Goal: Task Accomplishment & Management: Complete application form

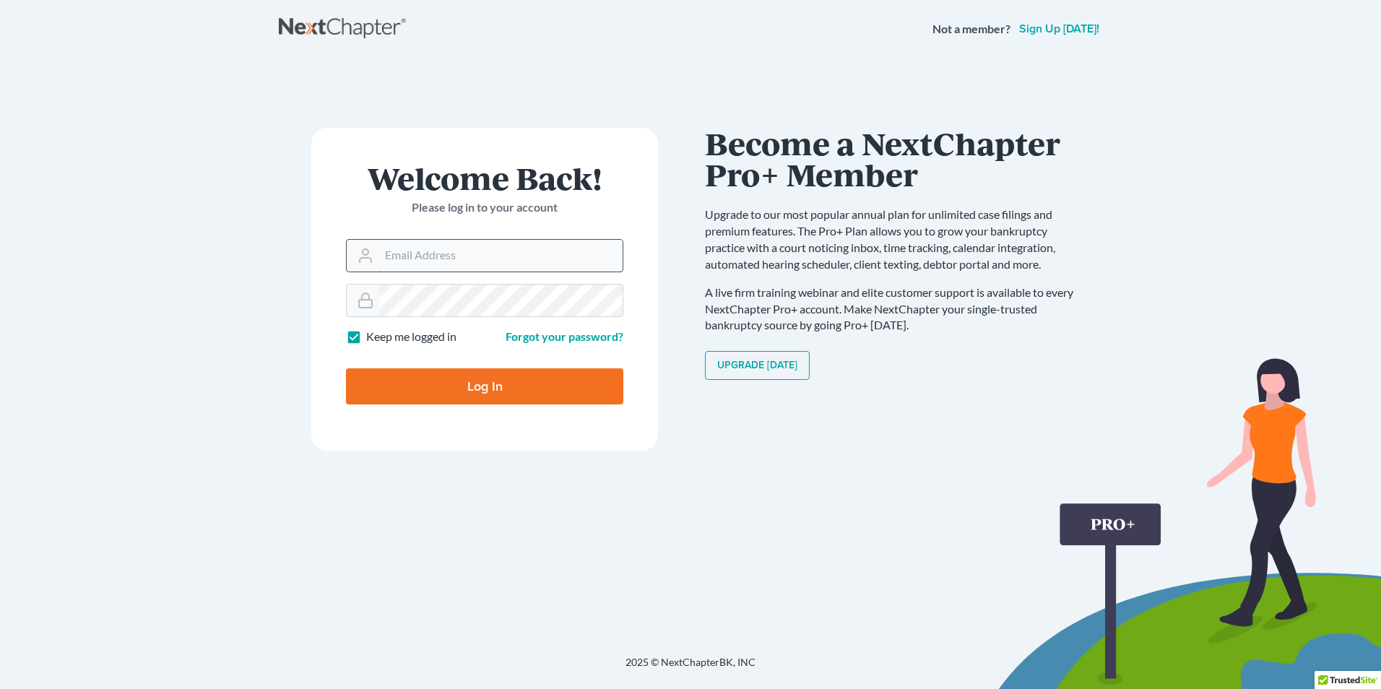
click at [451, 251] on input "Email Address" at bounding box center [500, 256] width 243 height 32
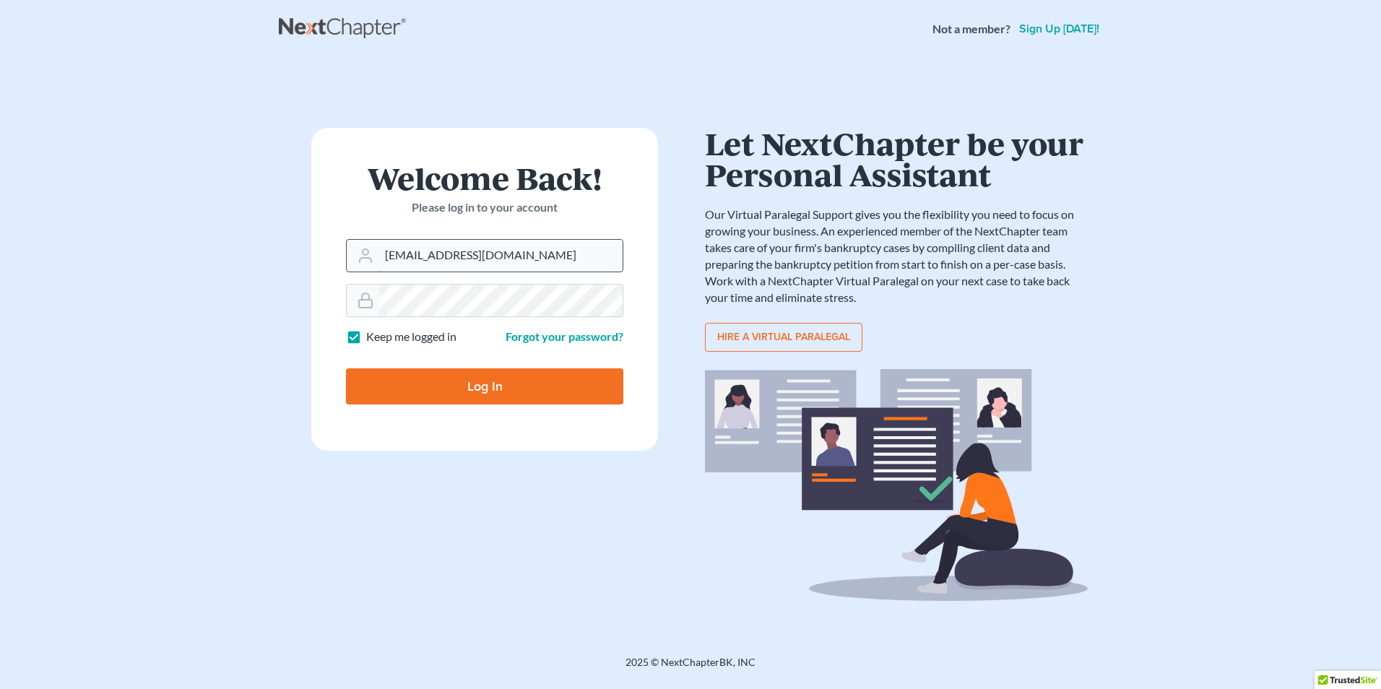
type input "[EMAIL_ADDRESS][DOMAIN_NAME]"
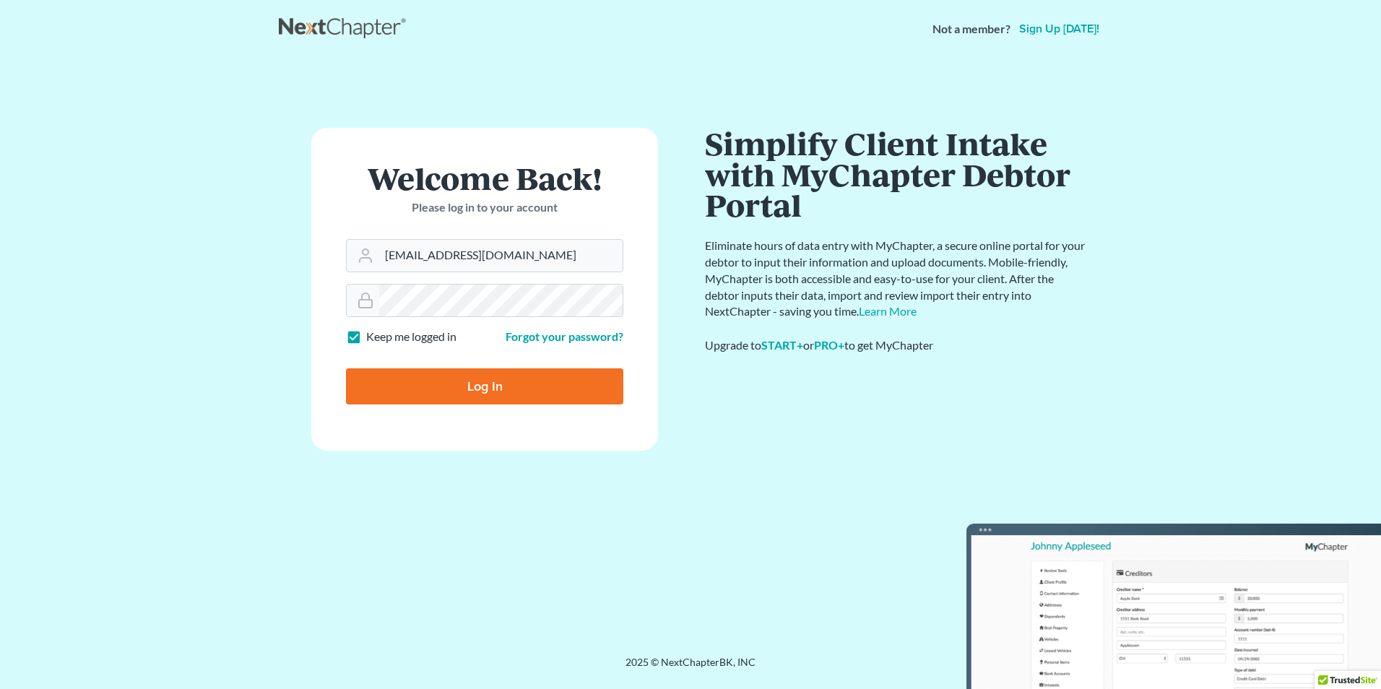
click at [459, 387] on input "Log In" at bounding box center [484, 386] width 277 height 36
type input "Thinking..."
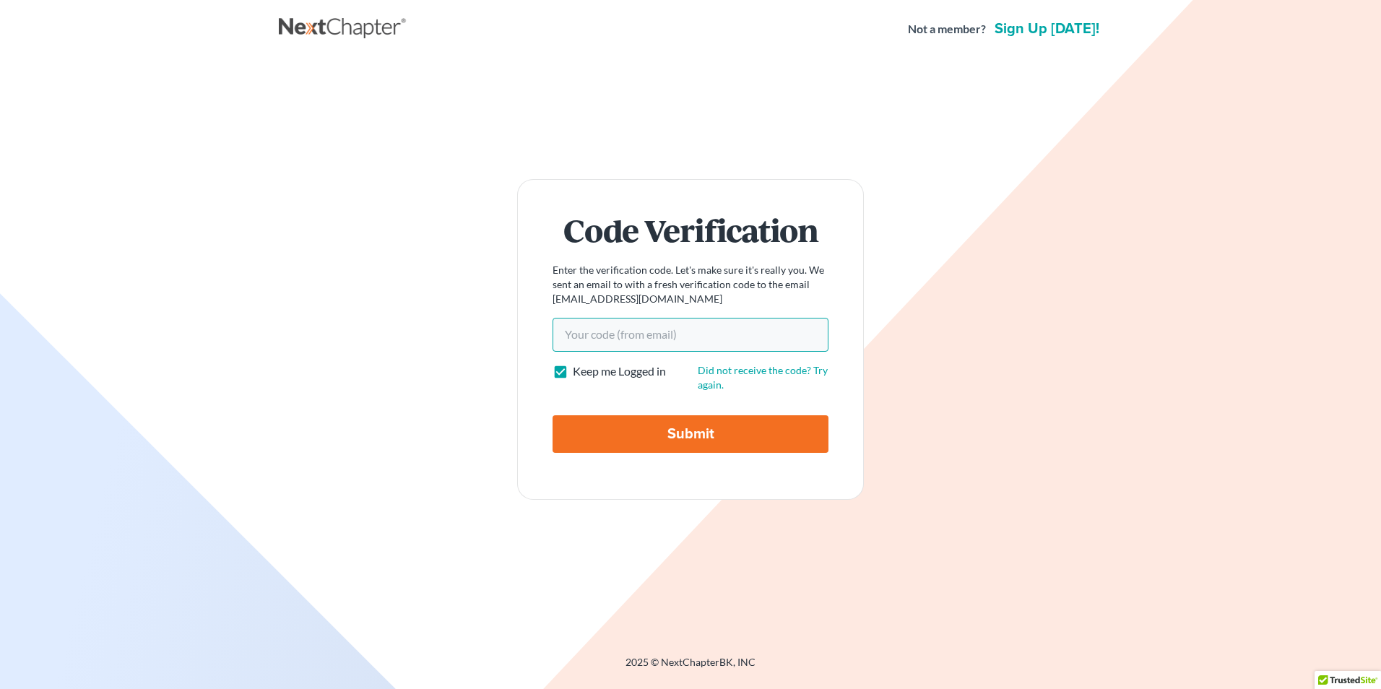
paste input "d59f7f"
type input "d59f7f"
click at [652, 435] on input "Submit" at bounding box center [691, 434] width 276 height 38
type input "Thinking..."
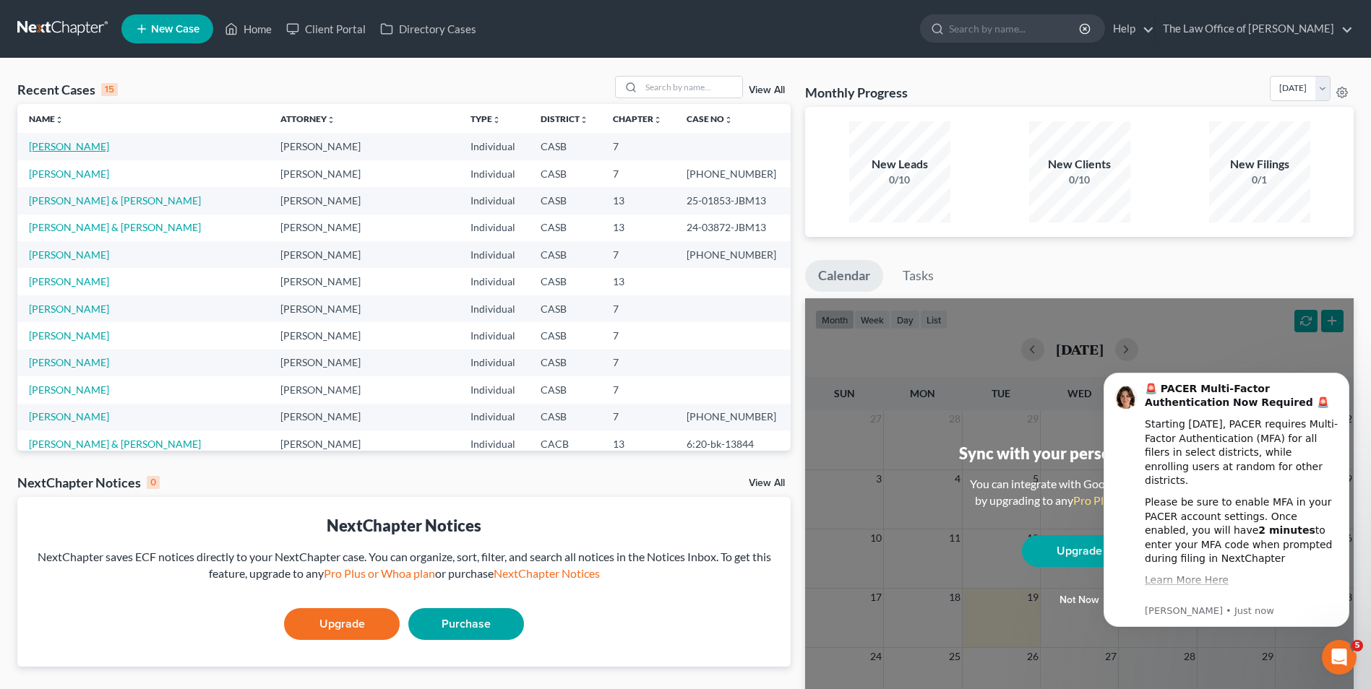
click at [41, 147] on link "Fernandez, Lizett" at bounding box center [69, 146] width 80 height 12
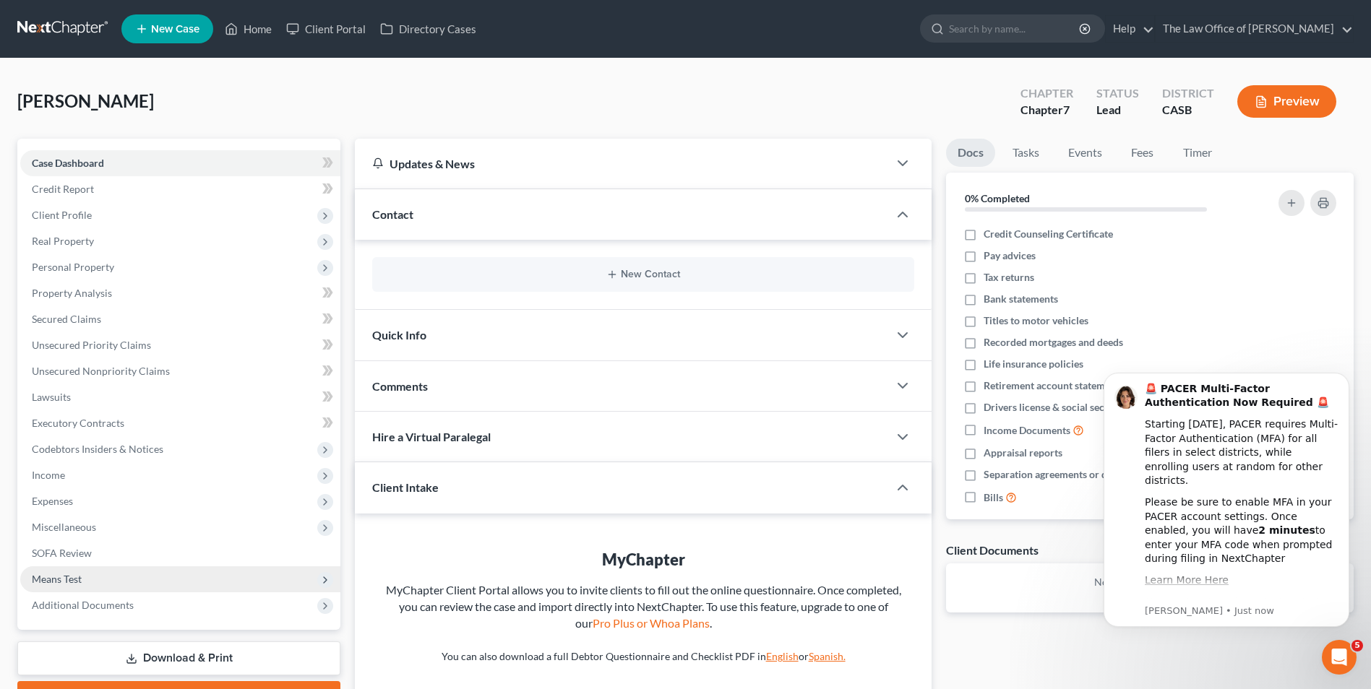
click at [77, 574] on span "Means Test" at bounding box center [57, 579] width 50 height 12
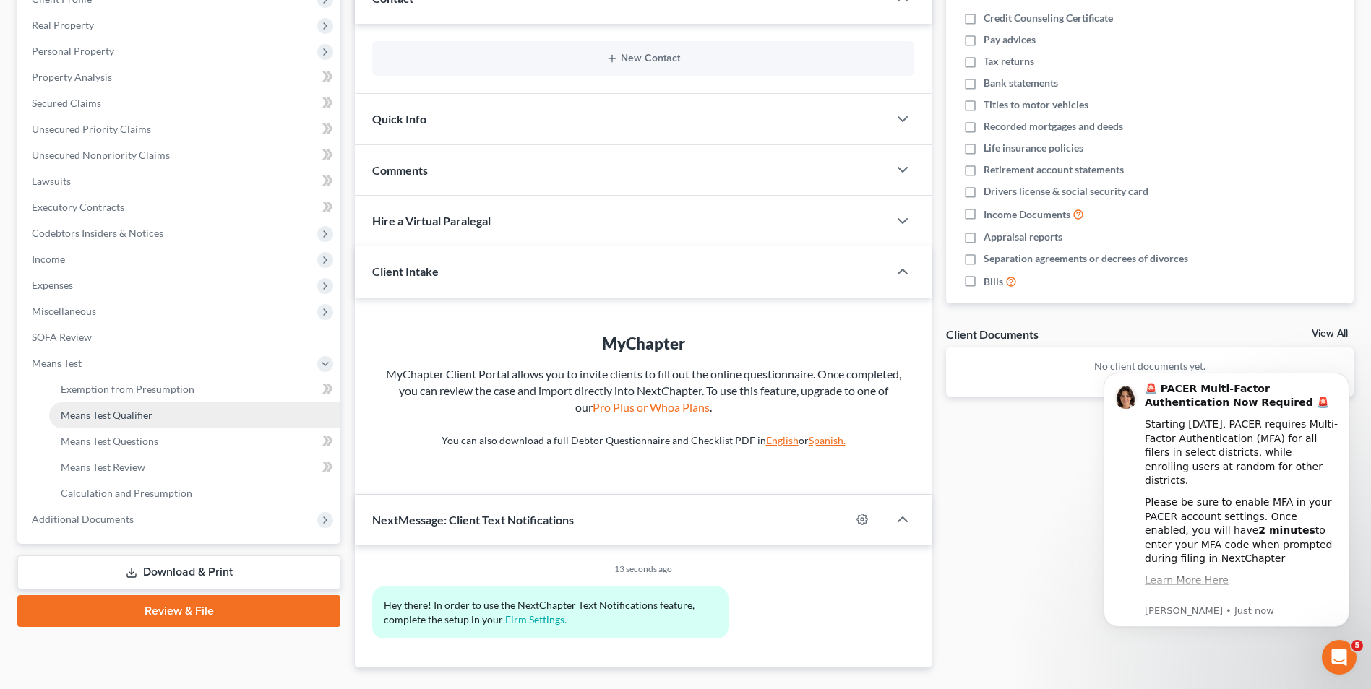
click at [137, 424] on link "Means Test Qualifier" at bounding box center [194, 415] width 291 height 26
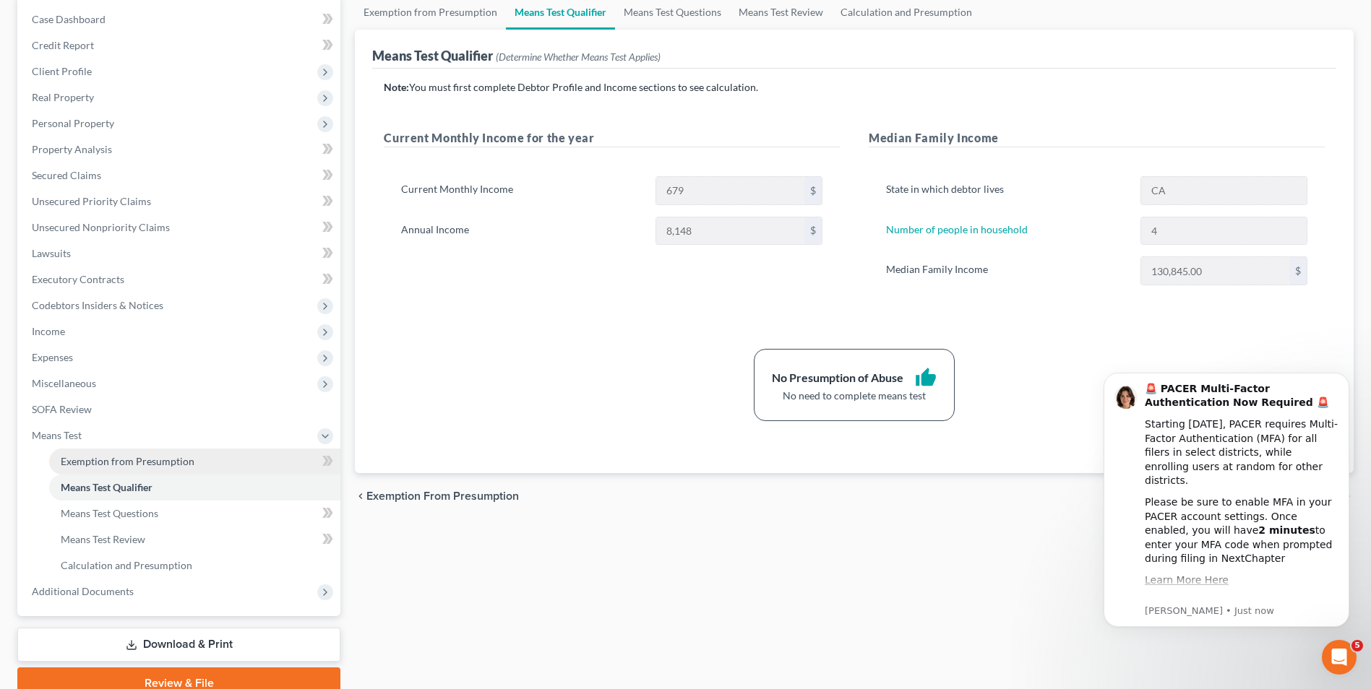
scroll to position [144, 0]
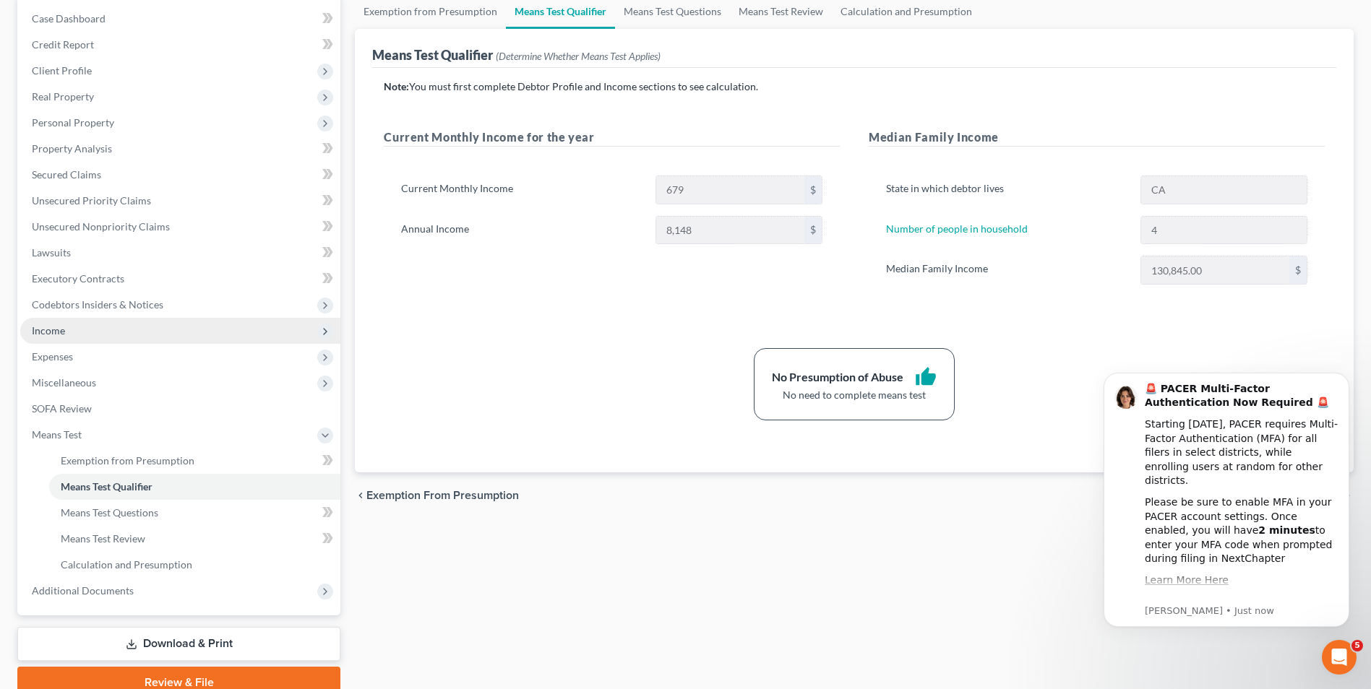
click at [92, 332] on span "Income" at bounding box center [180, 331] width 320 height 26
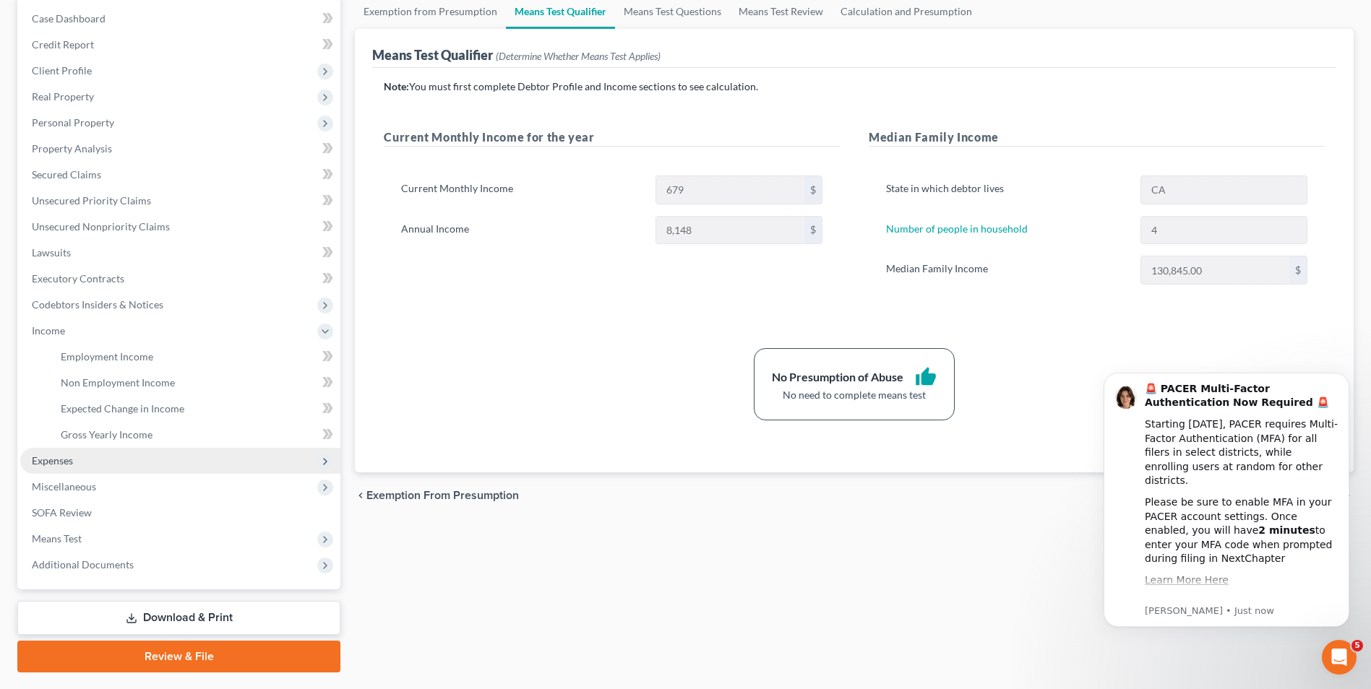
click at [105, 457] on span "Expenses" at bounding box center [180, 461] width 320 height 26
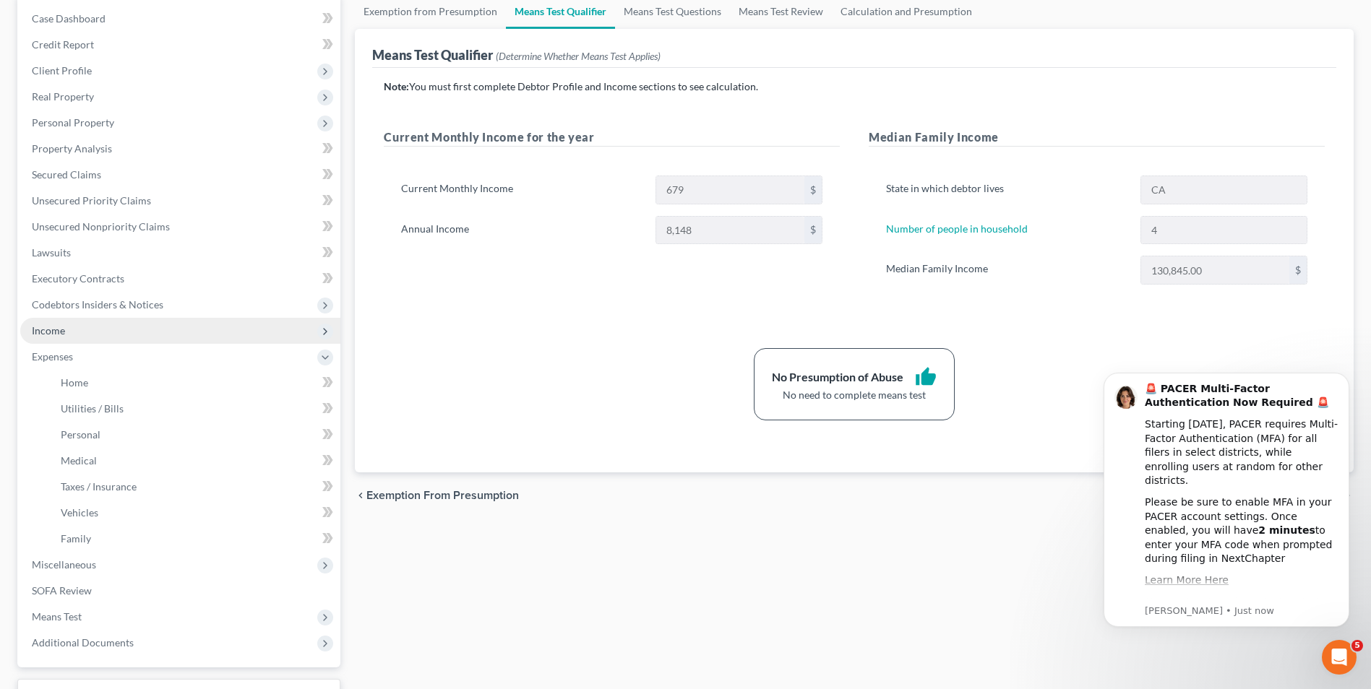
click at [44, 330] on span "Income" at bounding box center [48, 330] width 33 height 12
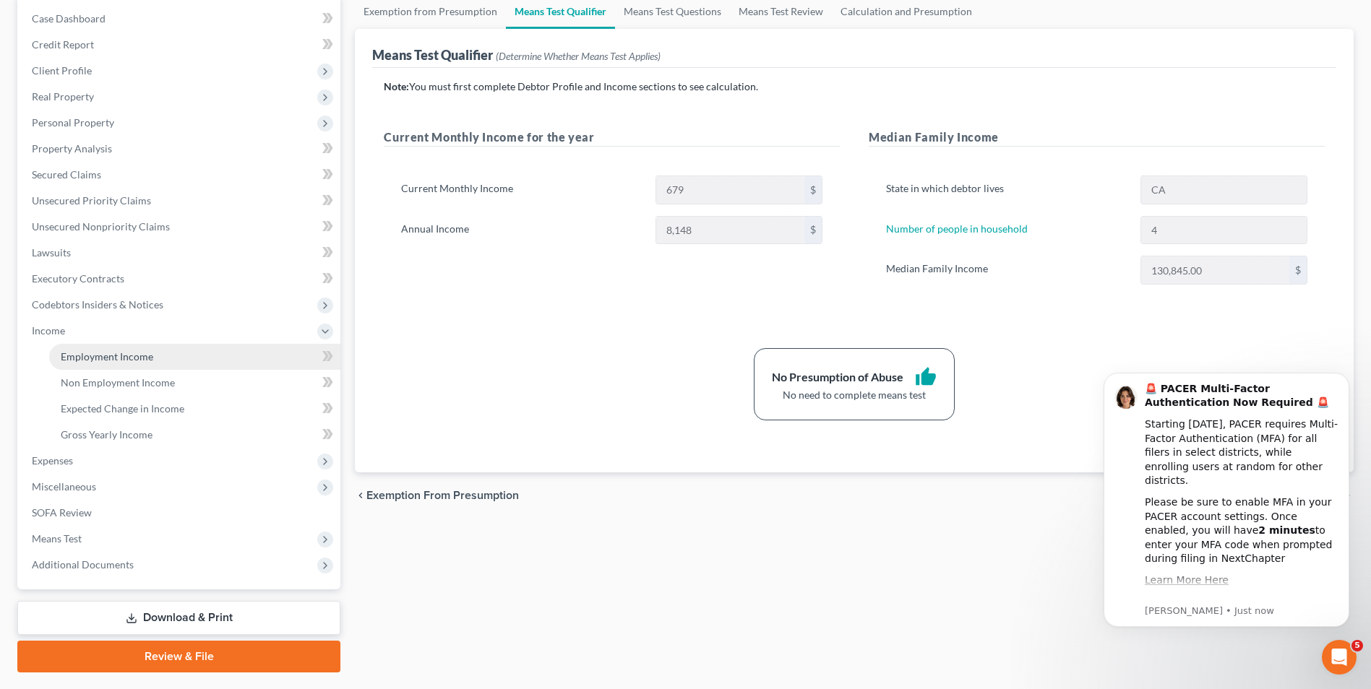
click at [113, 366] on link "Employment Income" at bounding box center [194, 357] width 291 height 26
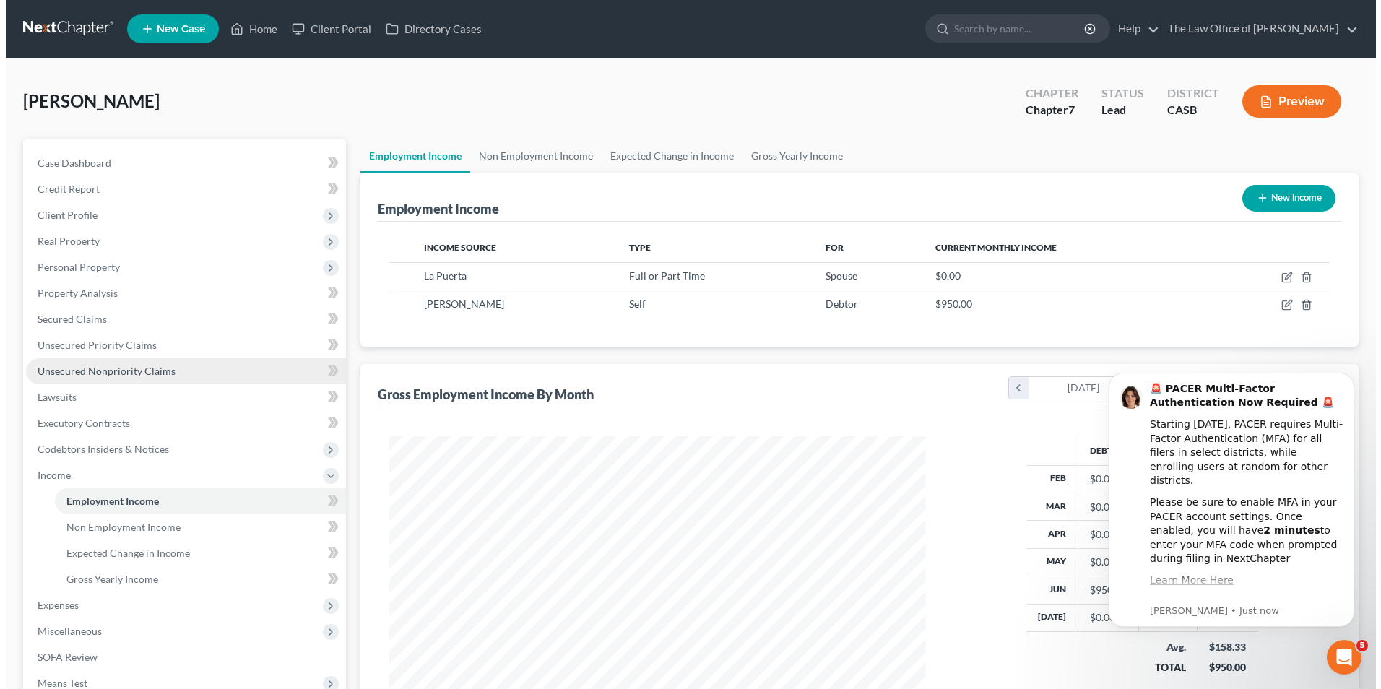
scroll to position [268, 565]
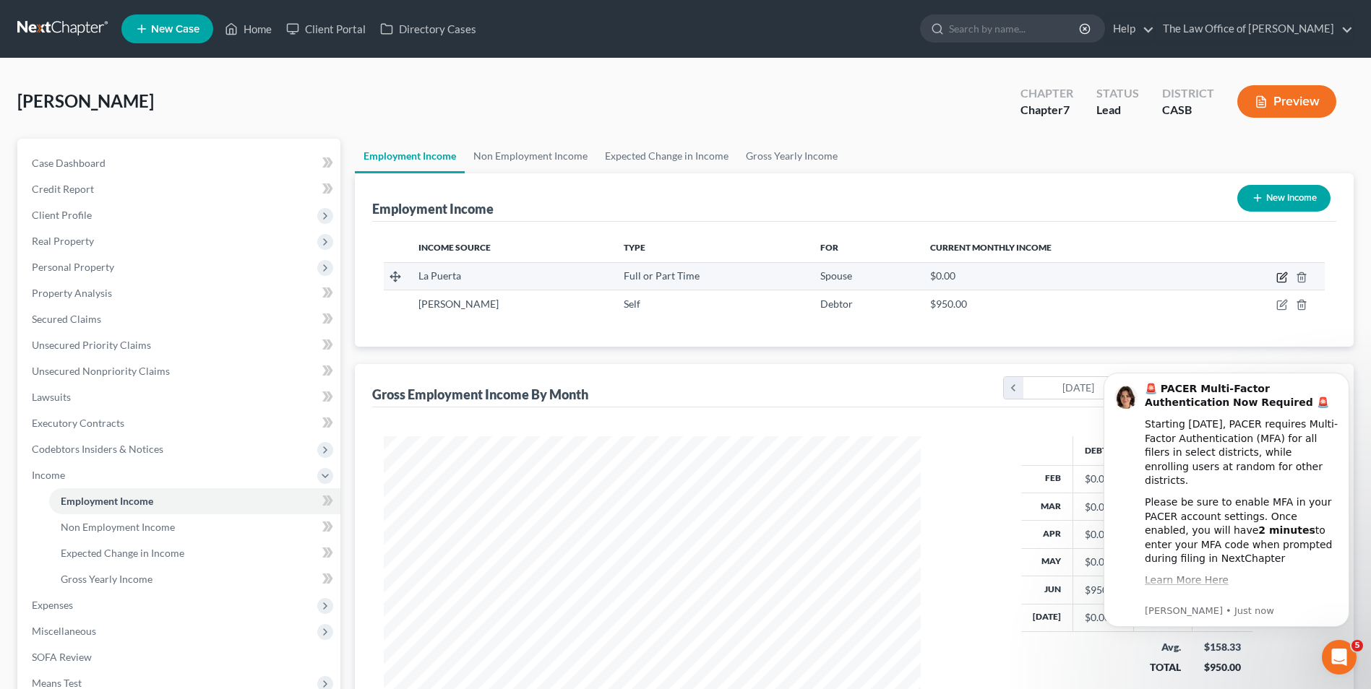
click at [1277, 277] on icon "button" at bounding box center [1281, 278] width 9 height 9
select select "0"
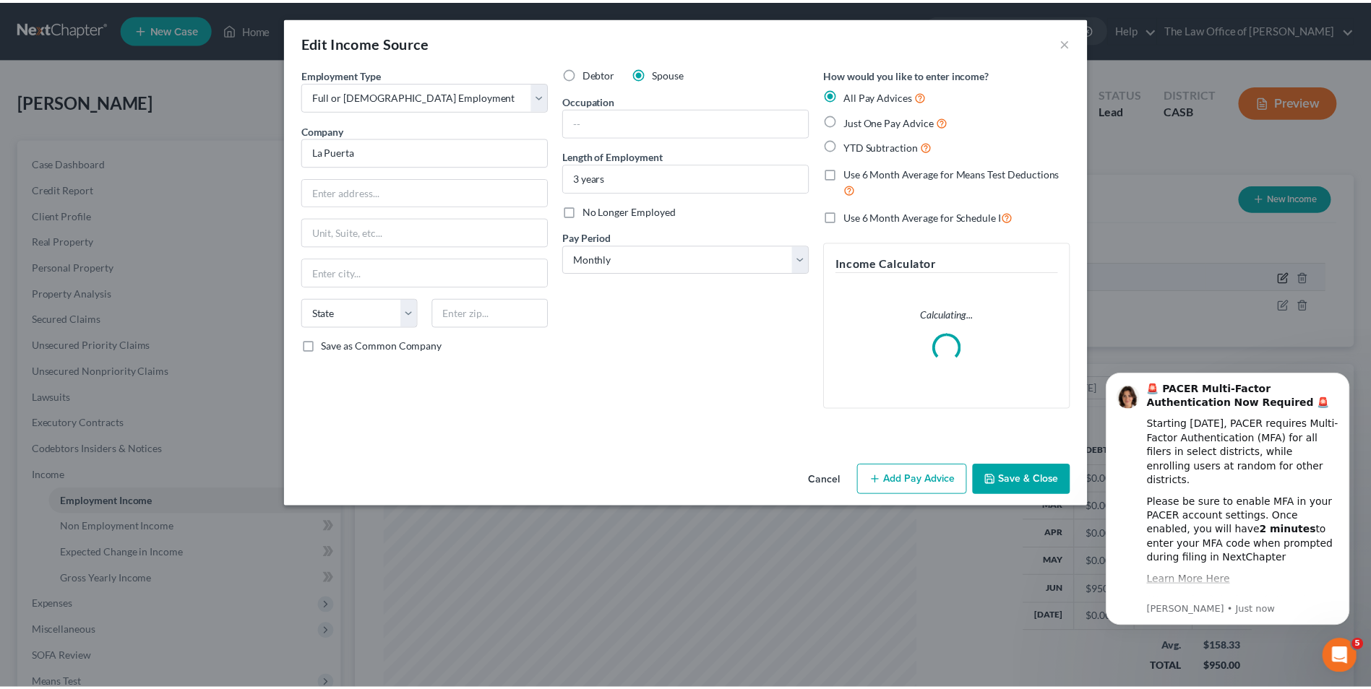
scroll to position [270, 571]
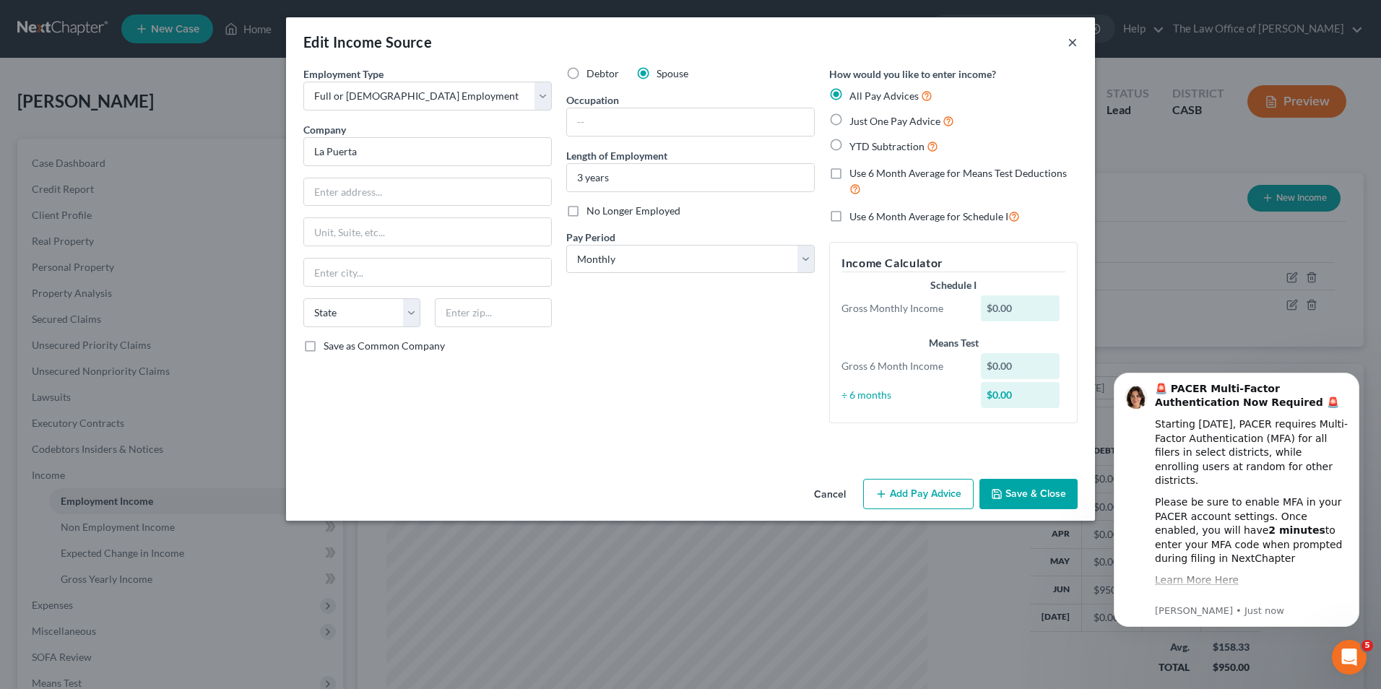
click at [1077, 39] on button "×" at bounding box center [1073, 41] width 10 height 17
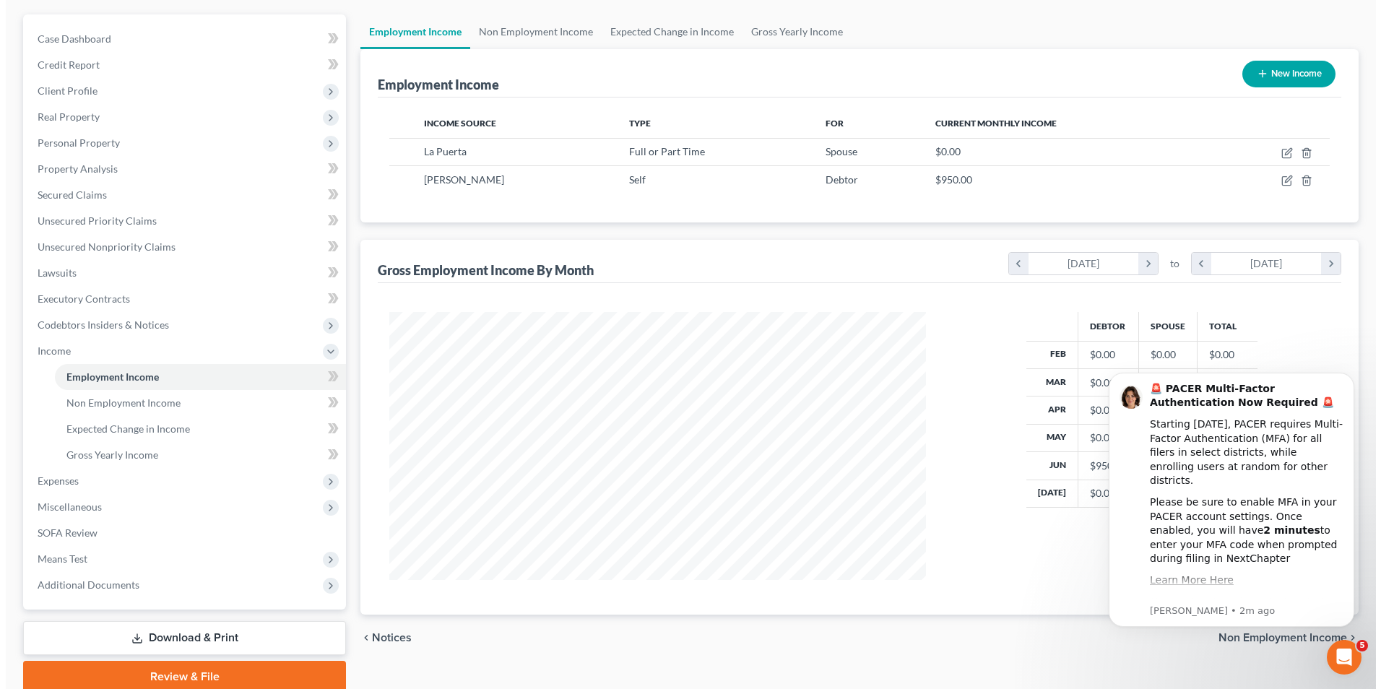
scroll to position [183, 0]
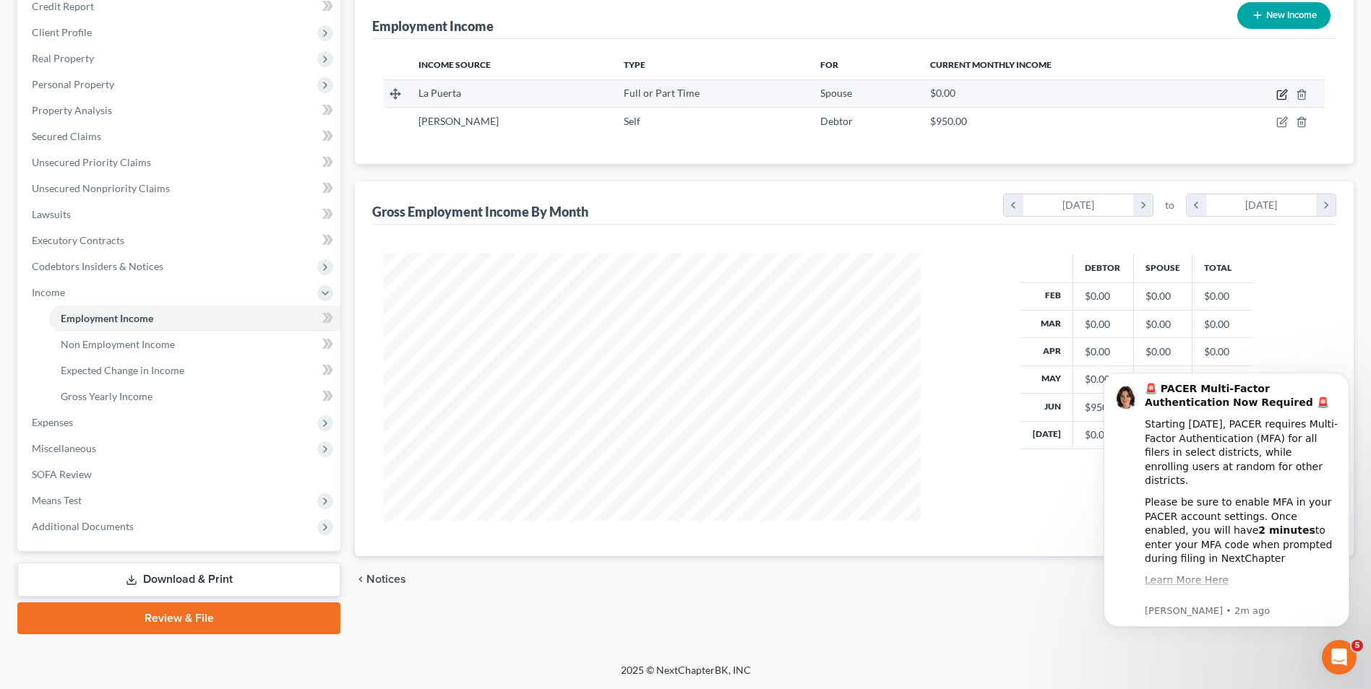
click at [1280, 96] on icon "button" at bounding box center [1283, 93] width 7 height 7
select select "0"
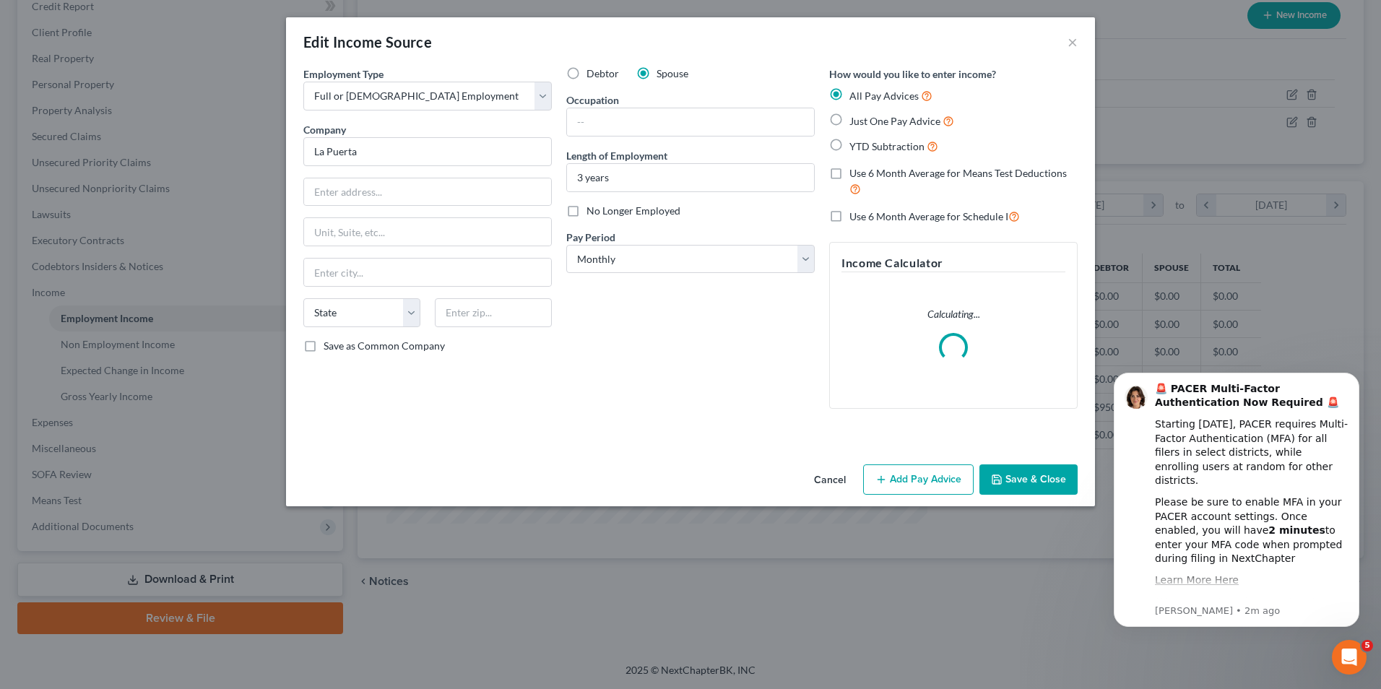
click at [909, 482] on button "Add Pay Advice" at bounding box center [918, 480] width 111 height 30
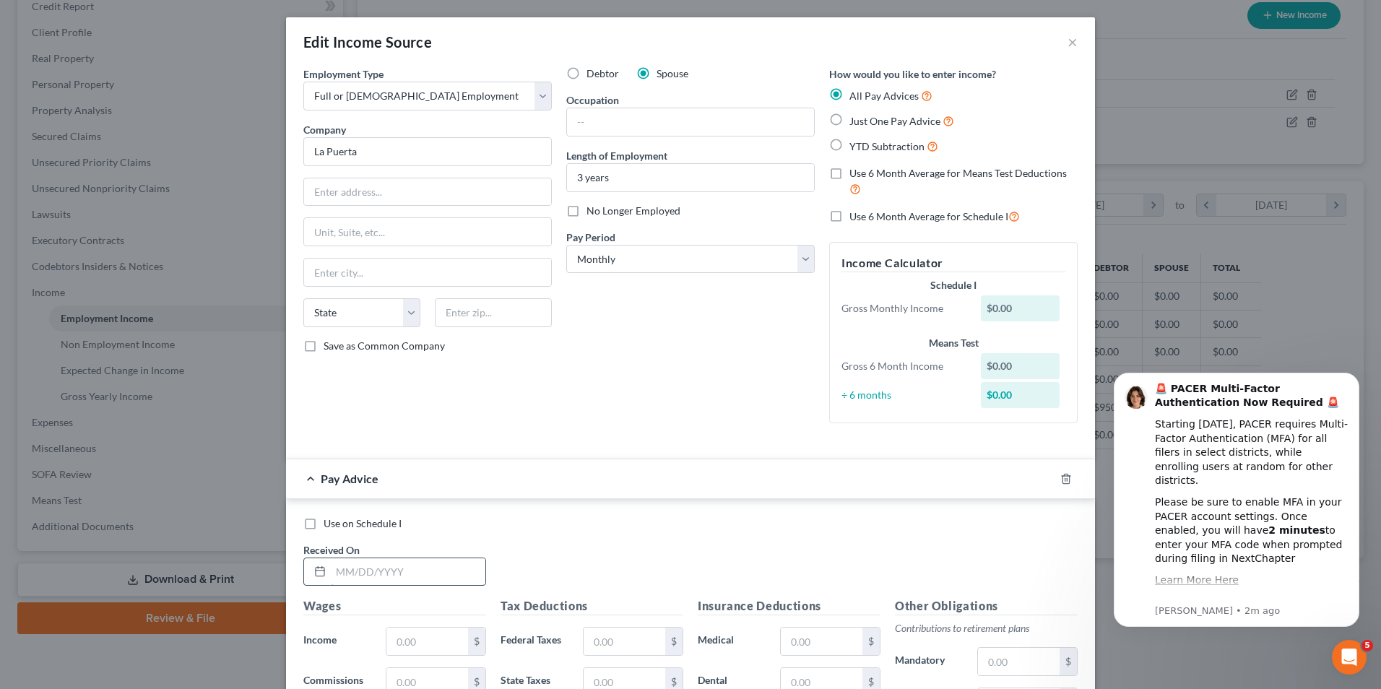
click at [381, 566] on input "text" at bounding box center [408, 571] width 155 height 27
type input "06/31/2025"
click at [422, 637] on input "text" at bounding box center [428, 641] width 82 height 27
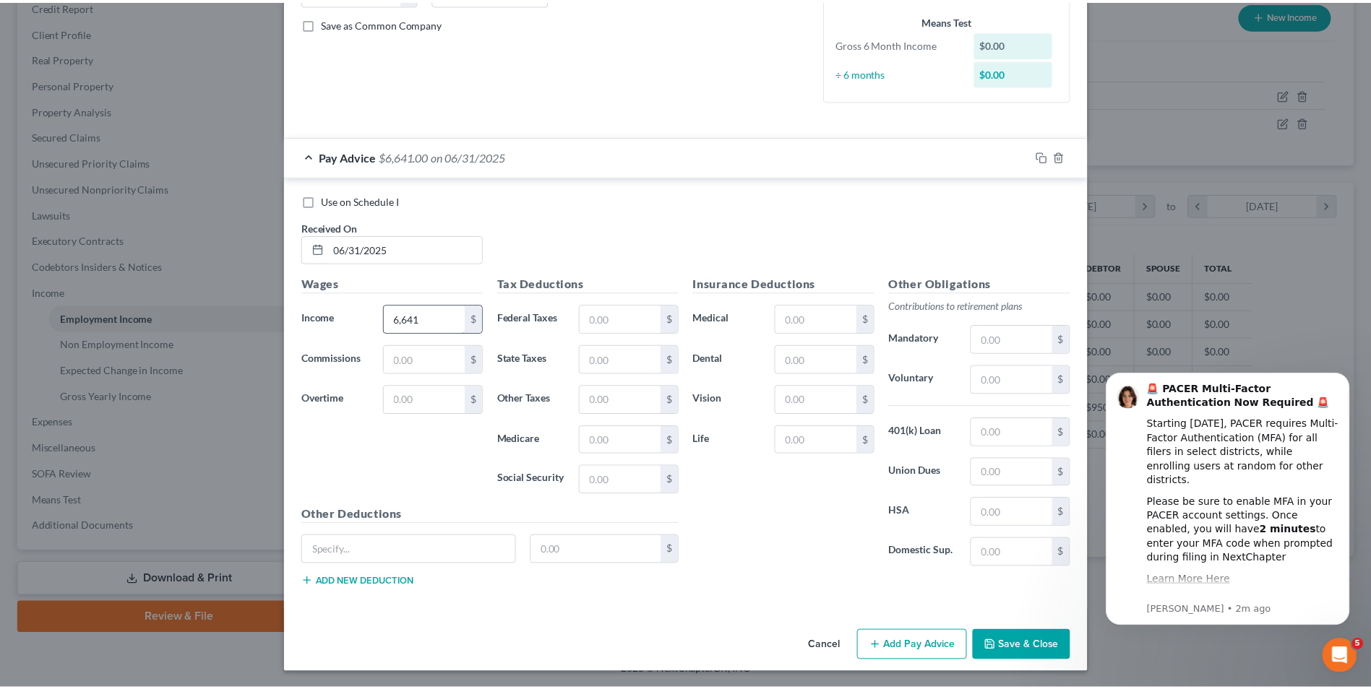
scroll to position [324, 0]
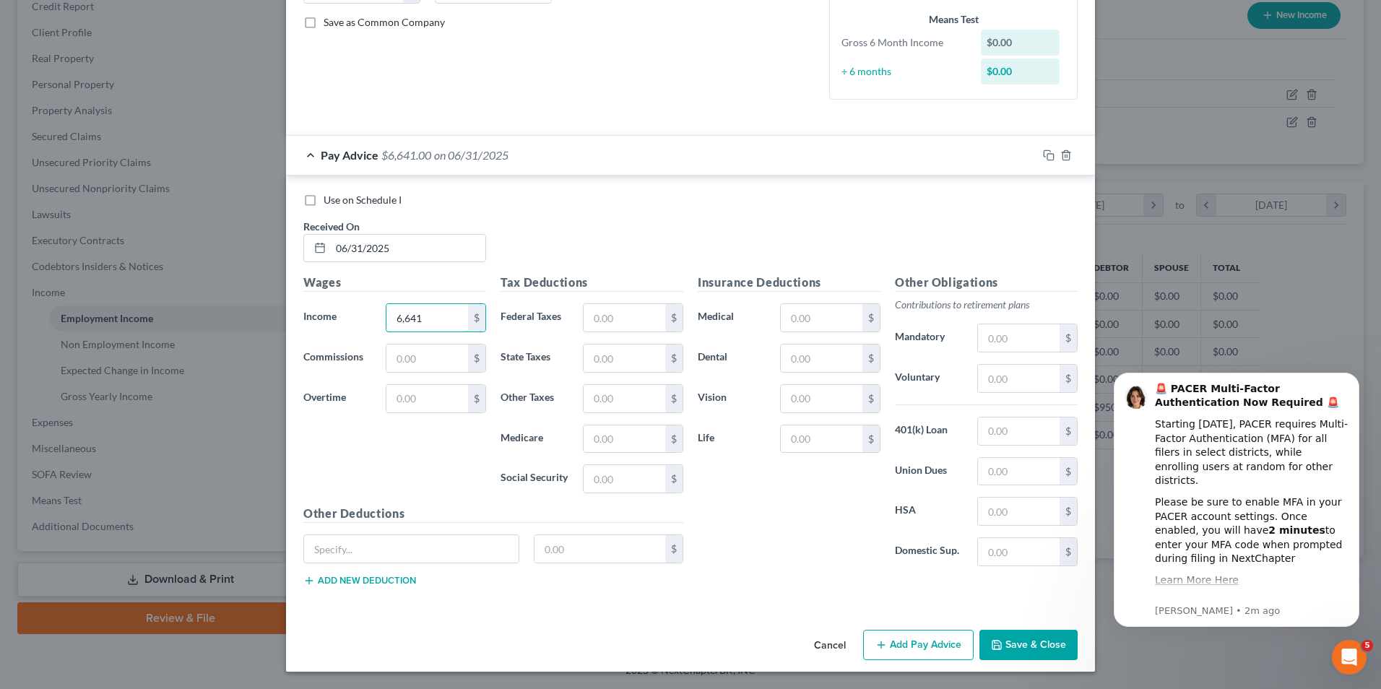
type input "6,641"
click at [1035, 644] on button "Save & Close" at bounding box center [1029, 645] width 98 height 30
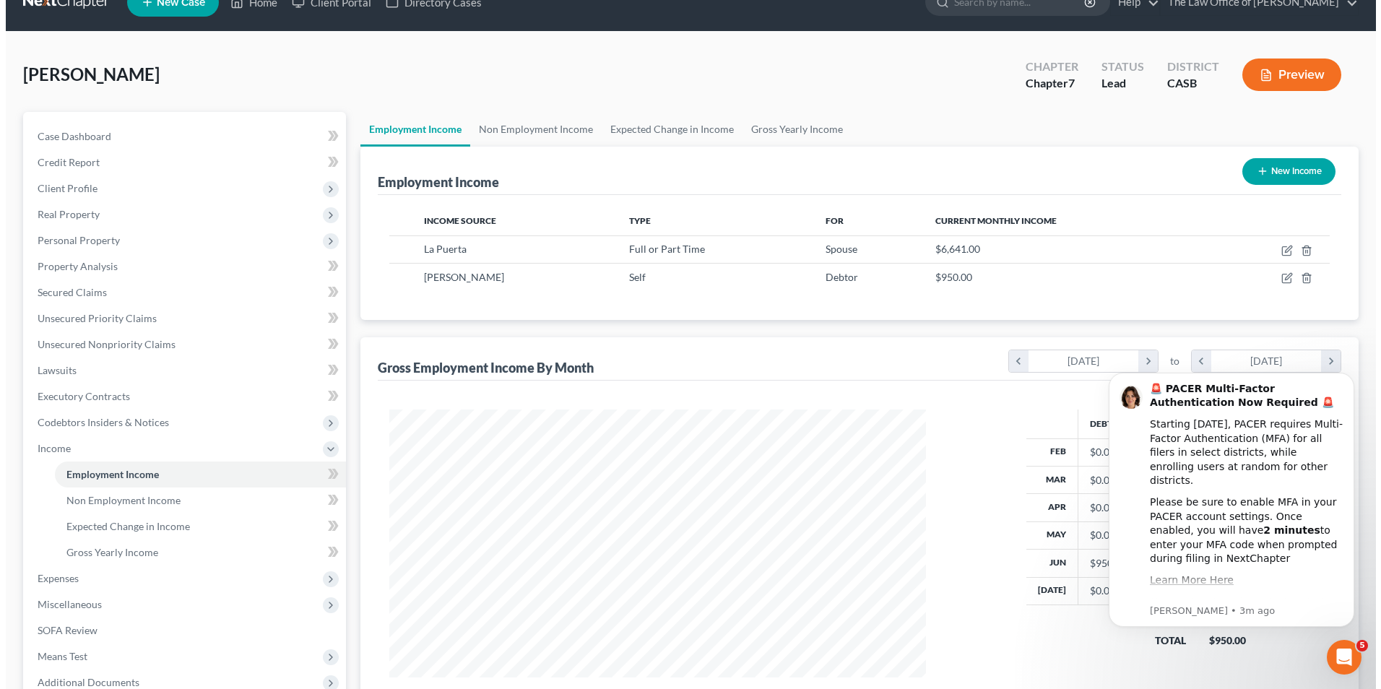
scroll to position [0, 0]
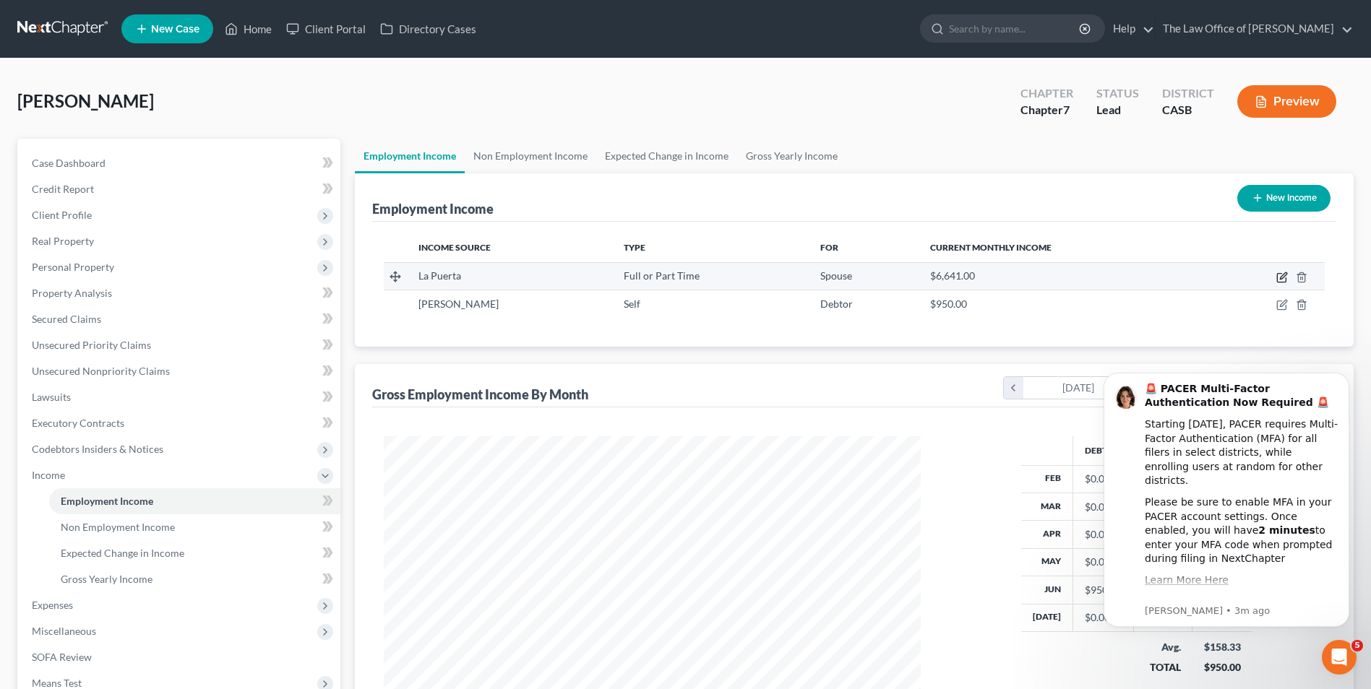
click at [1281, 274] on icon "button" at bounding box center [1281, 278] width 9 height 9
select select "0"
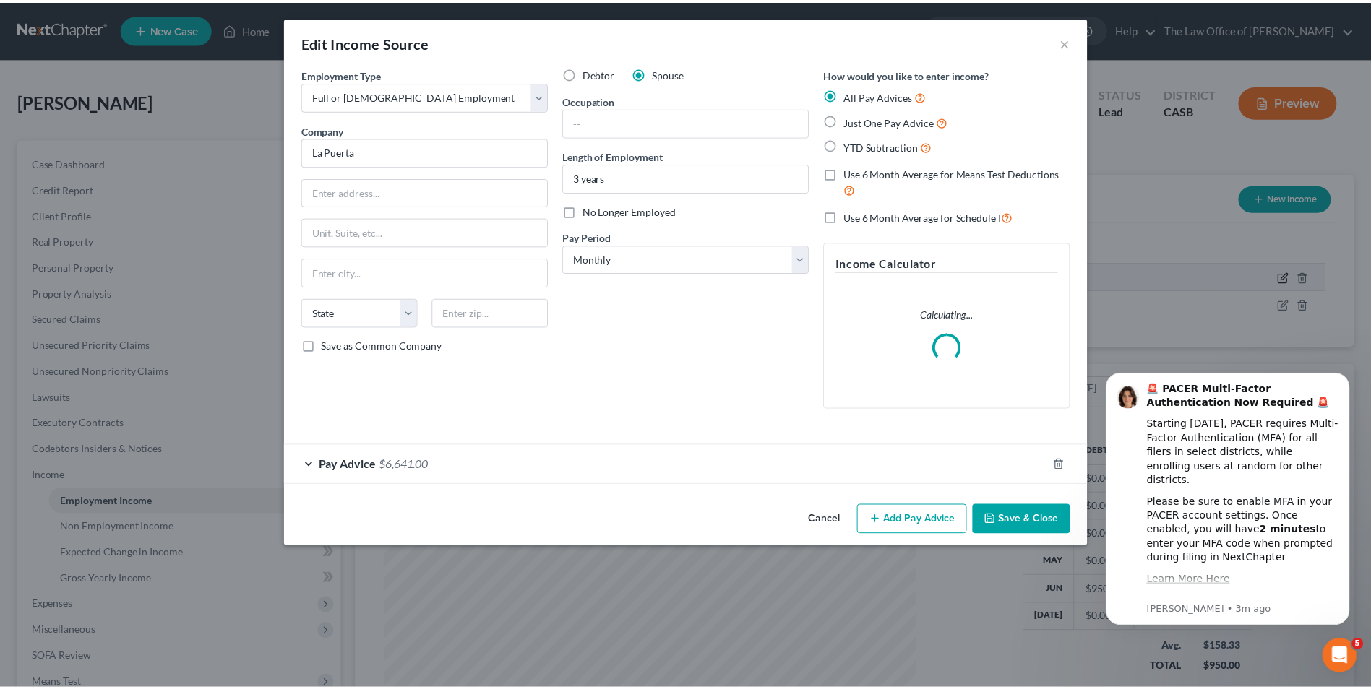
scroll to position [270, 571]
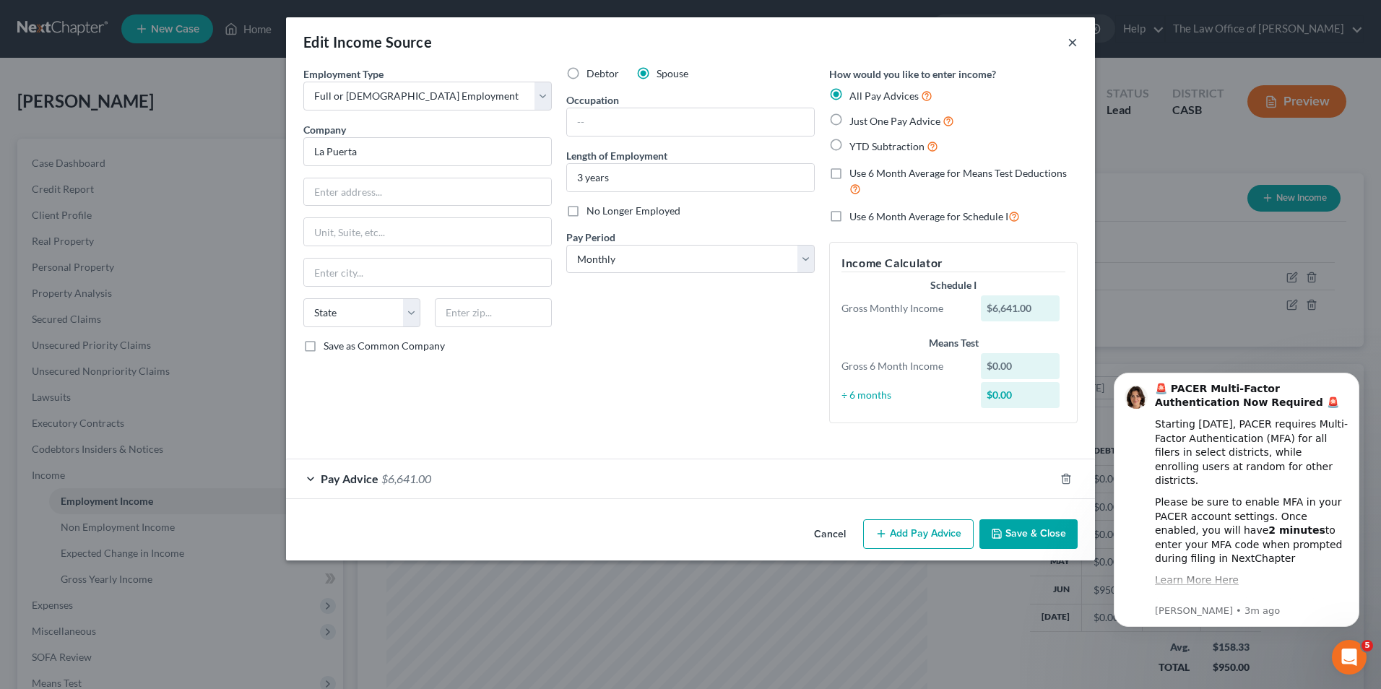
click at [1074, 51] on button "×" at bounding box center [1073, 41] width 10 height 17
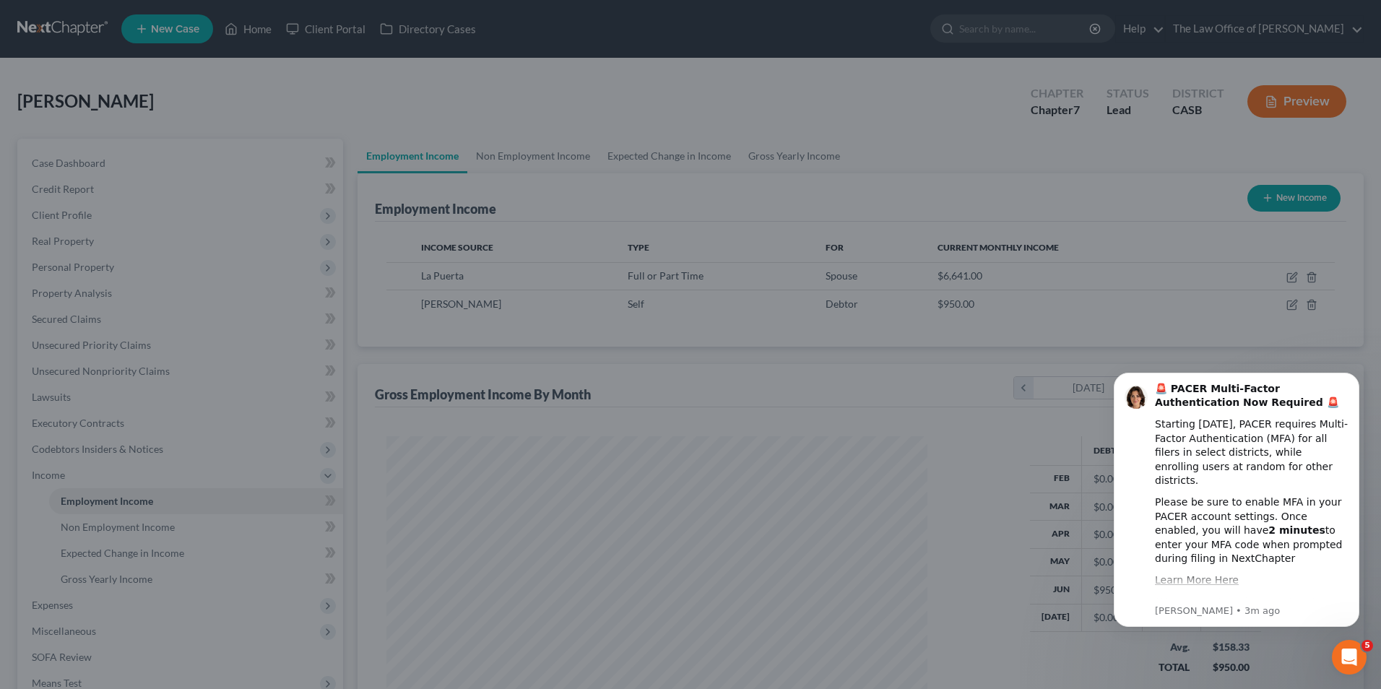
scroll to position [722218, 721920]
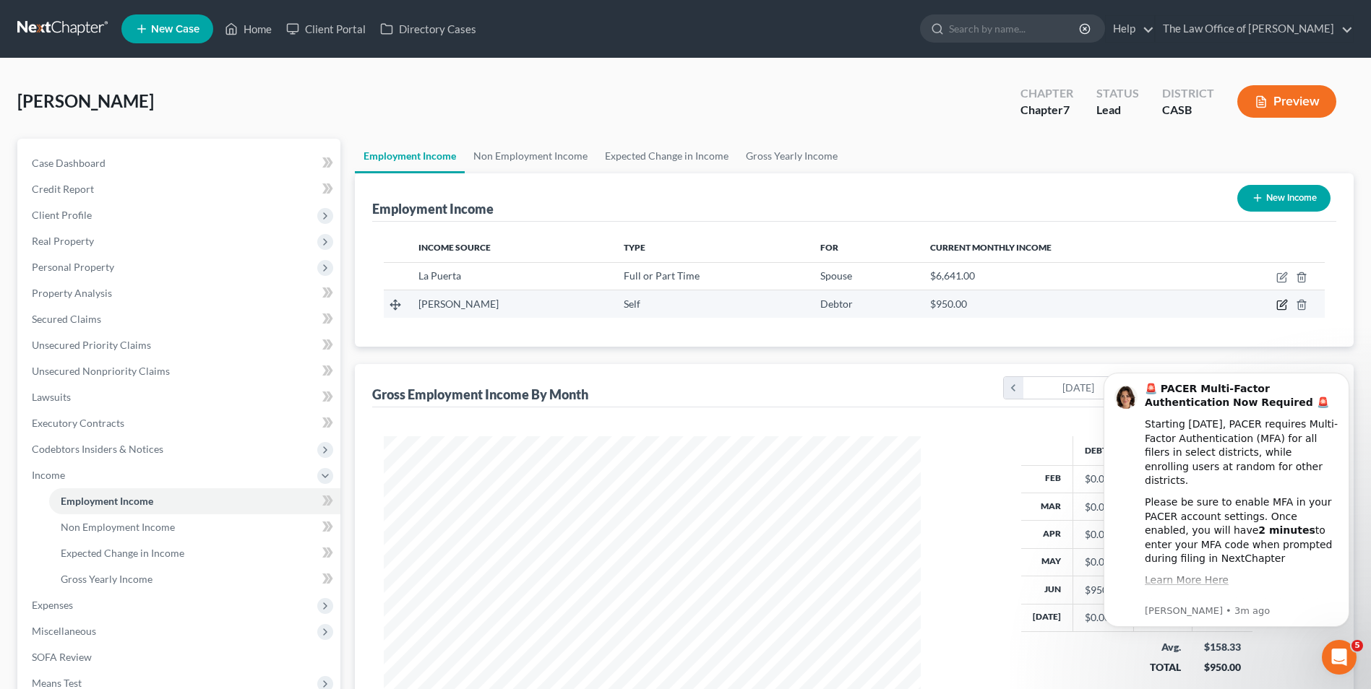
click at [1280, 306] on icon "button" at bounding box center [1282, 305] width 12 height 12
select select "1"
select select "0"
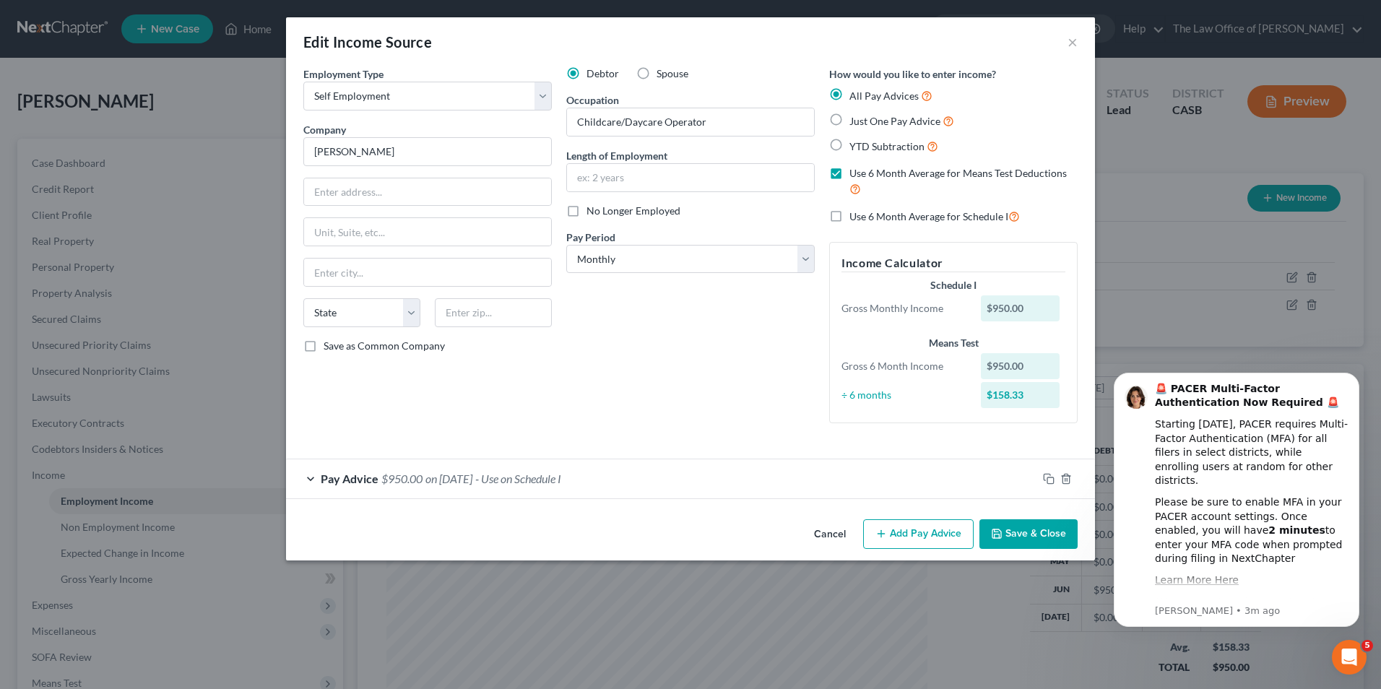
click at [380, 479] on div "Pay Advice $950.00 on 06/05/2025 - Use on Schedule I" at bounding box center [661, 479] width 751 height 38
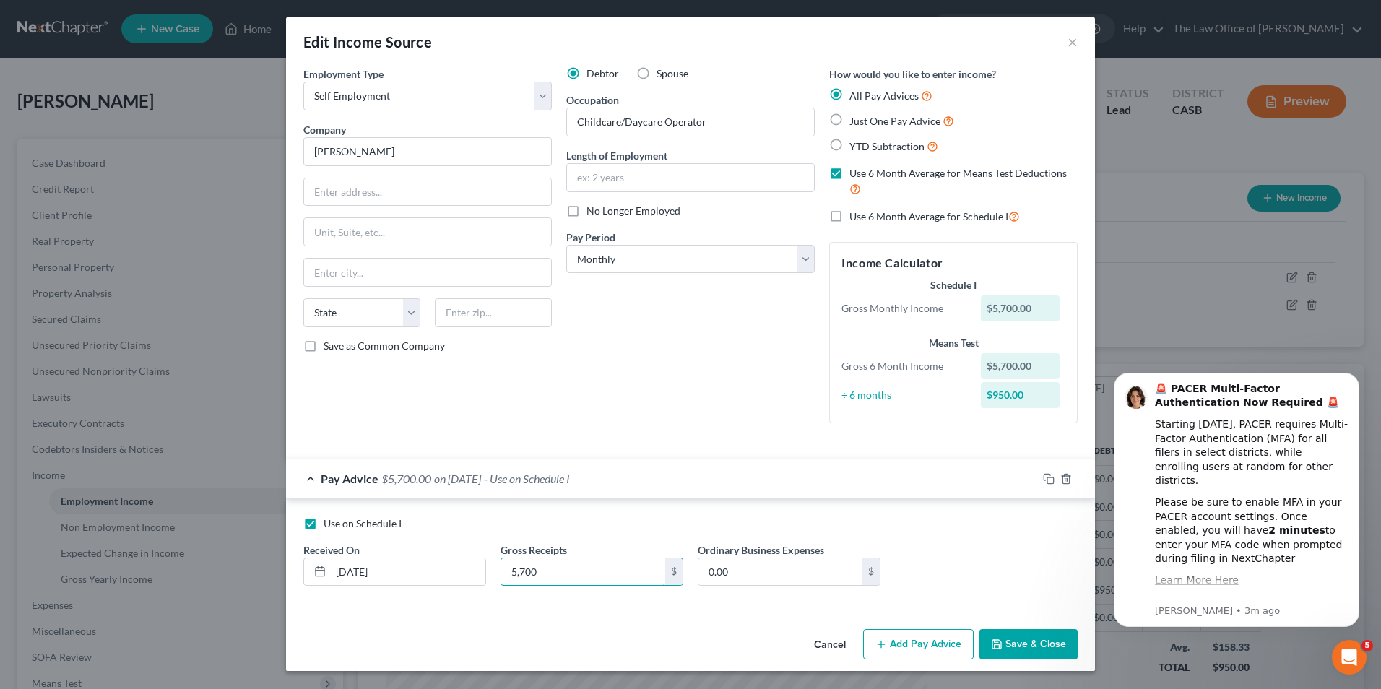
type input "5,700"
click at [850, 147] on label "YTD Subtraction" at bounding box center [894, 146] width 89 height 17
click at [855, 147] on input "YTD Subtraction" at bounding box center [859, 142] width 9 height 9
radio input "true"
checkbox input "false"
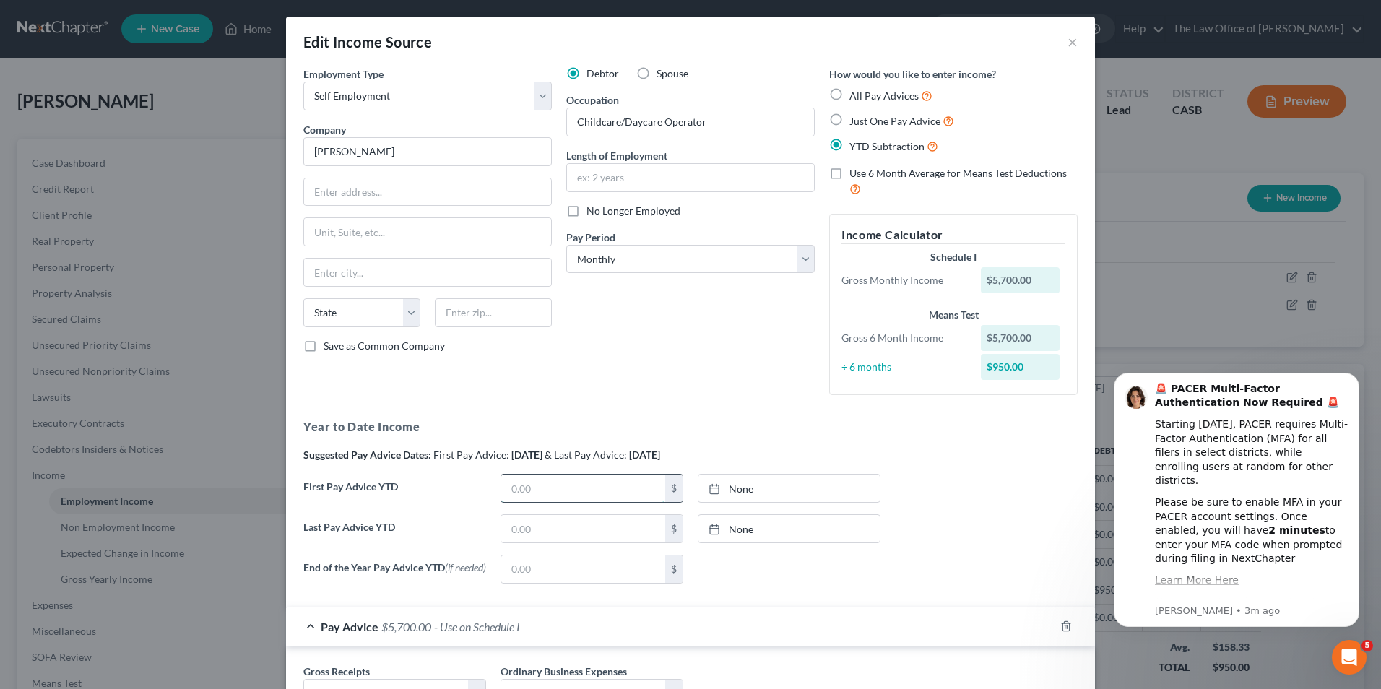
click at [577, 479] on input "text" at bounding box center [583, 488] width 164 height 27
click at [537, 532] on div "Year to Date Income Suggested Pay Advice Dates: First Pay Advice: February 2025…" at bounding box center [690, 506] width 775 height 176
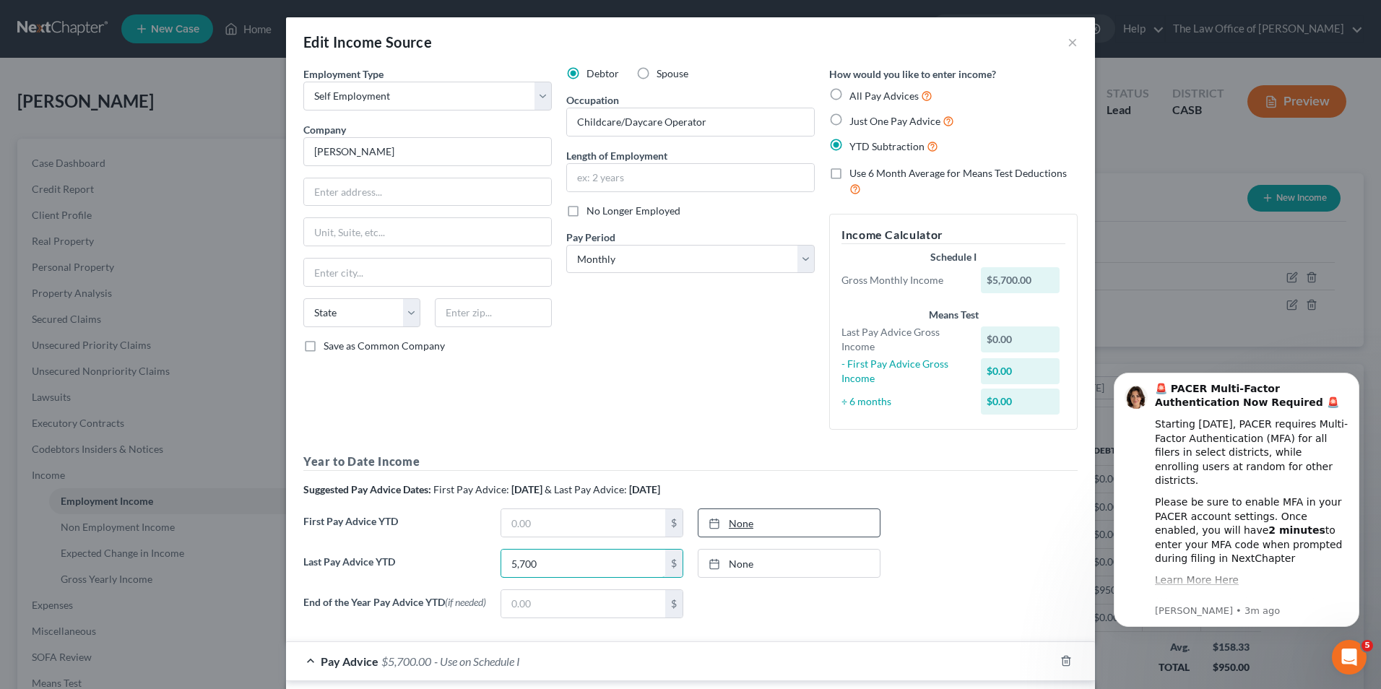
type input "5,700"
type input "8/19/2025"
click at [730, 517] on link "8/19/2025" at bounding box center [789, 522] width 181 height 27
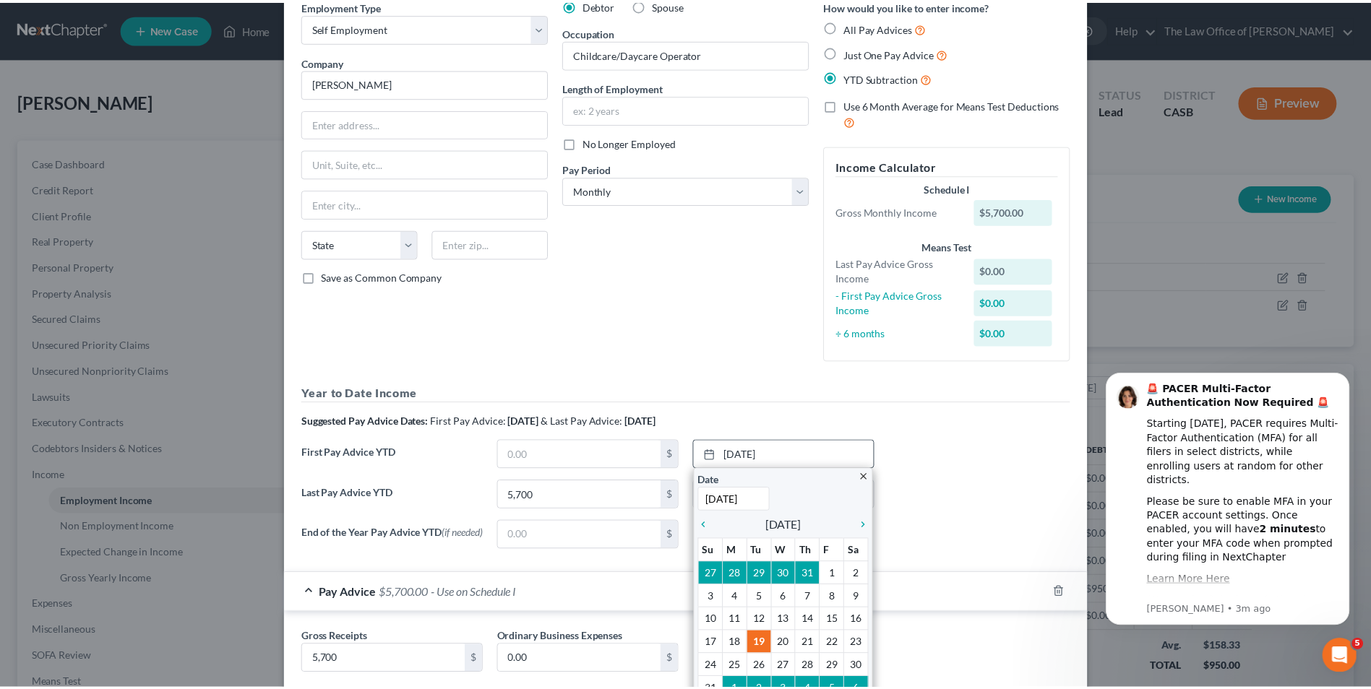
scroll to position [159, 0]
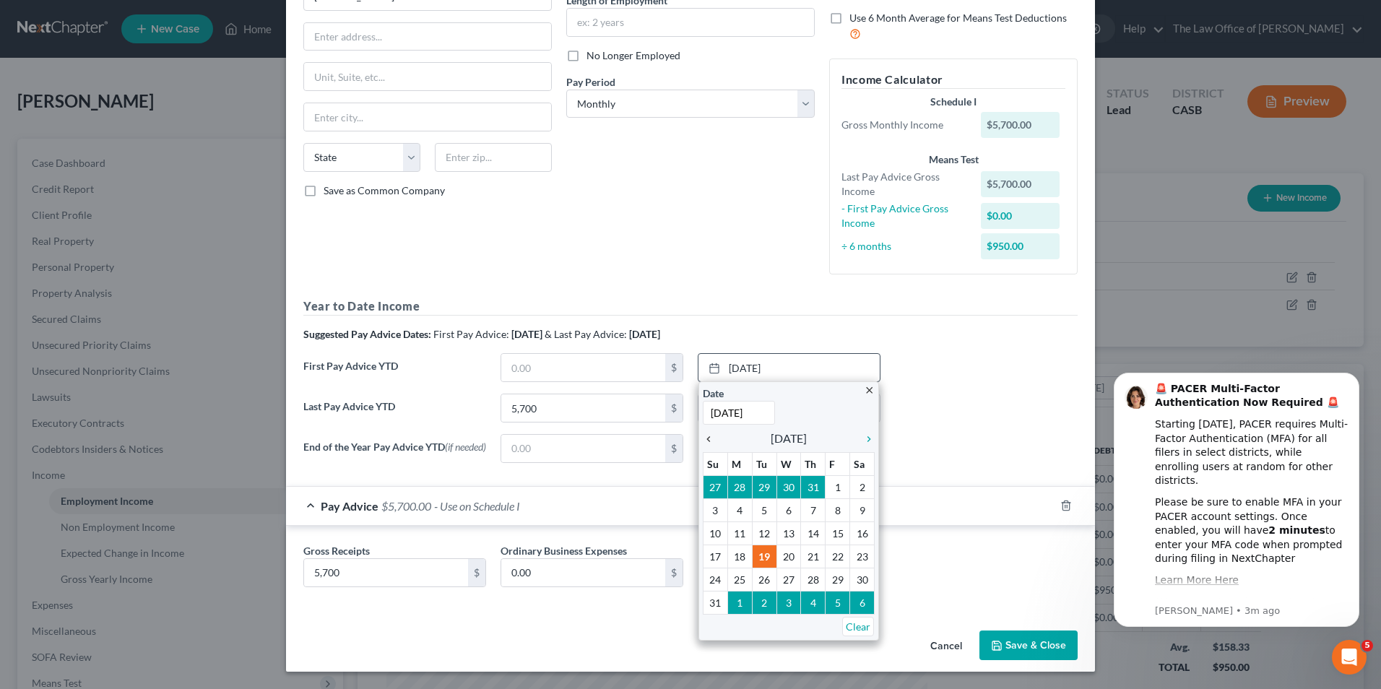
click at [703, 436] on icon "chevron_left" at bounding box center [712, 439] width 19 height 12
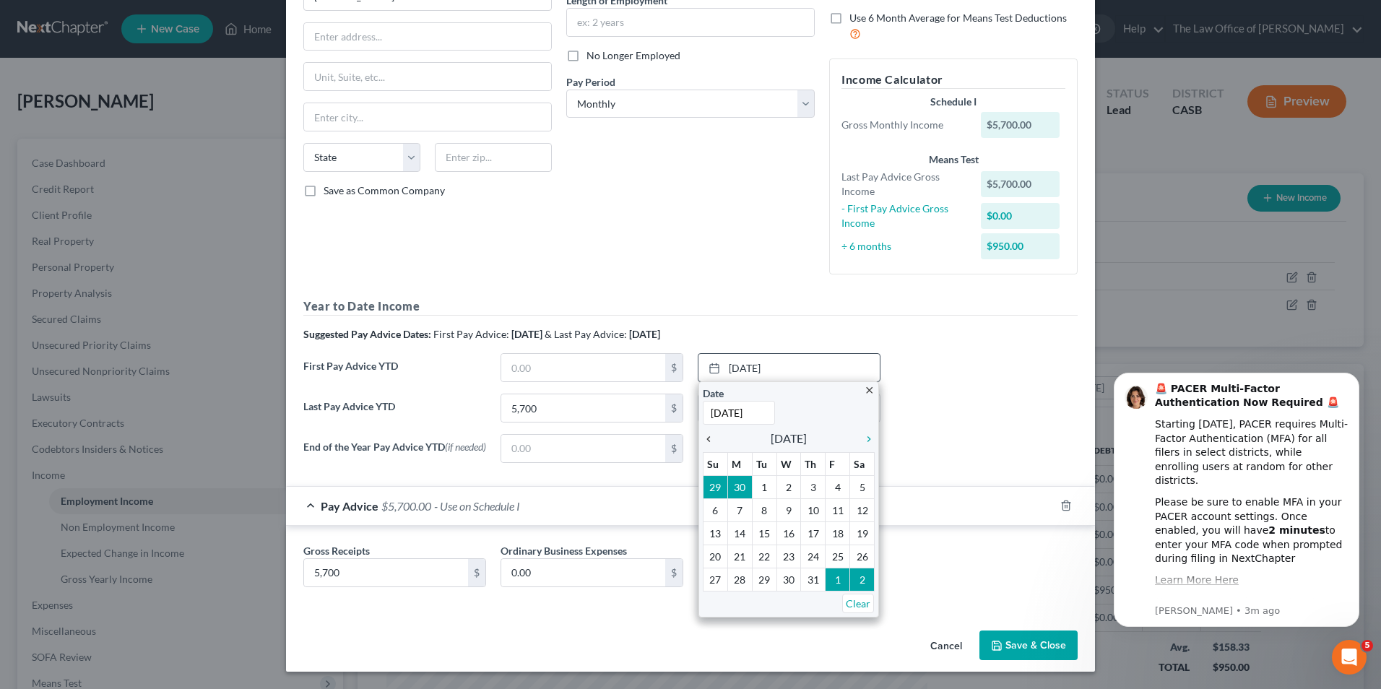
click at [703, 436] on icon "chevron_left" at bounding box center [712, 439] width 19 height 12
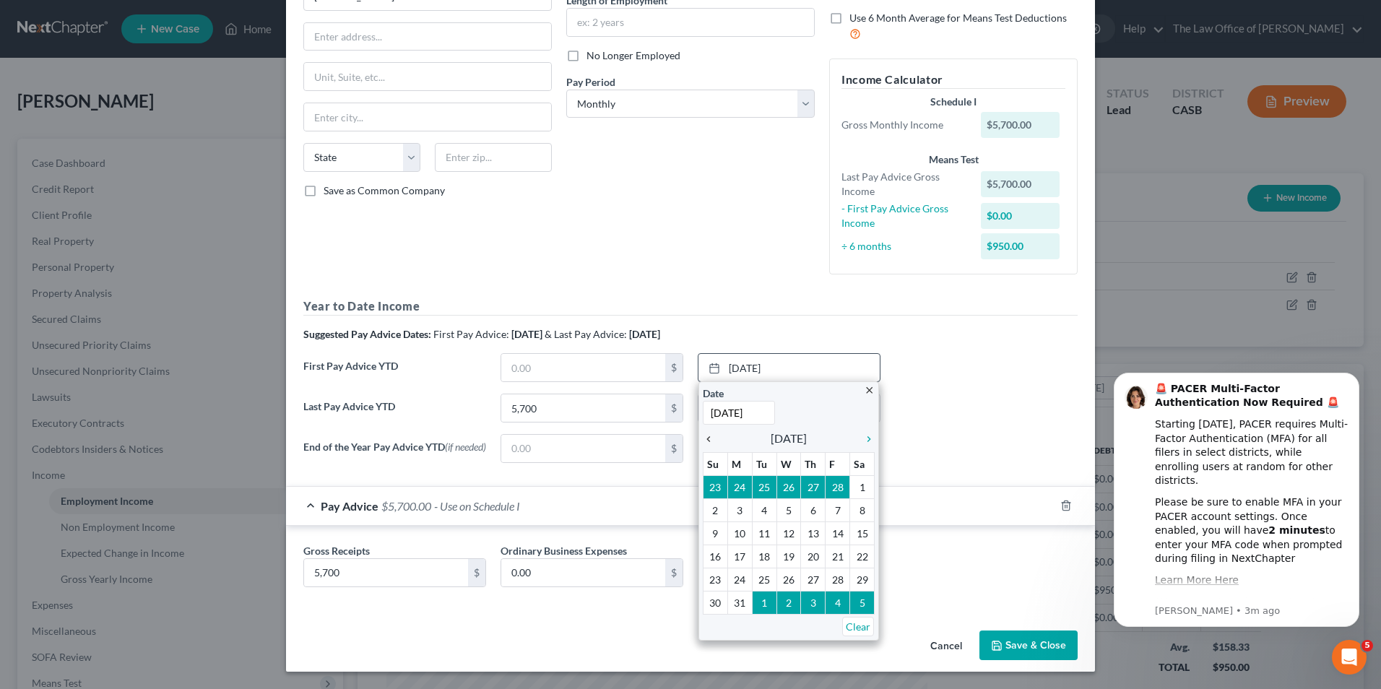
click at [703, 436] on icon "chevron_left" at bounding box center [712, 439] width 19 height 12
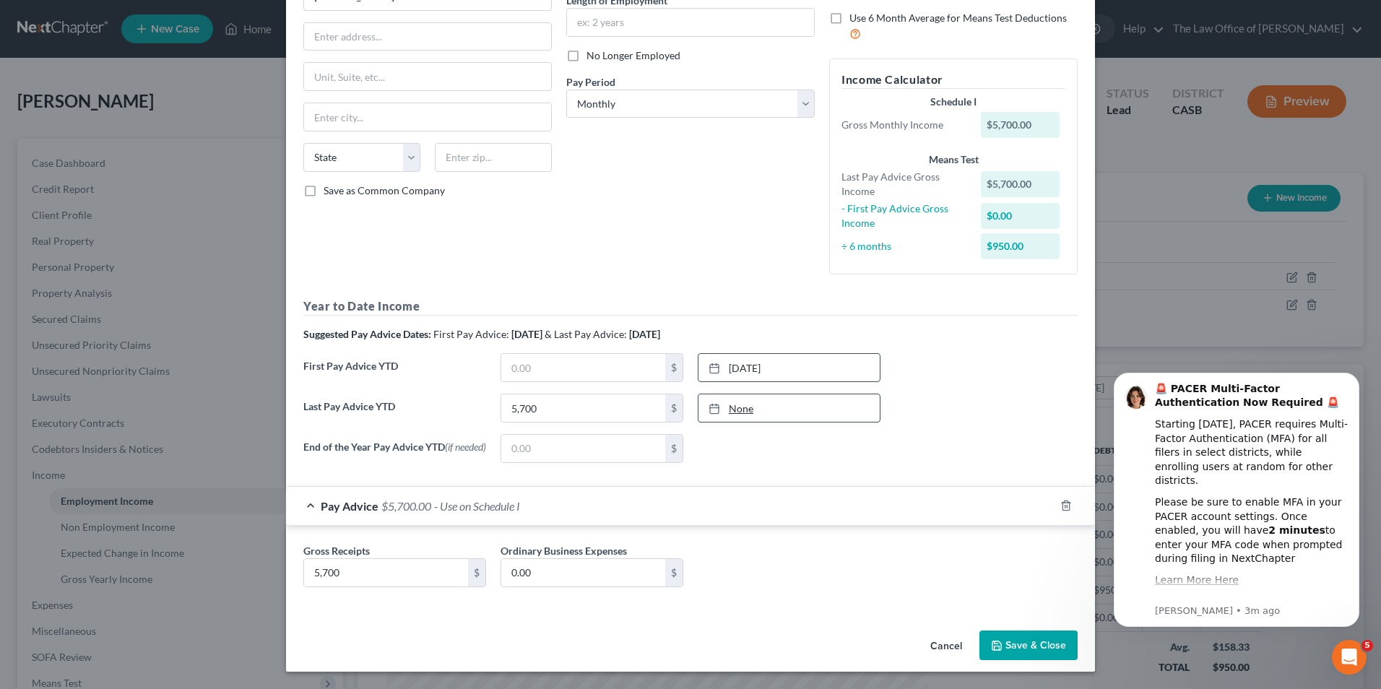
type input "8/19/2025"
click at [749, 410] on link "8/19/2025" at bounding box center [789, 407] width 181 height 27
click at [1019, 639] on button "Save & Close" at bounding box center [1029, 646] width 98 height 30
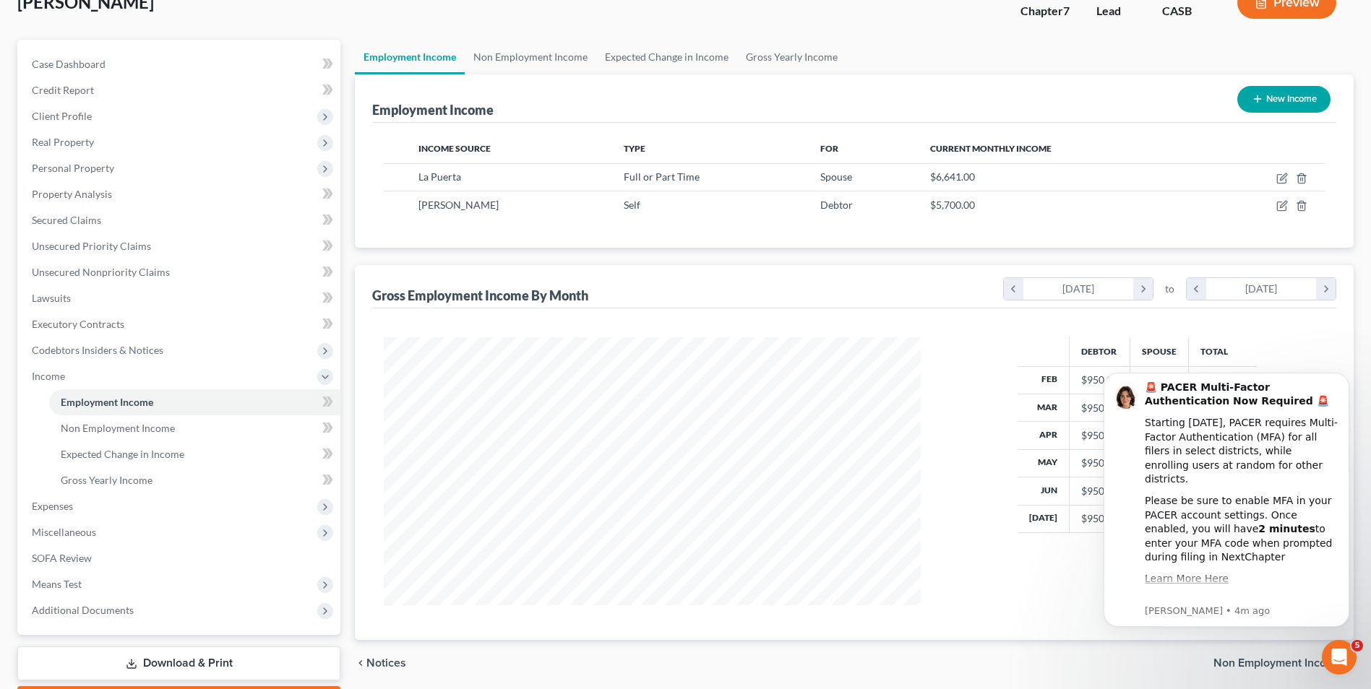
scroll to position [183, 0]
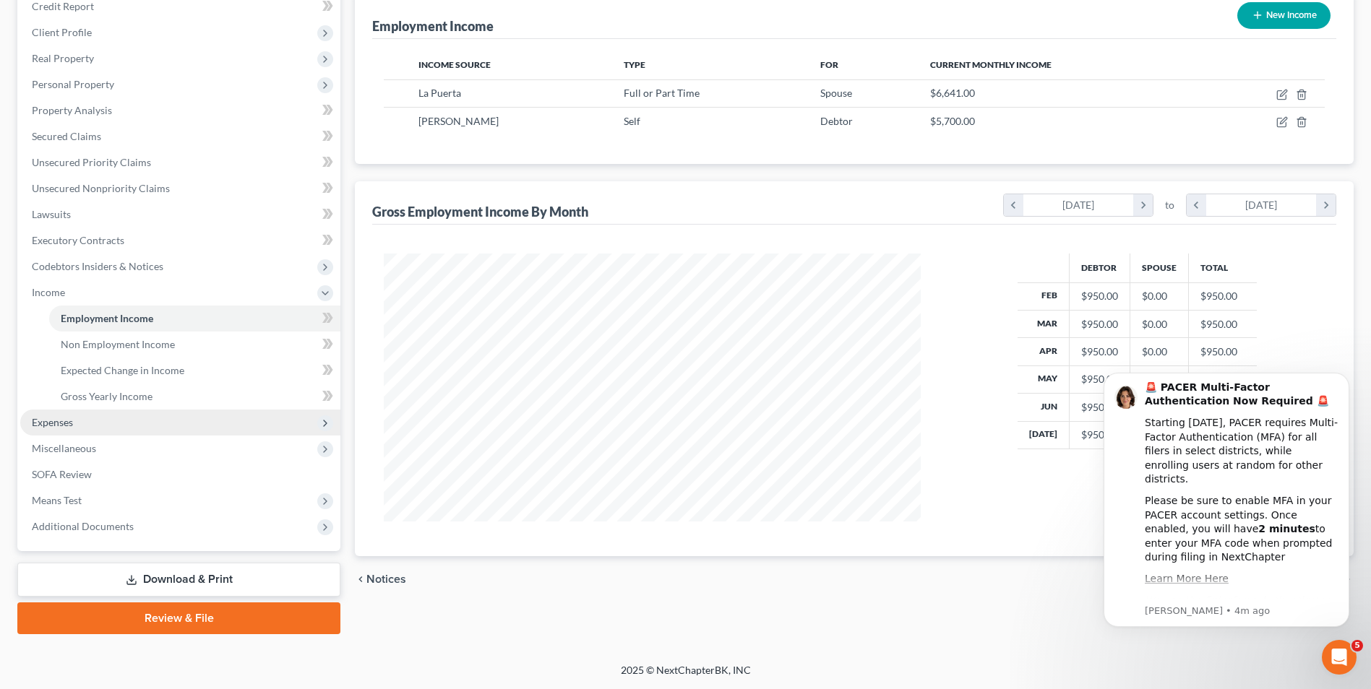
click at [41, 424] on span "Expenses" at bounding box center [52, 422] width 41 height 12
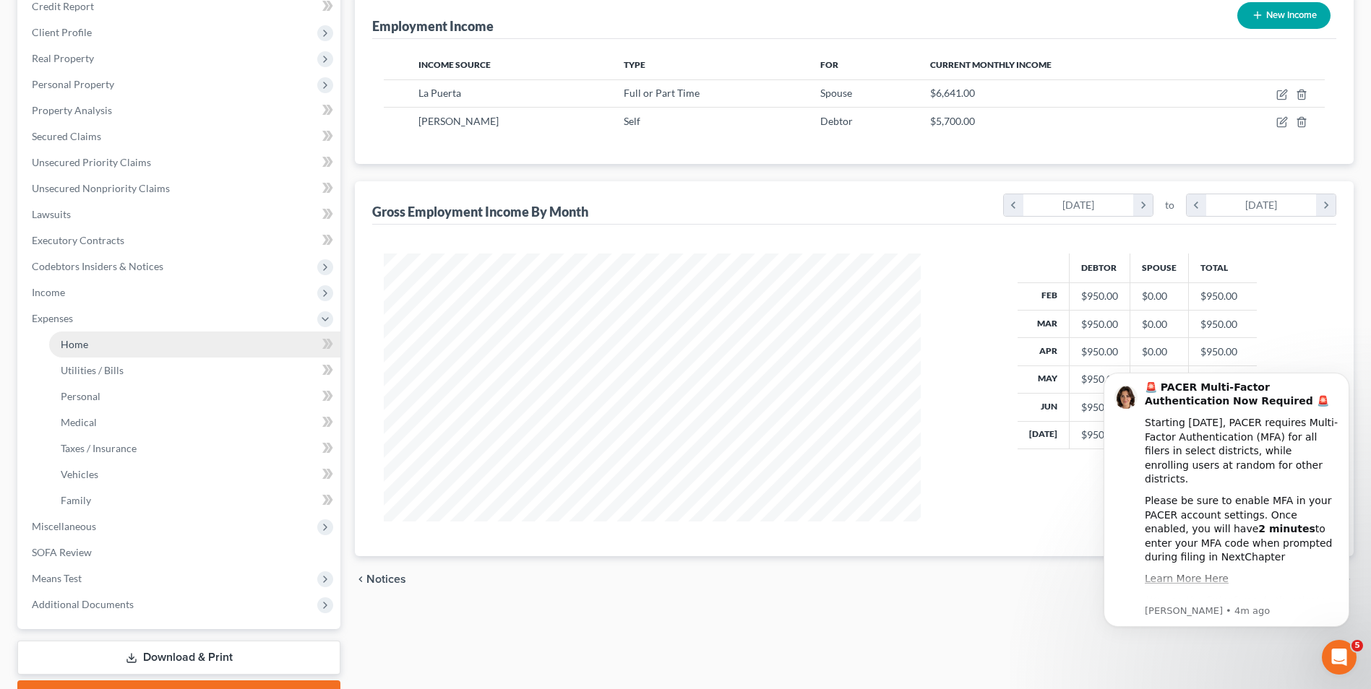
click at [89, 346] on link "Home" at bounding box center [194, 345] width 291 height 26
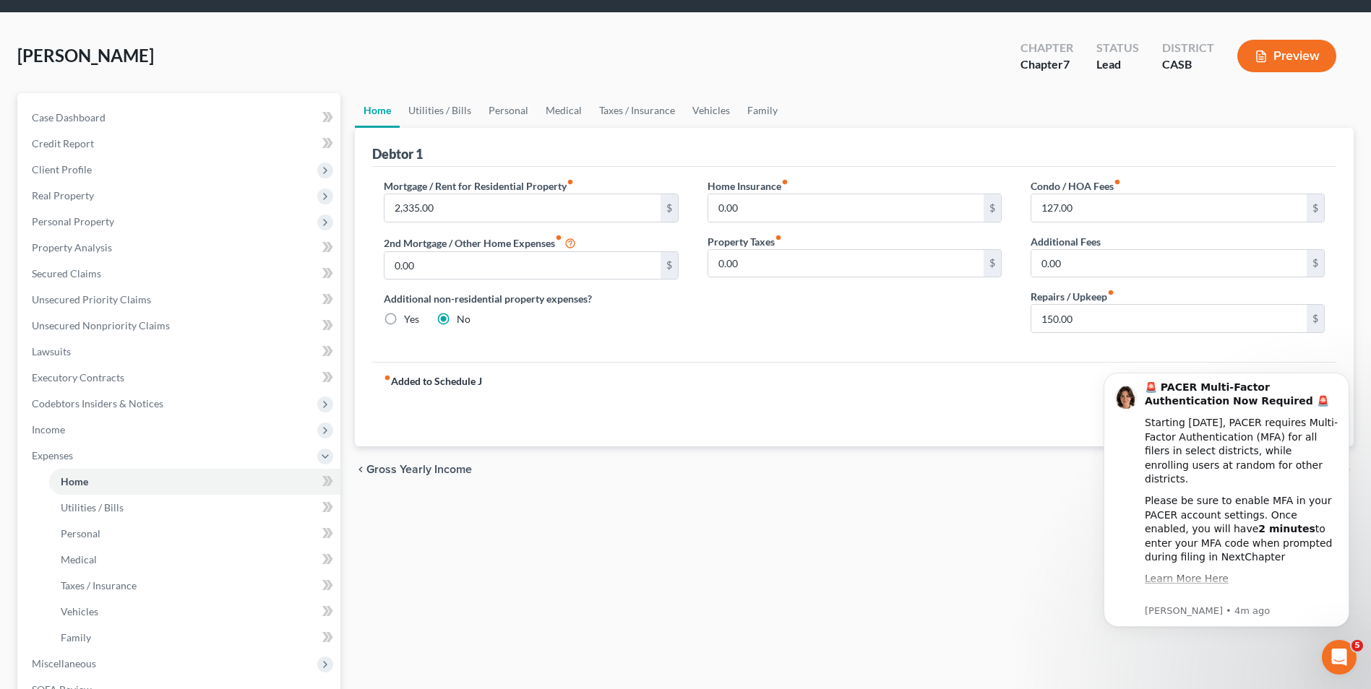
scroll to position [45, 0]
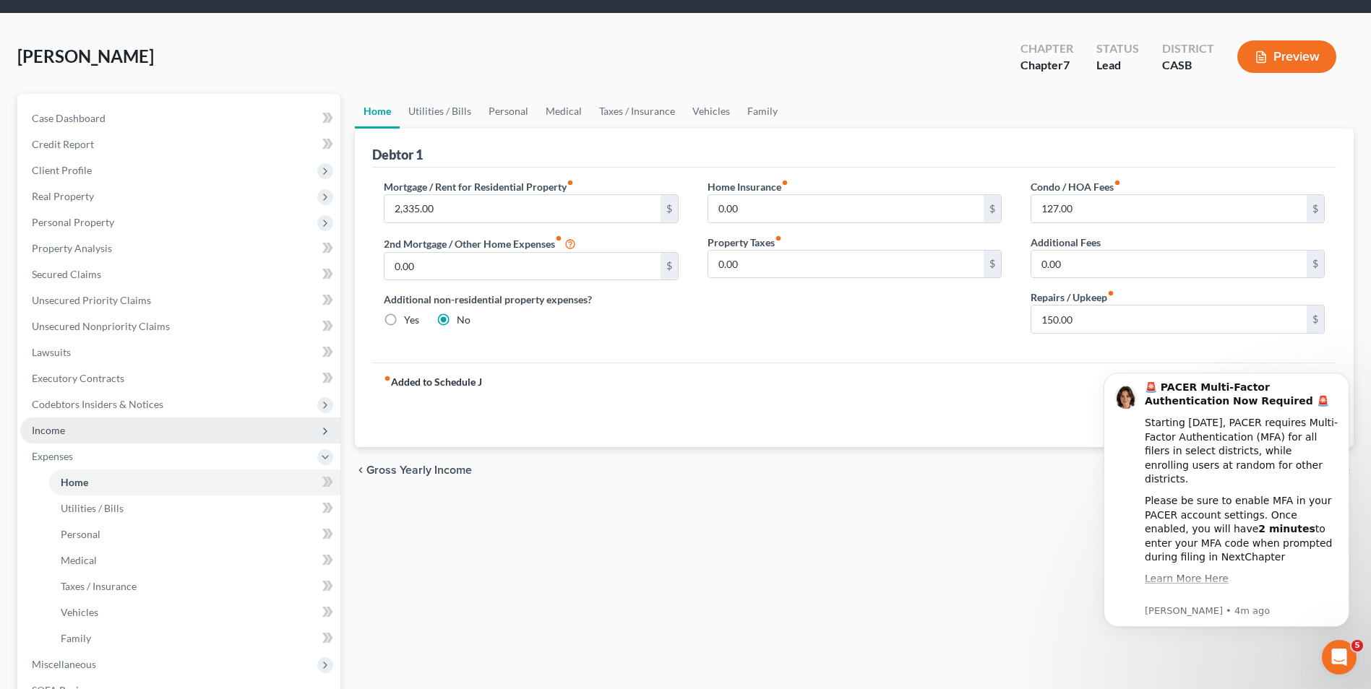
click at [67, 428] on span "Income" at bounding box center [180, 431] width 320 height 26
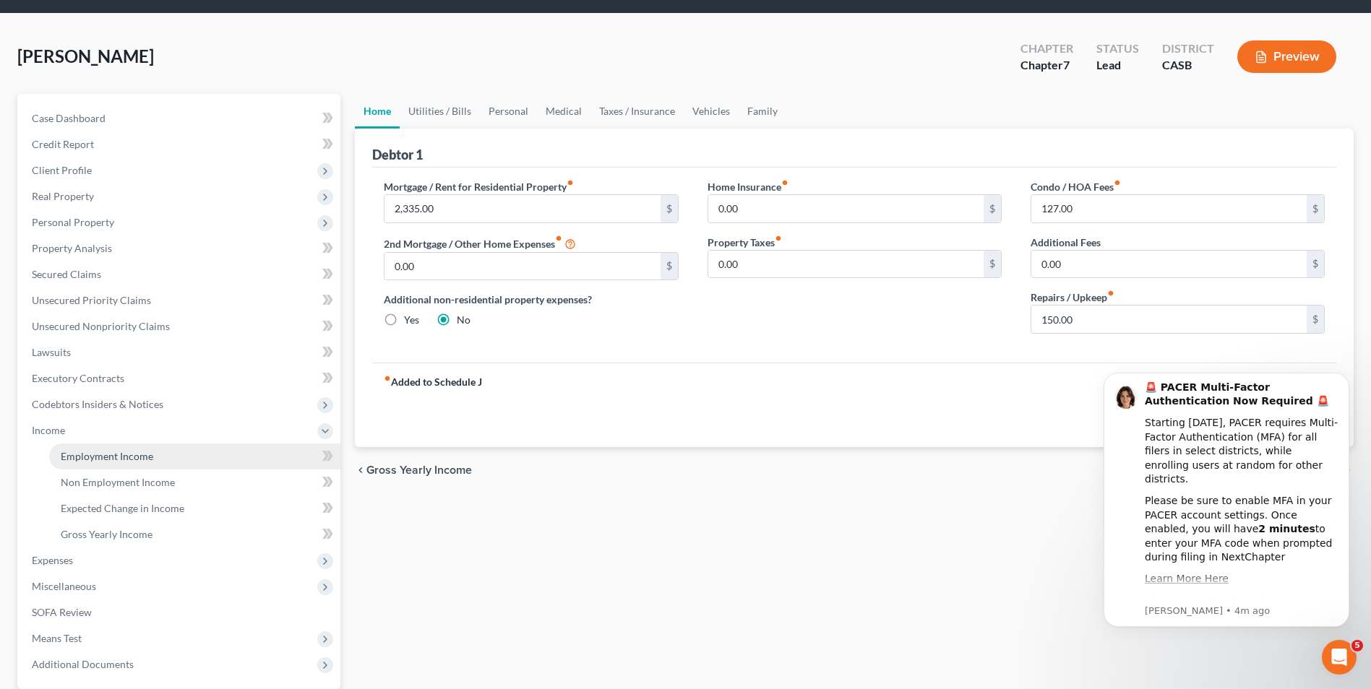
click at [133, 459] on span "Employment Income" at bounding box center [107, 456] width 92 height 12
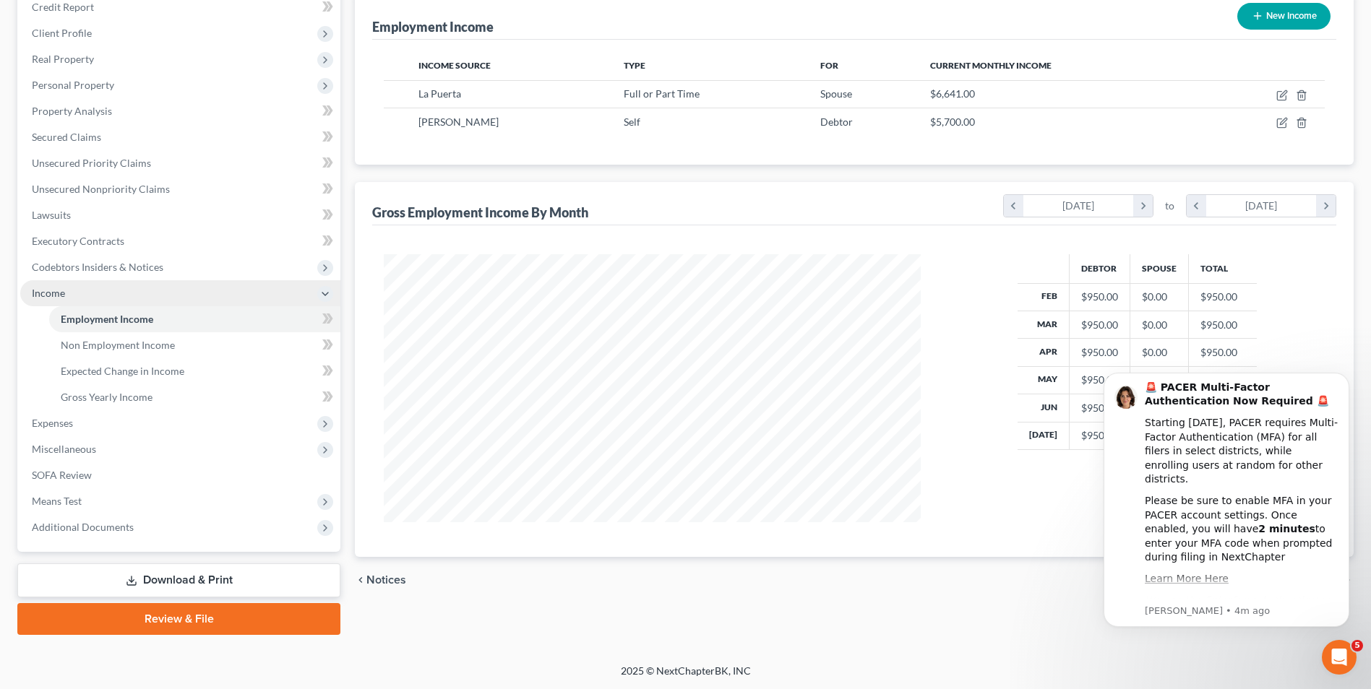
scroll to position [183, 0]
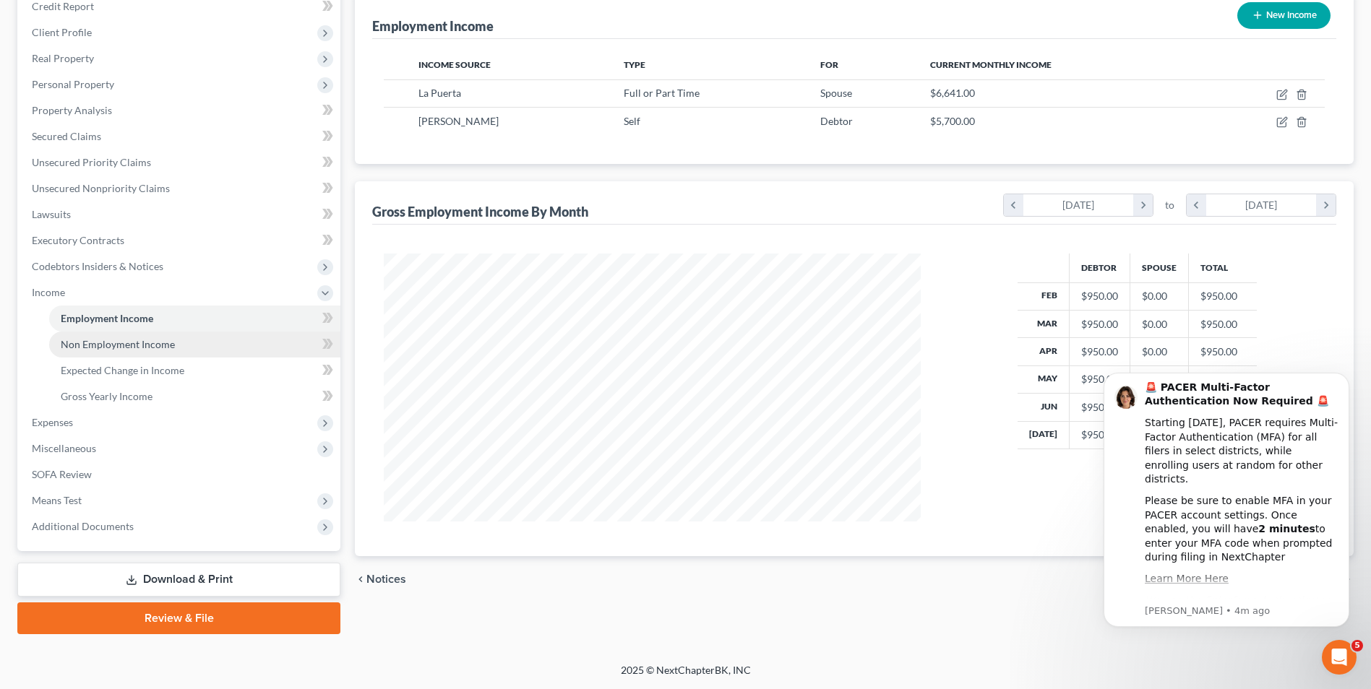
click at [111, 347] on span "Non Employment Income" at bounding box center [118, 344] width 114 height 12
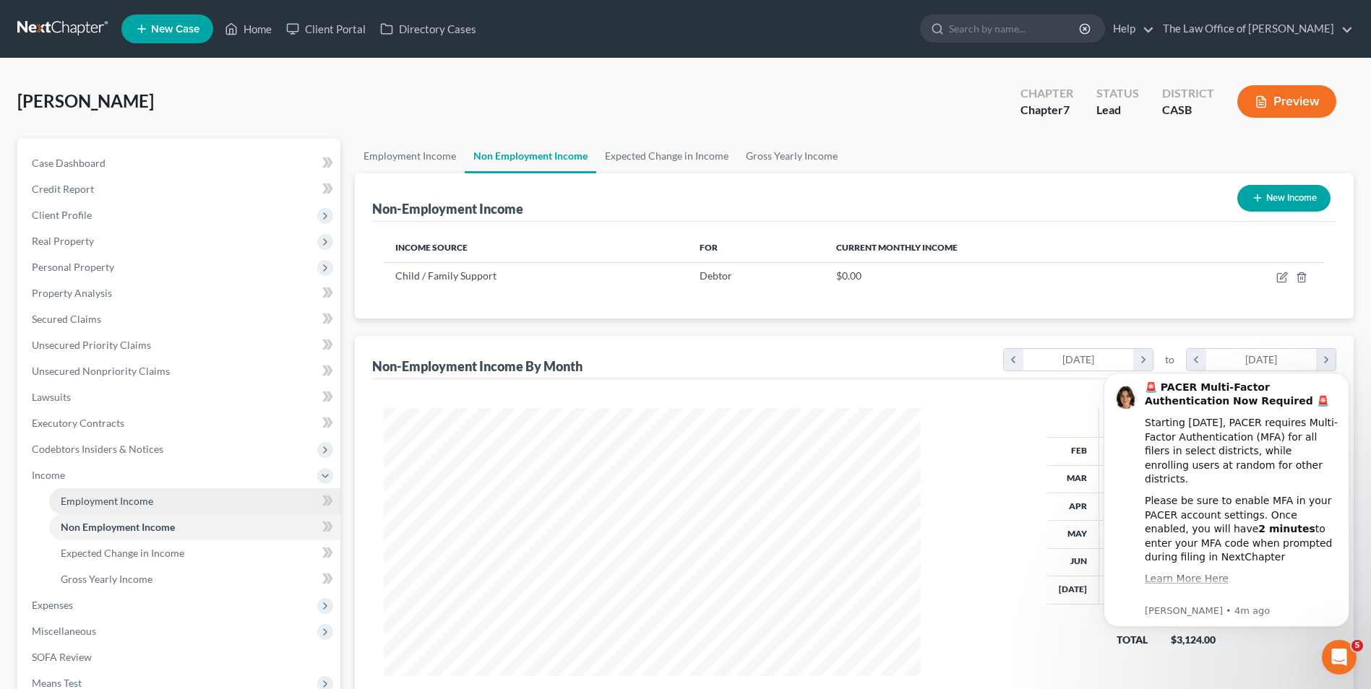
scroll to position [268, 565]
click at [169, 554] on span "Expected Change in Income" at bounding box center [123, 553] width 124 height 12
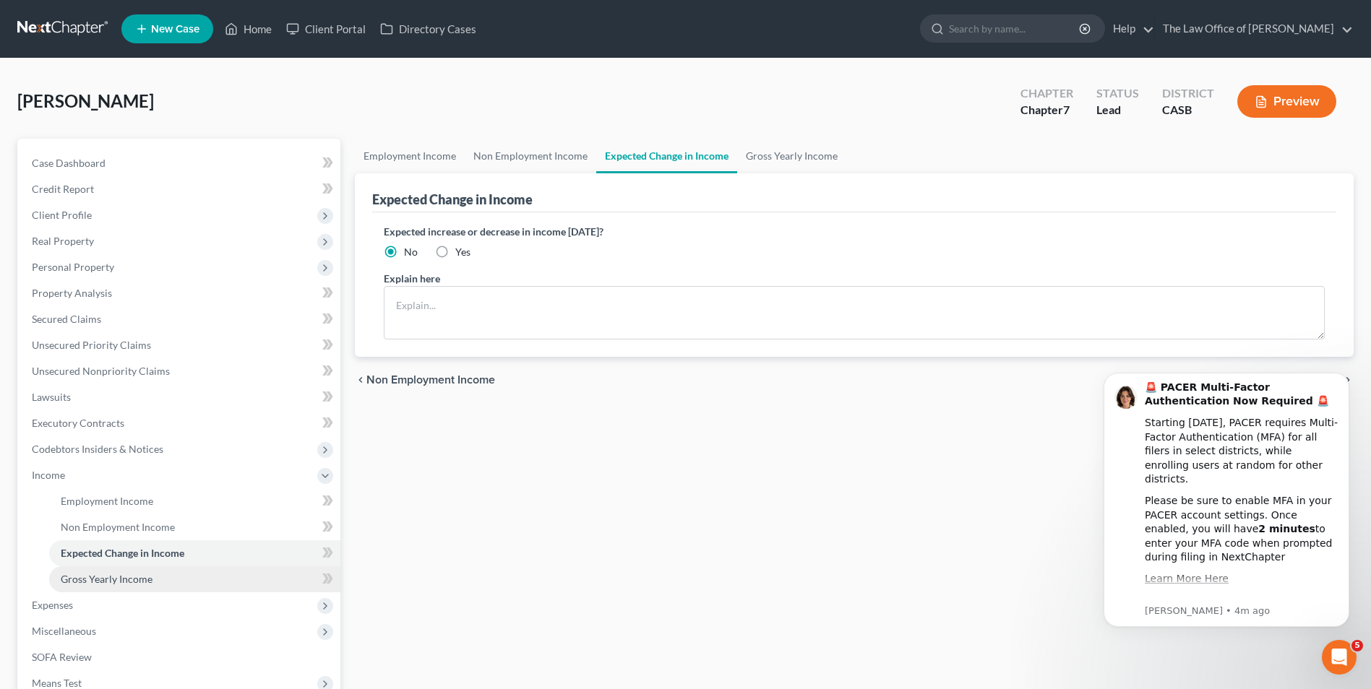
click at [158, 573] on link "Gross Yearly Income" at bounding box center [194, 579] width 291 height 26
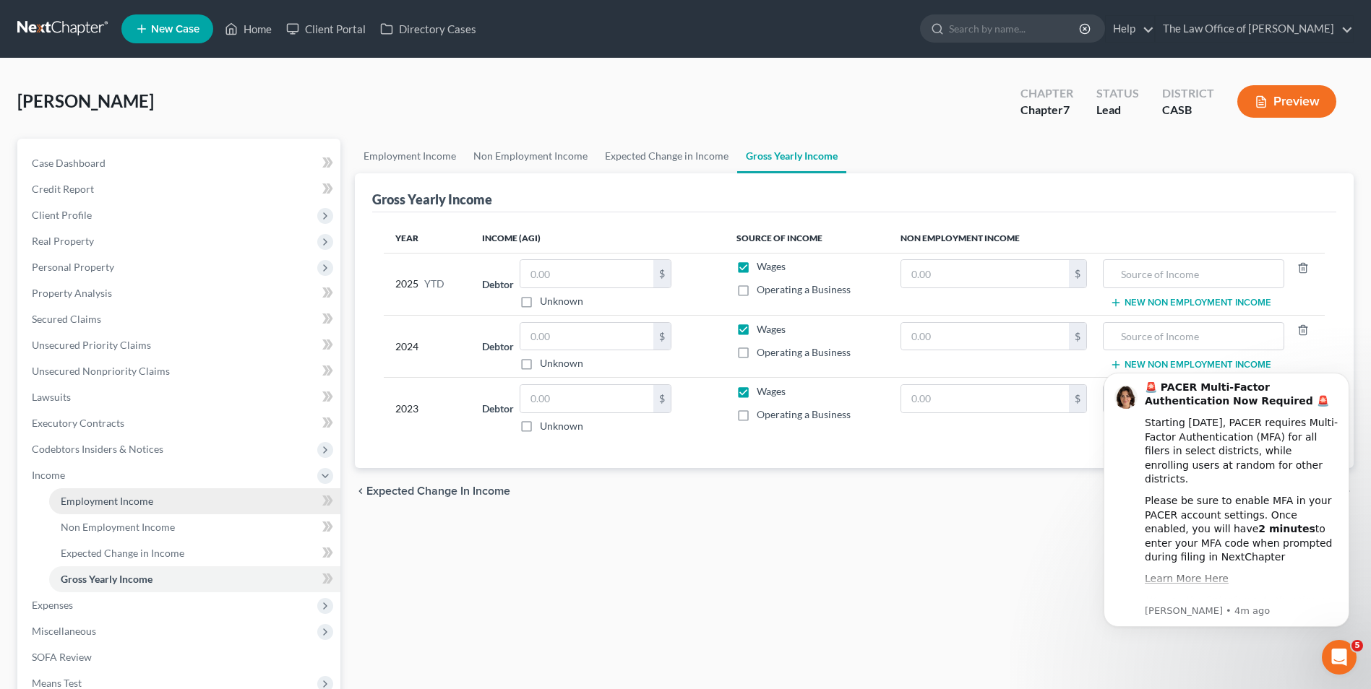
click at [125, 493] on link "Employment Income" at bounding box center [194, 501] width 291 height 26
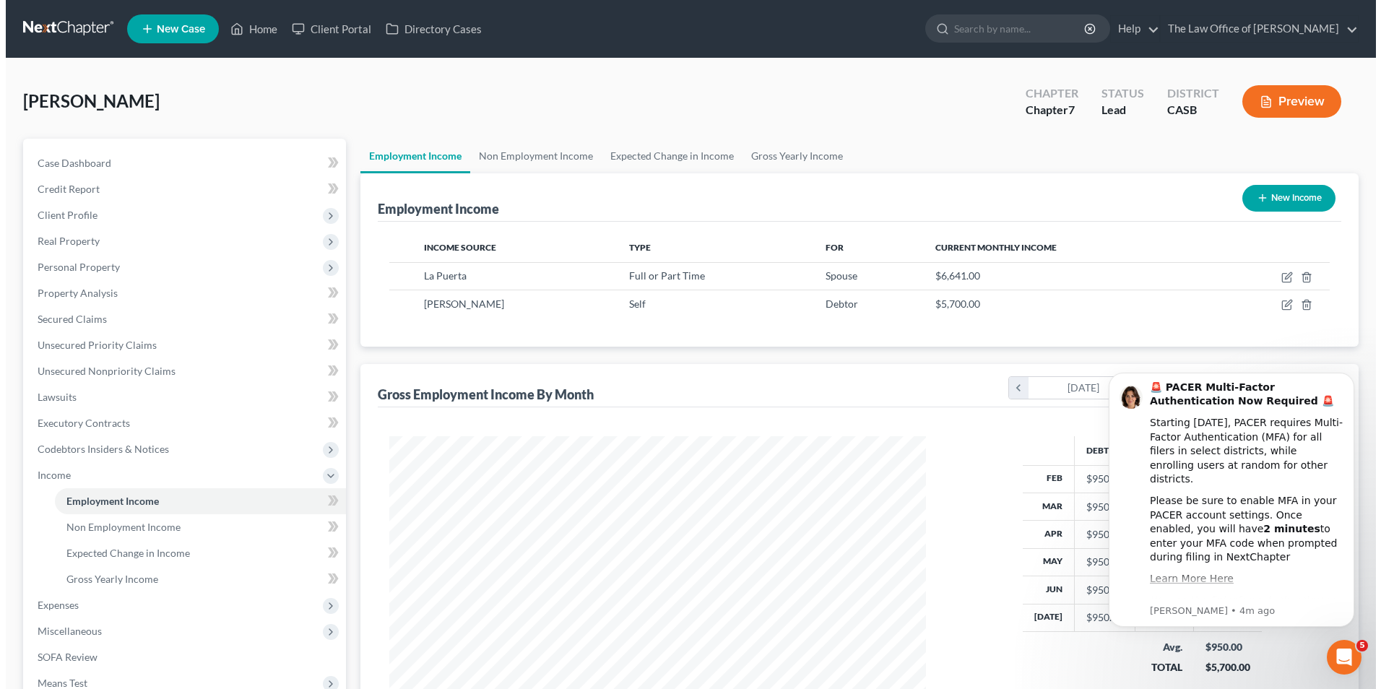
scroll to position [268, 565]
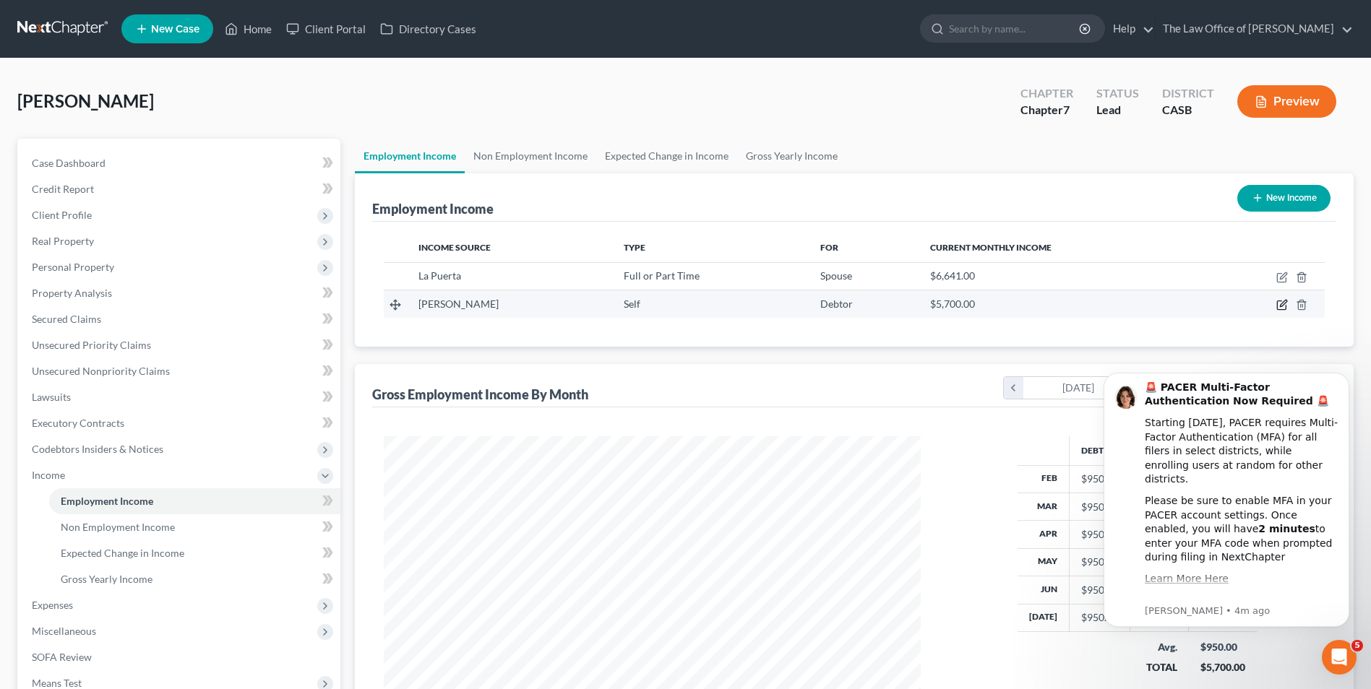
click at [1279, 303] on icon "button" at bounding box center [1282, 305] width 12 height 12
select select "1"
select select "0"
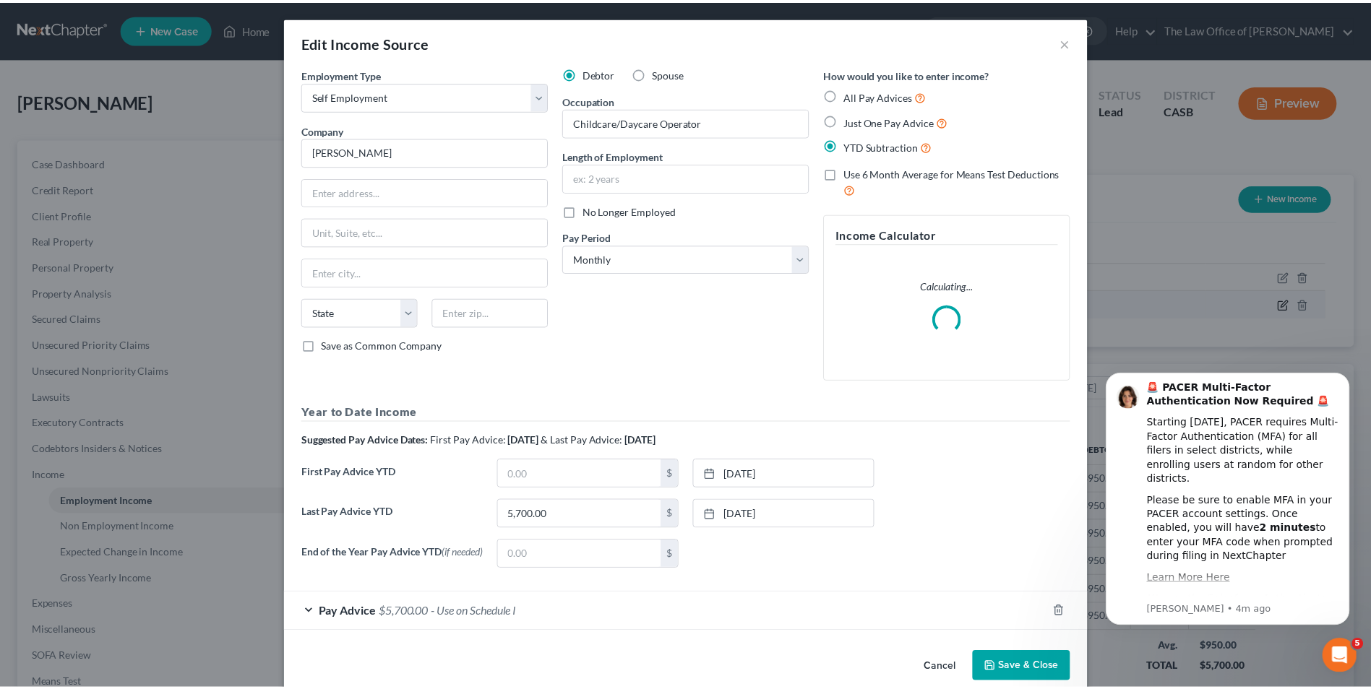
scroll to position [270, 571]
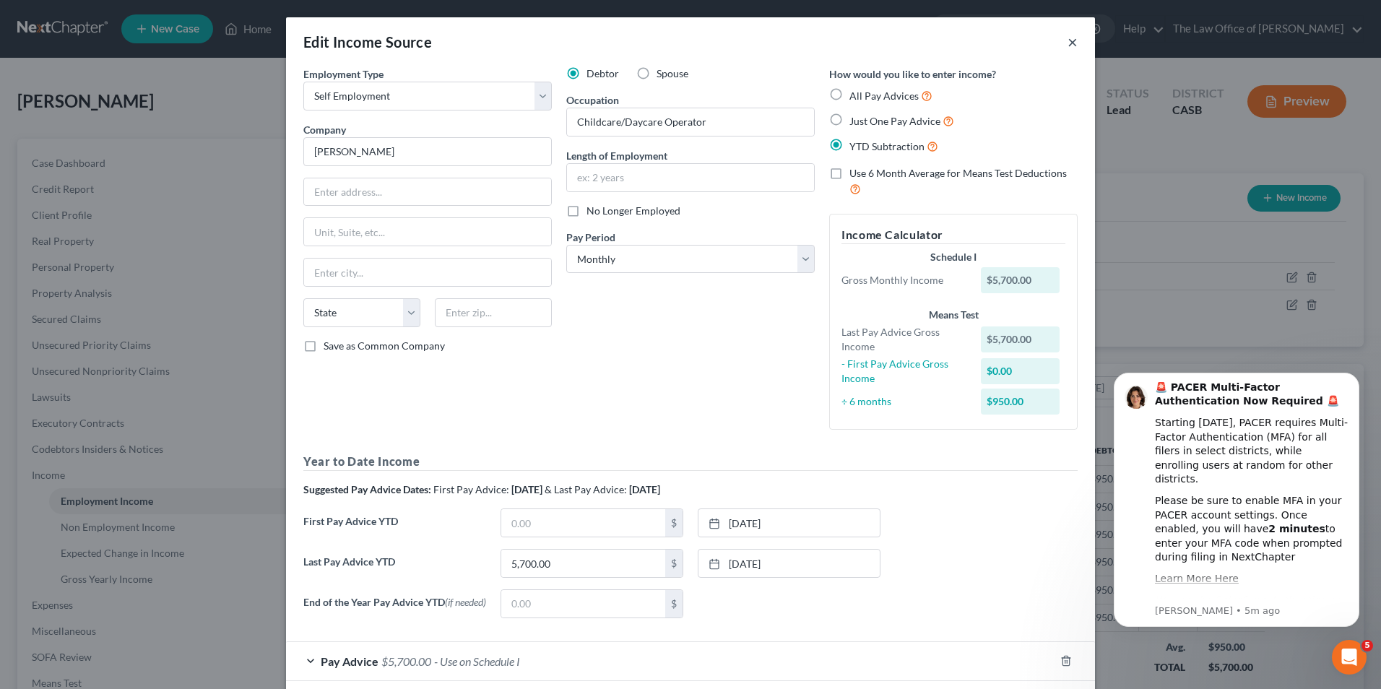
click at [1068, 44] on button "×" at bounding box center [1073, 41] width 10 height 17
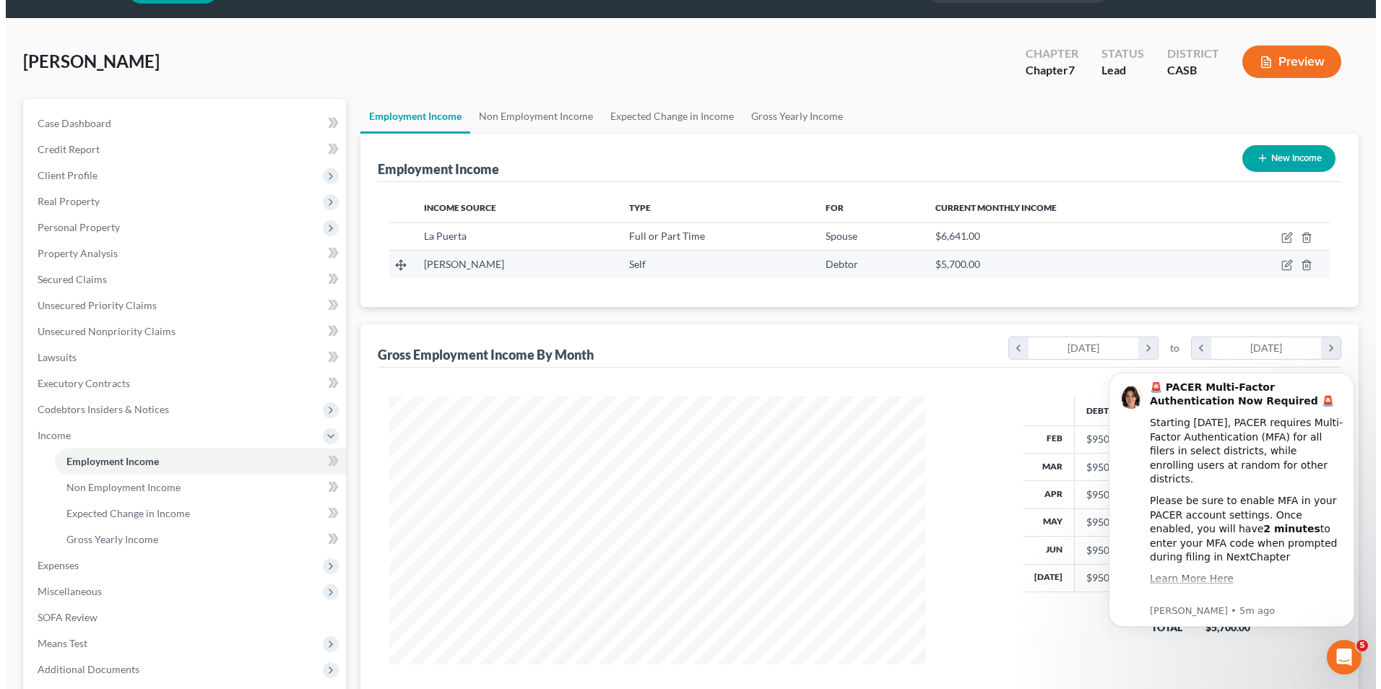
scroll to position [39, 0]
click at [1280, 262] on icon "button" at bounding box center [1281, 266] width 9 height 9
select select "1"
select select "0"
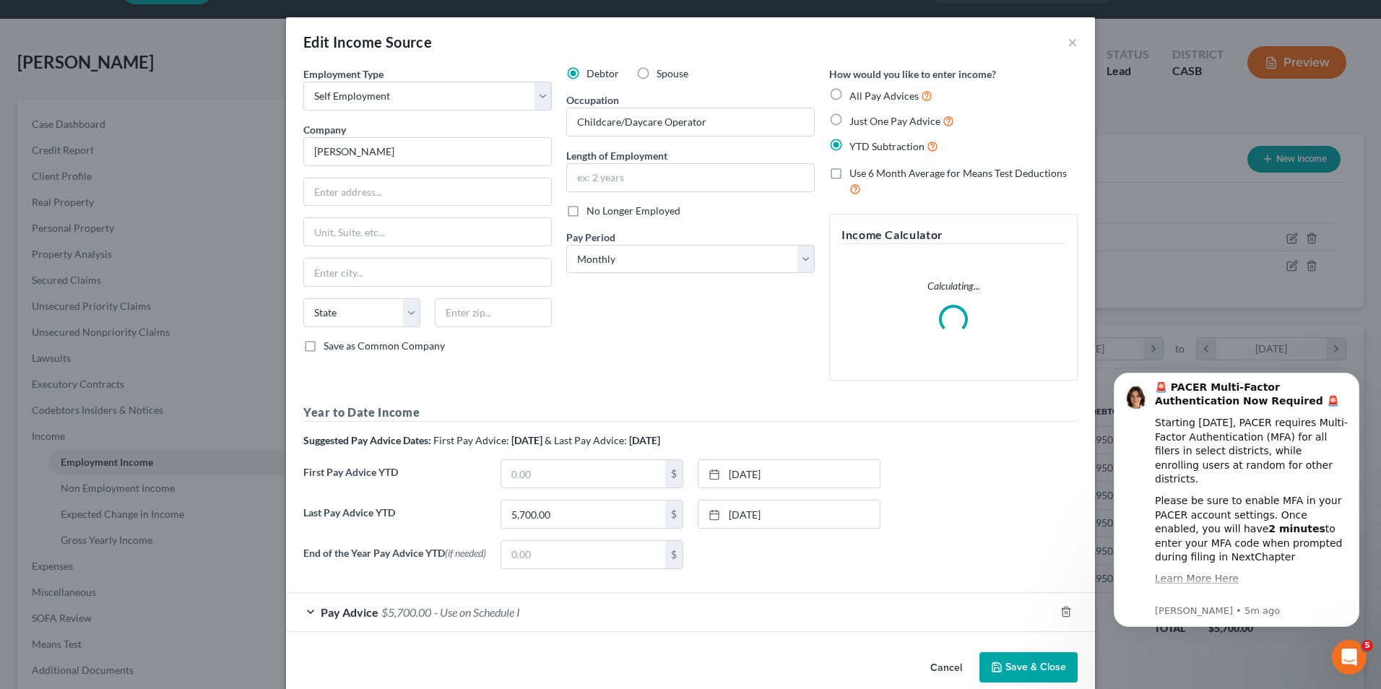
scroll to position [270, 571]
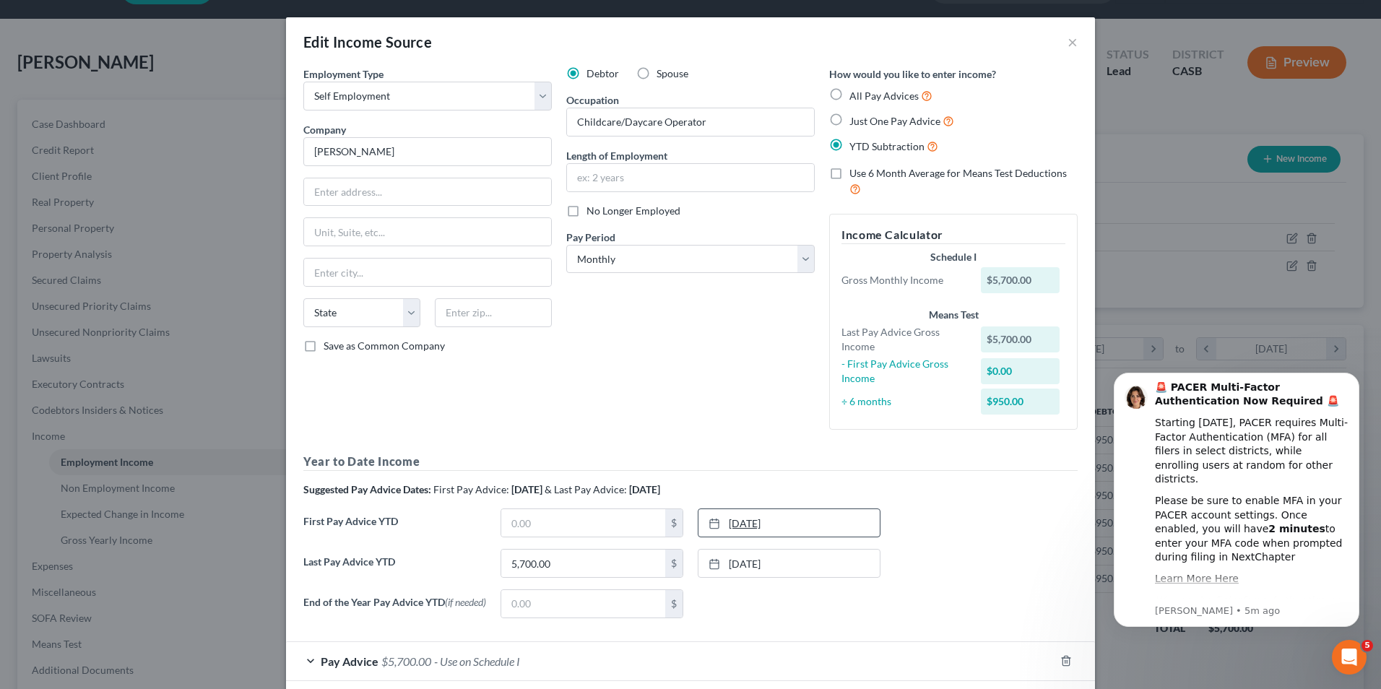
click at [721, 524] on div at bounding box center [719, 523] width 20 height 12
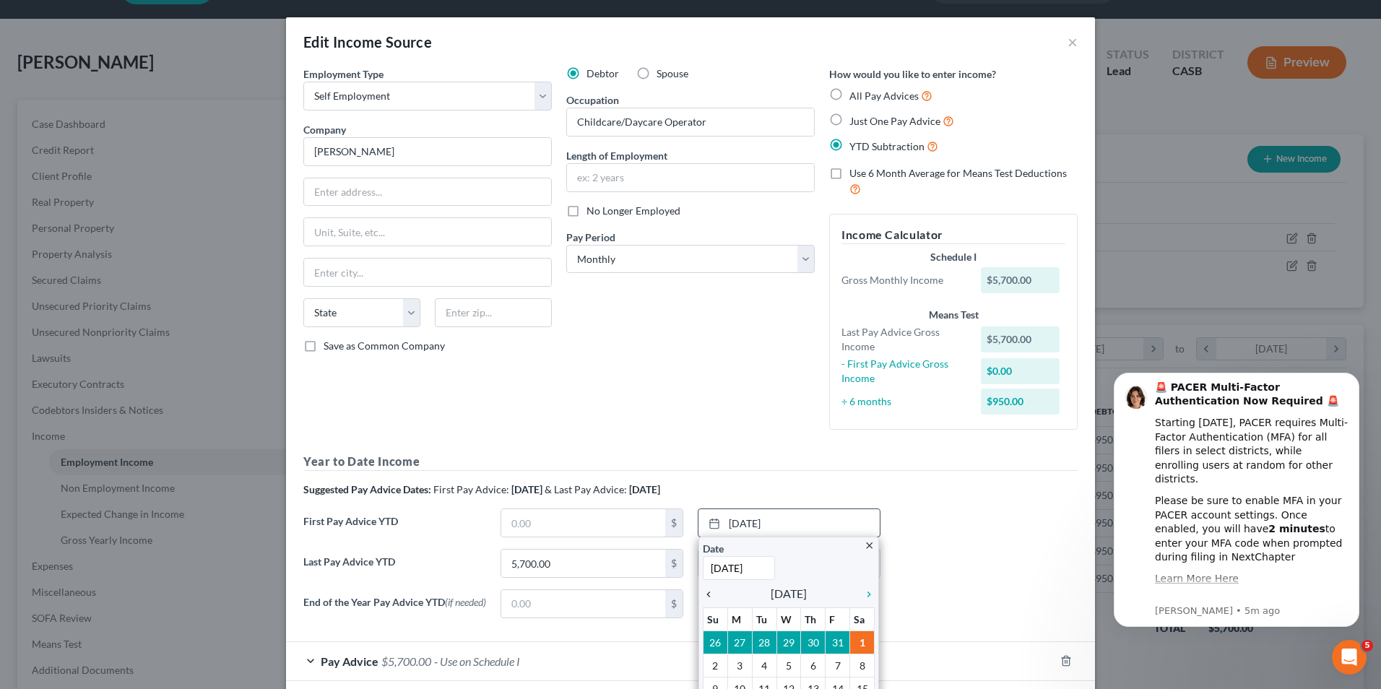
click at [703, 595] on icon "chevron_left" at bounding box center [712, 595] width 19 height 12
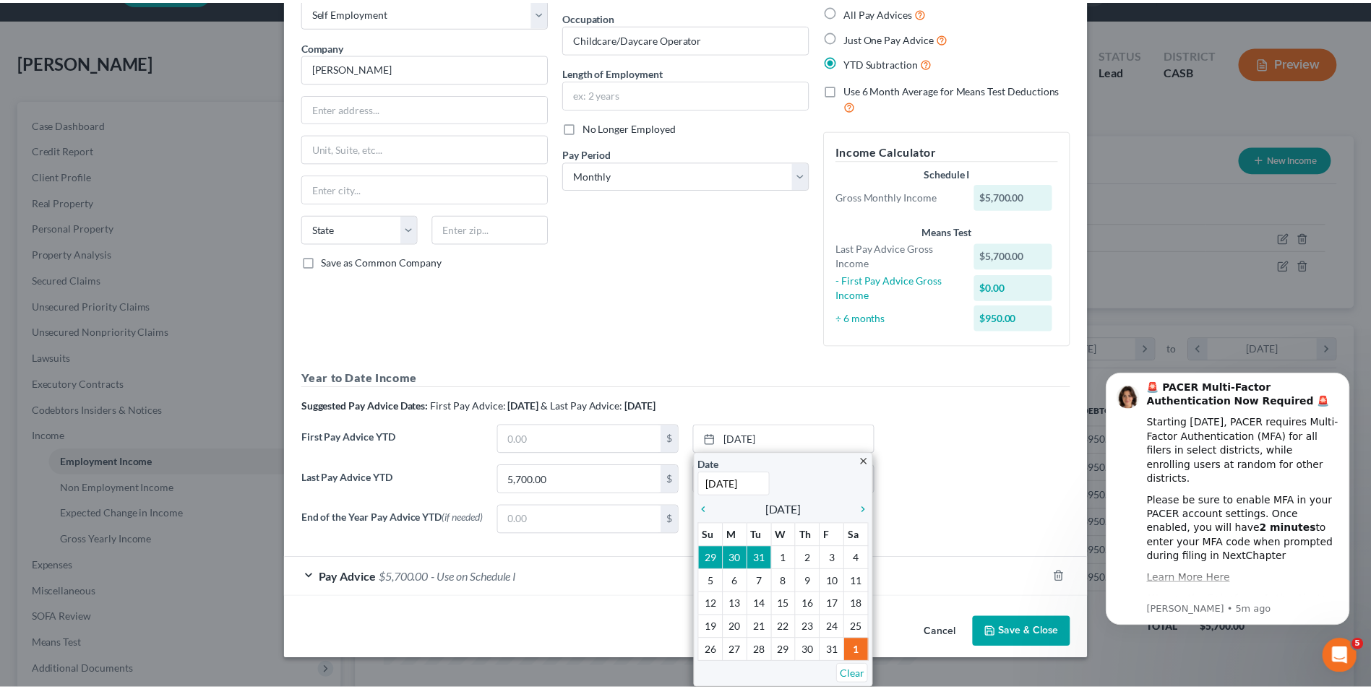
scroll to position [74, 0]
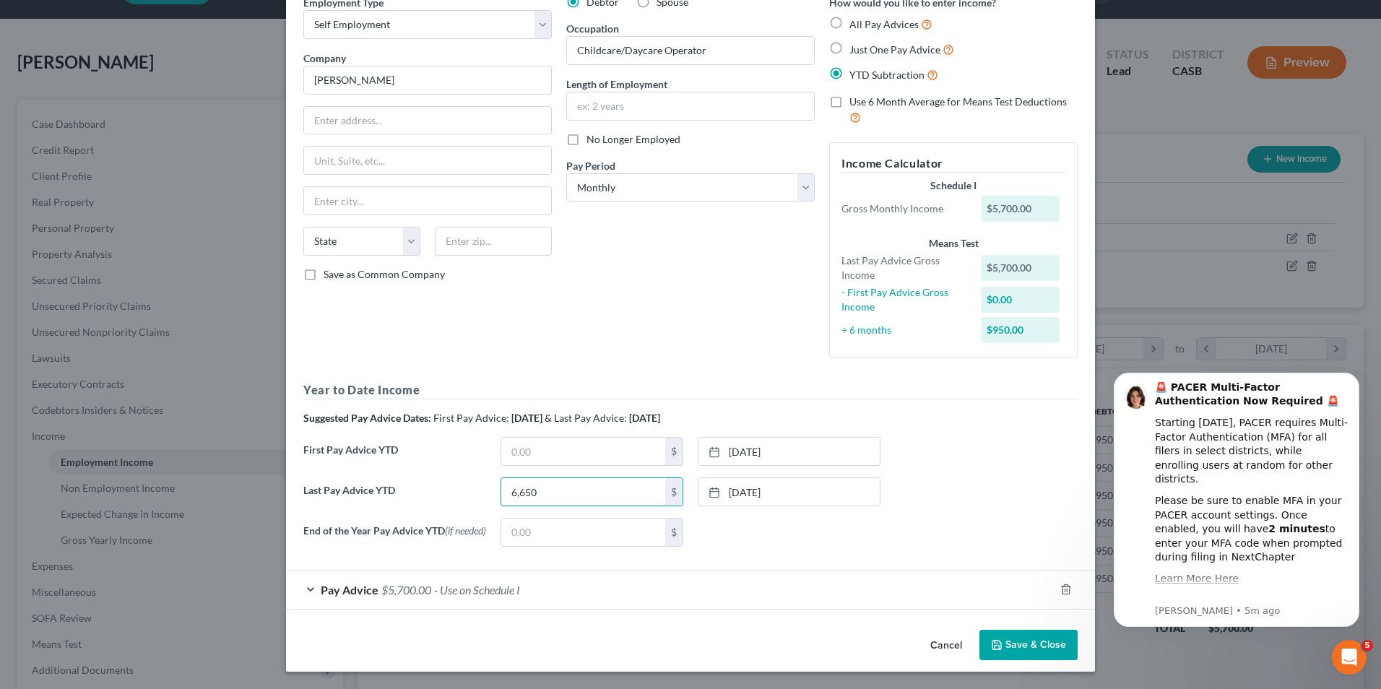
type input "6,650"
click at [985, 655] on button "Save & Close" at bounding box center [1029, 645] width 98 height 30
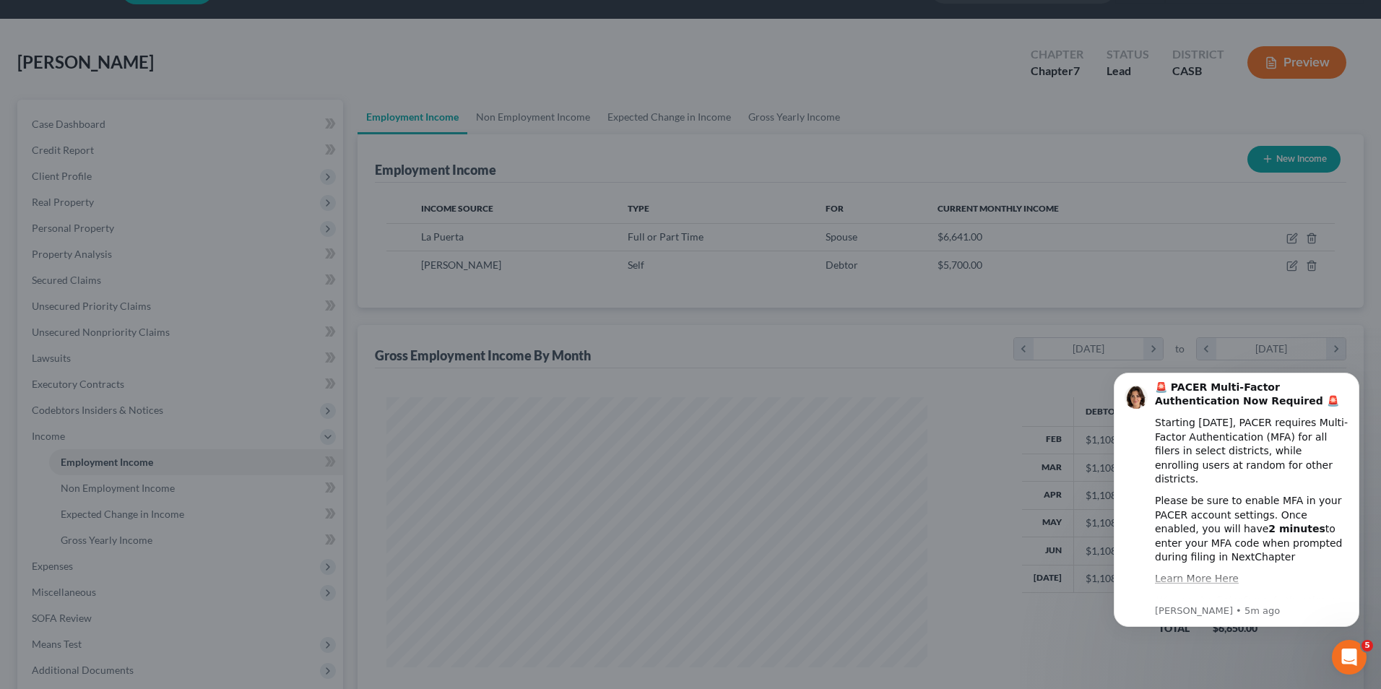
scroll to position [722218, 721920]
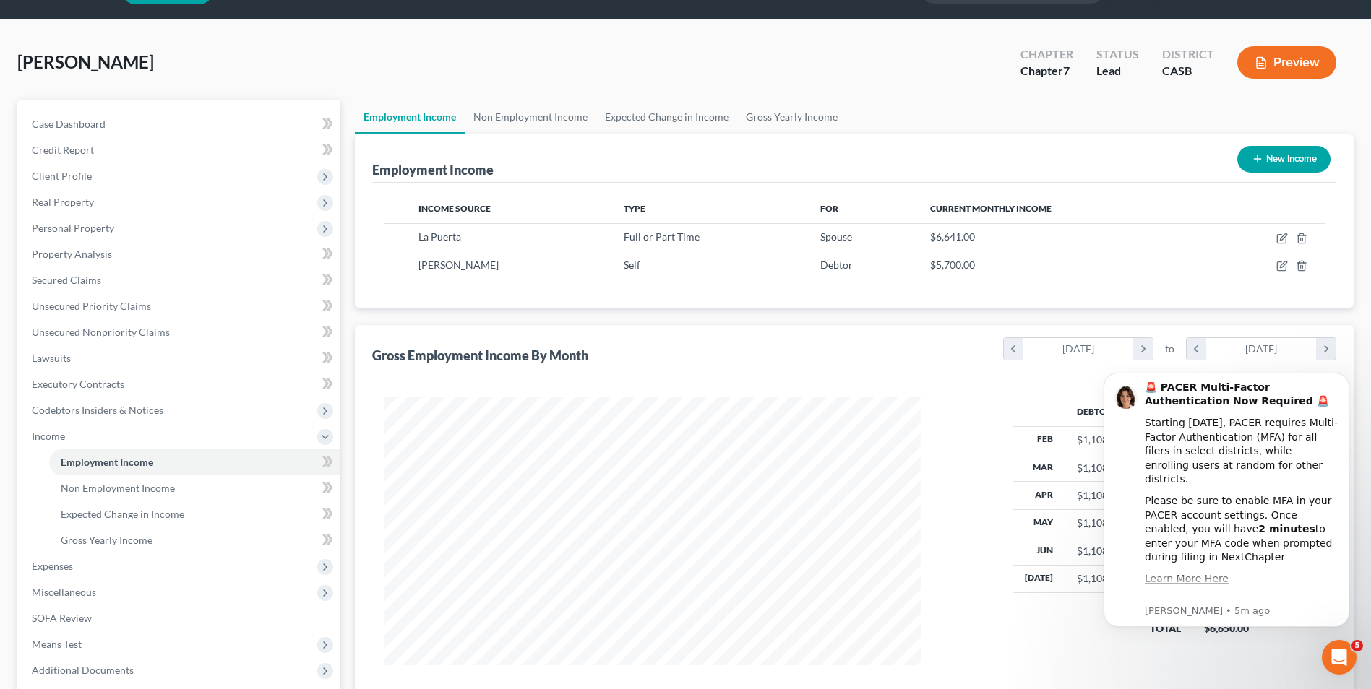
click at [1087, 660] on div "Debtor Spouse Total Feb $1,108.33 $0.00 $1,108.33 Mar $1,108.33 $0.00 $1,108.33…" at bounding box center [1136, 531] width 247 height 268
click at [1275, 267] on td at bounding box center [1264, 264] width 119 height 27
click at [1280, 259] on td at bounding box center [1264, 264] width 119 height 27
click at [1279, 264] on icon "button" at bounding box center [1282, 266] width 12 height 12
select select "1"
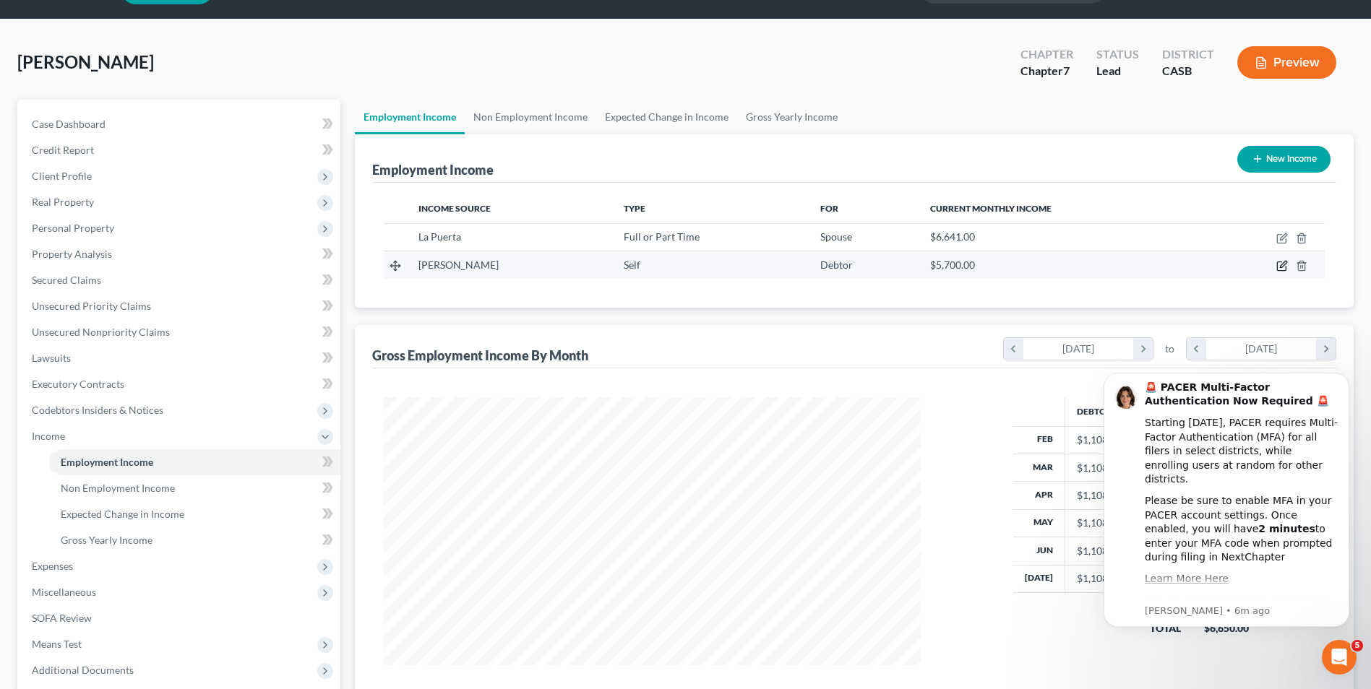
select select "0"
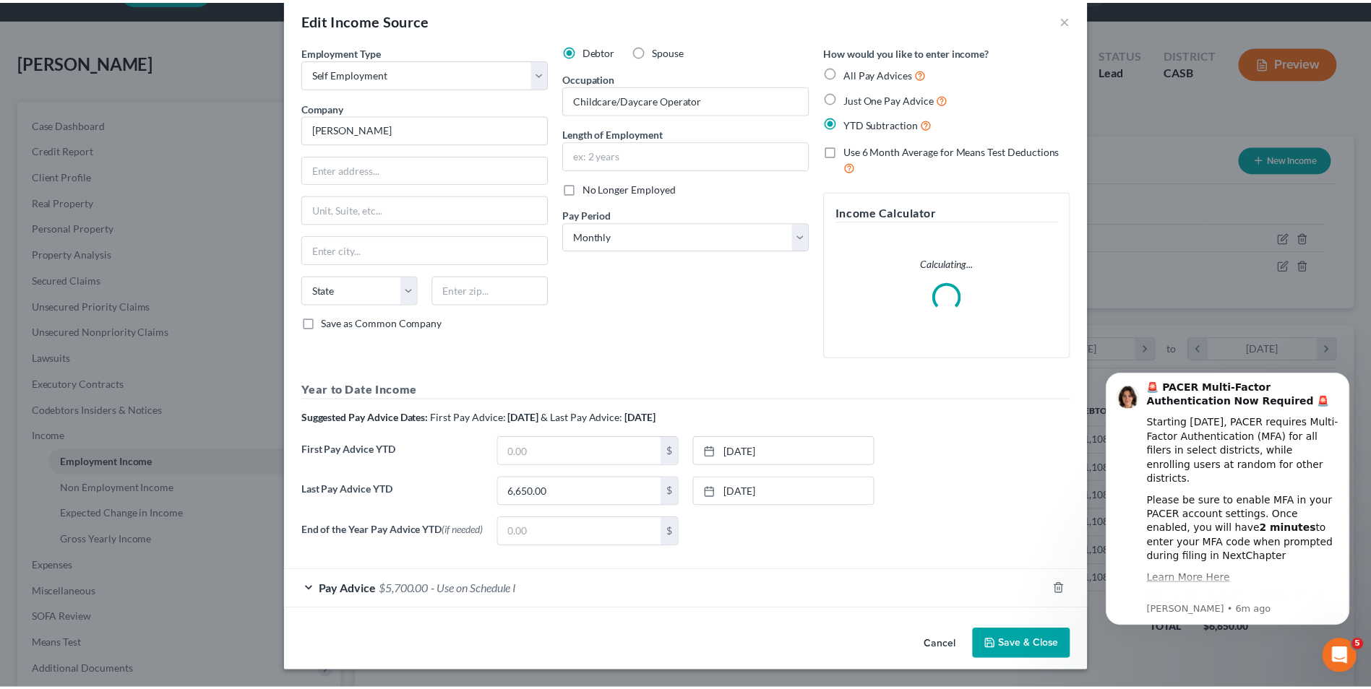
scroll to position [25, 0]
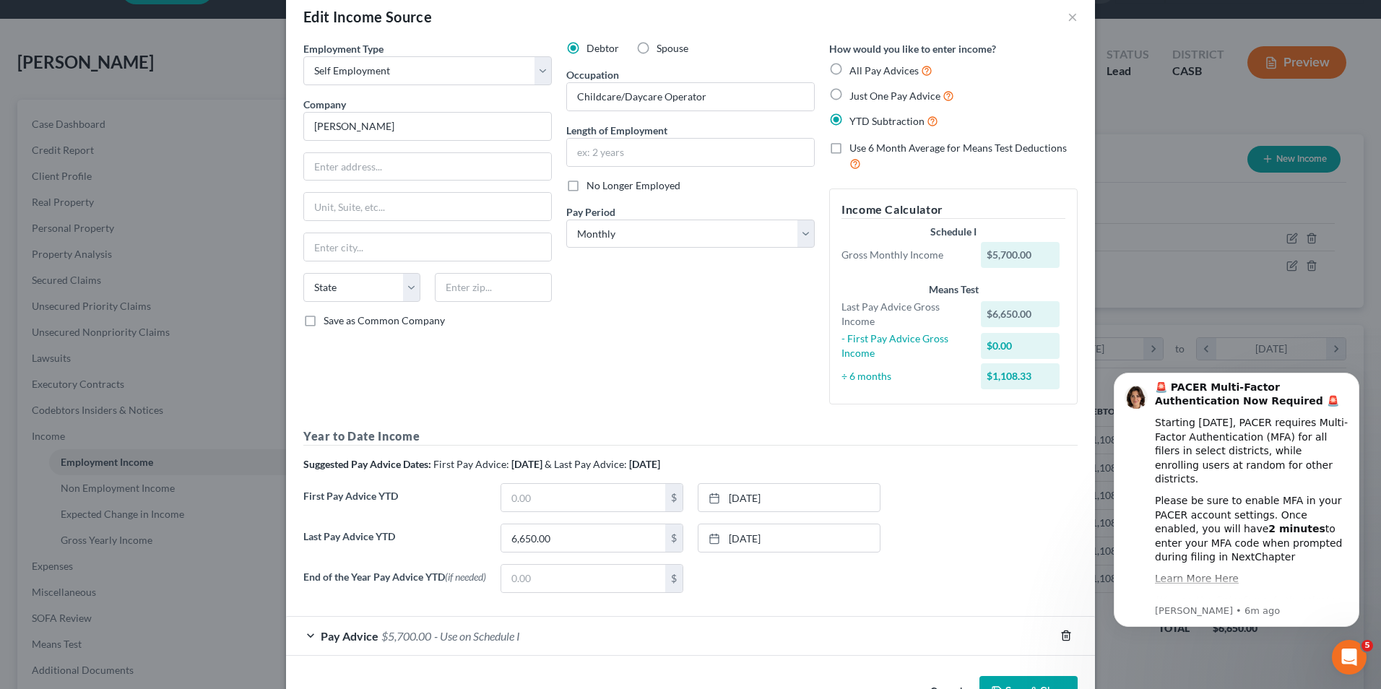
click at [1067, 639] on line "button" at bounding box center [1067, 637] width 0 height 3
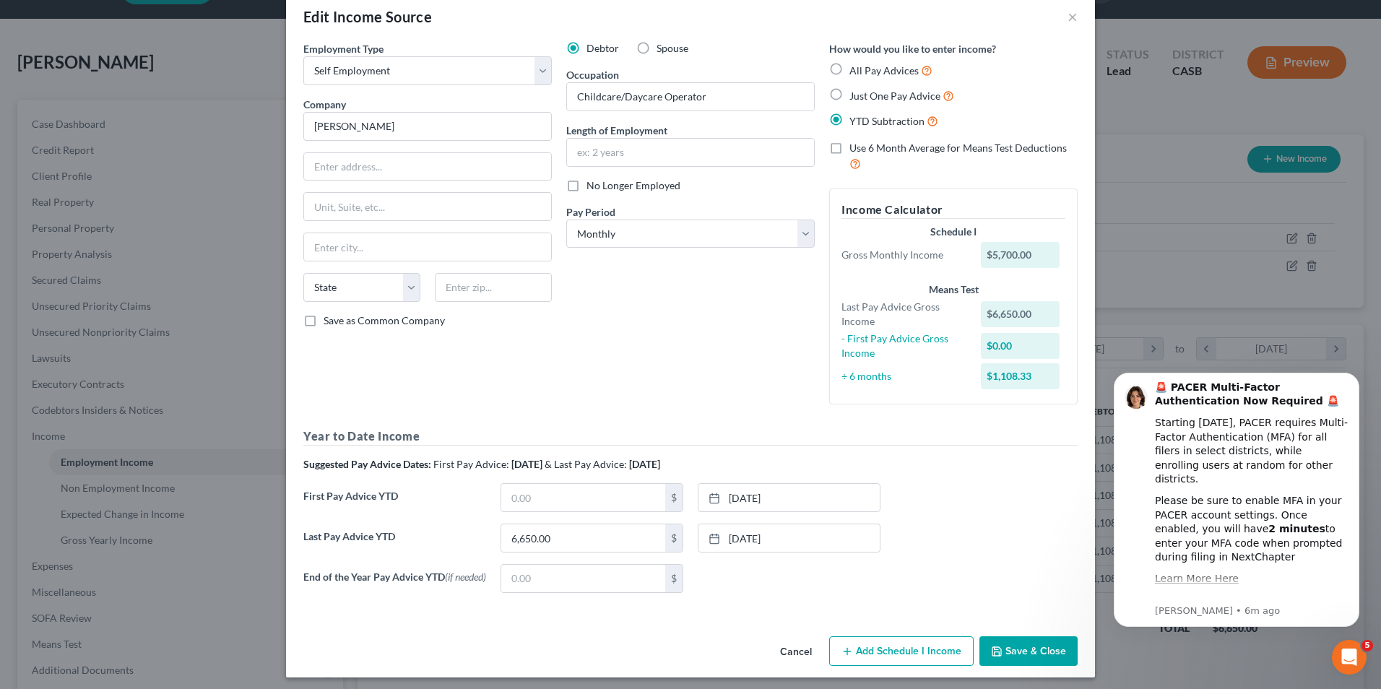
click at [1033, 655] on button "Save & Close" at bounding box center [1029, 652] width 98 height 30
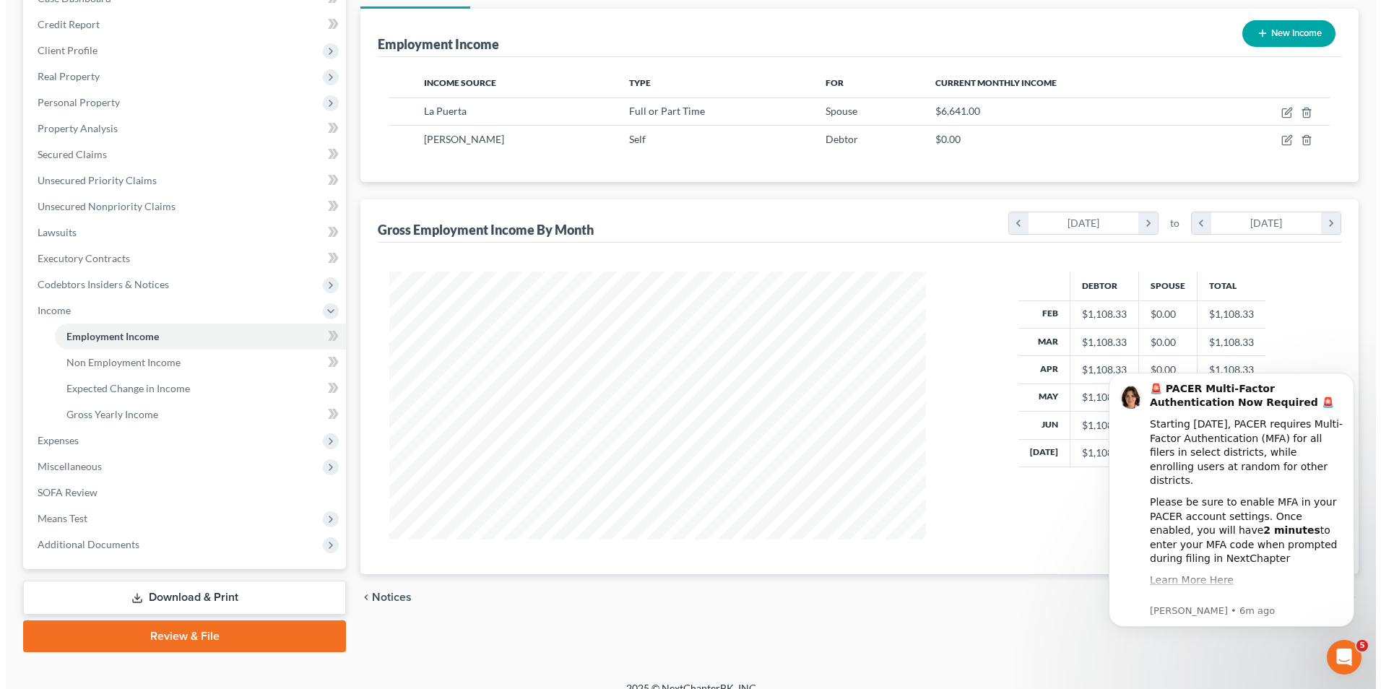
scroll to position [183, 0]
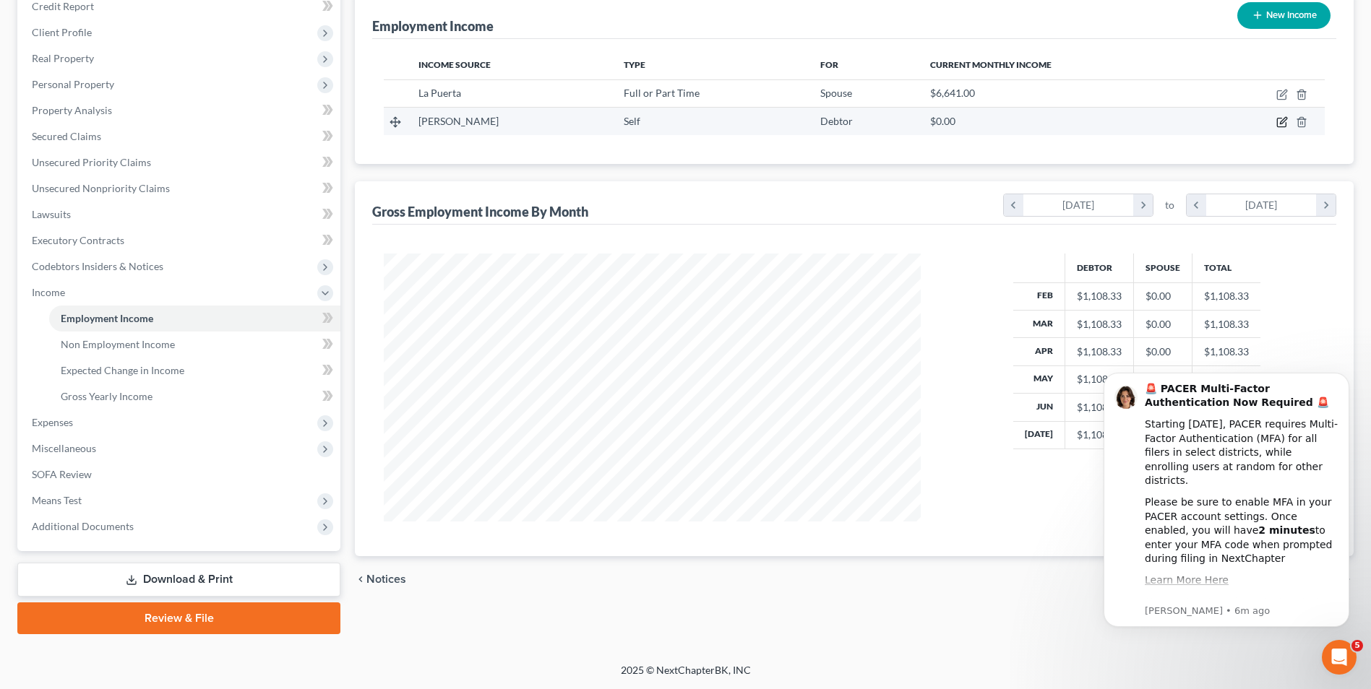
click at [1279, 121] on icon "button" at bounding box center [1282, 122] width 12 height 12
select select "1"
select select "0"
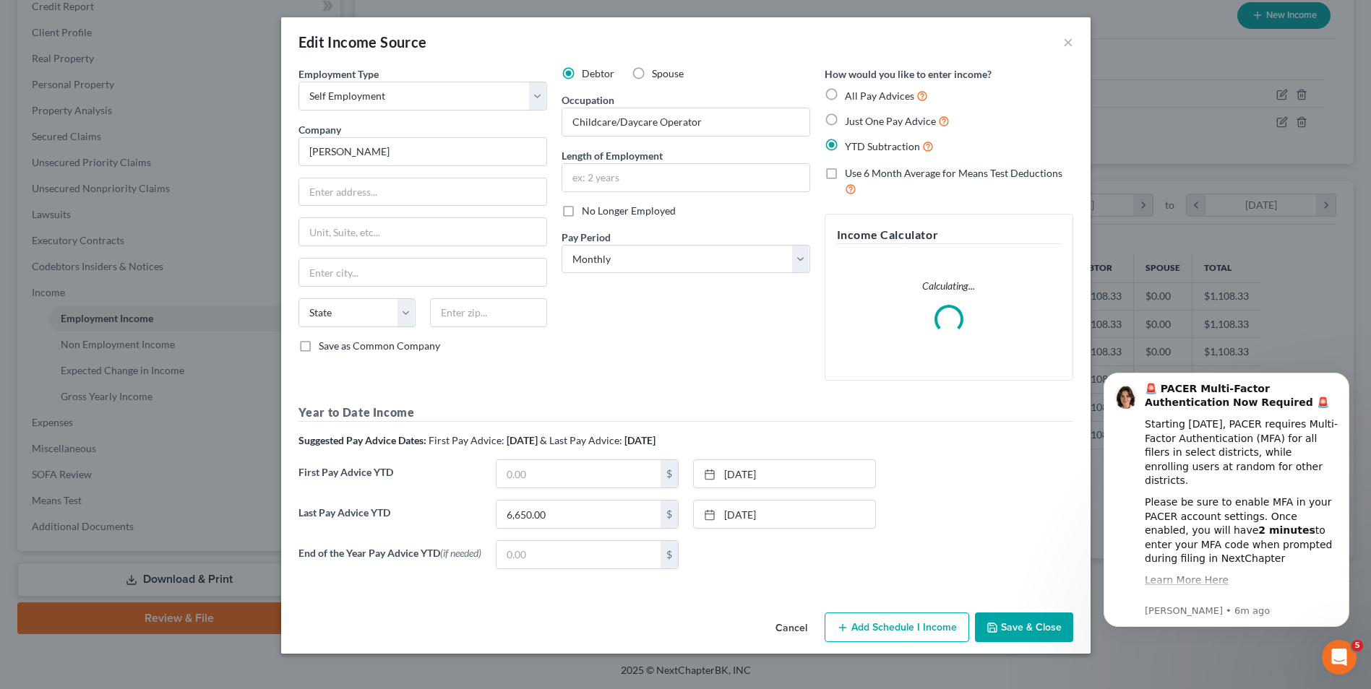
scroll to position [270, 571]
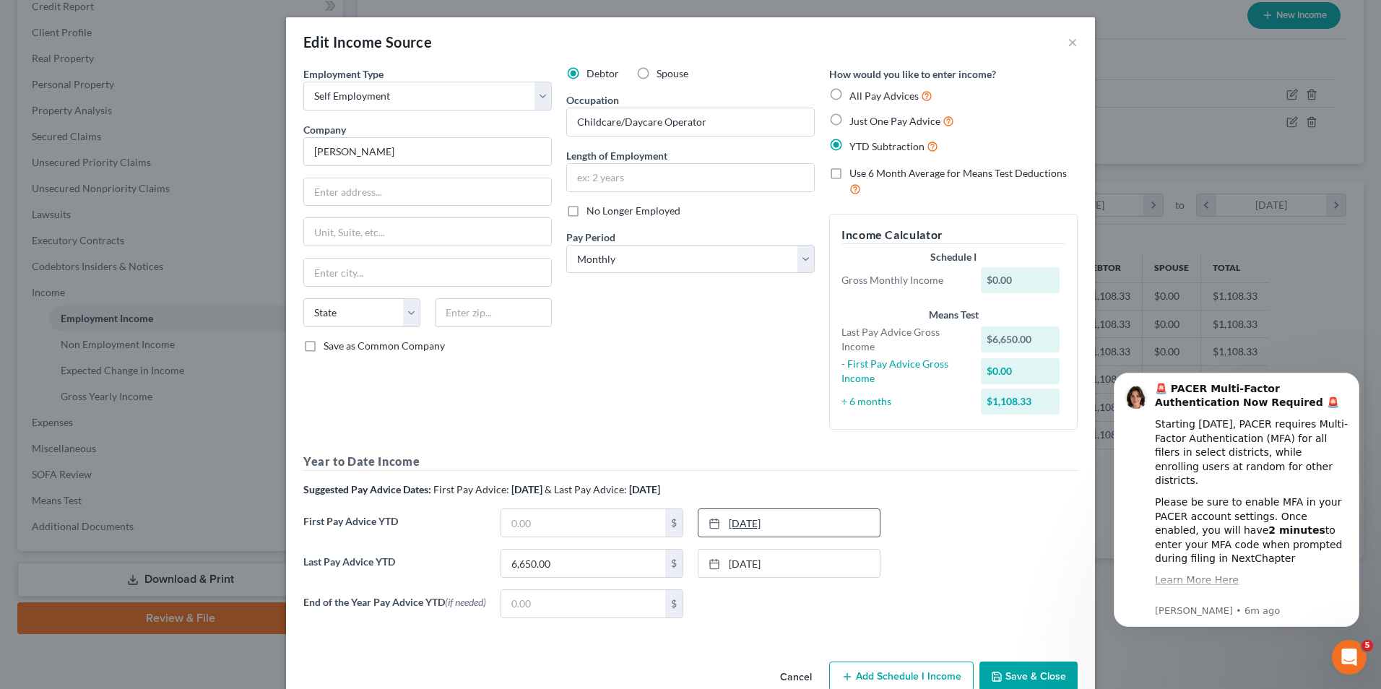
click at [725, 527] on link "1/31/2025" at bounding box center [789, 522] width 181 height 27
click at [1006, 667] on button "Save & Close" at bounding box center [1029, 677] width 98 height 30
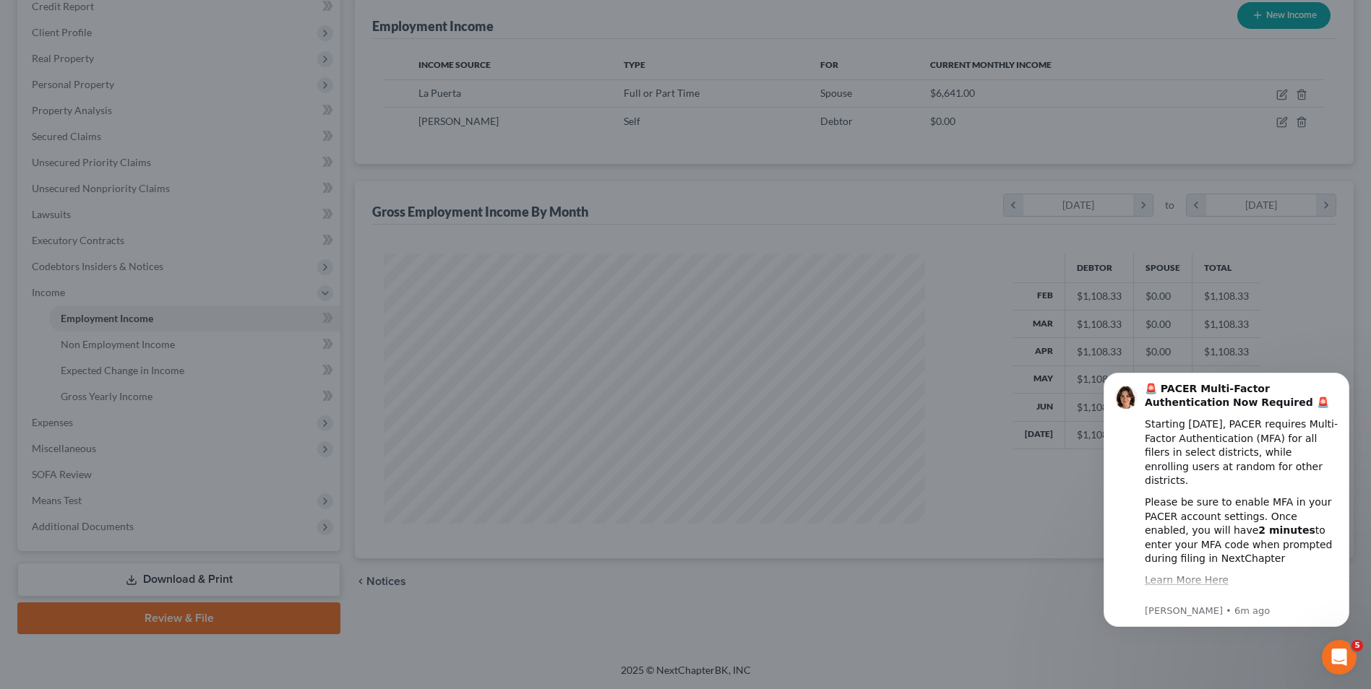
scroll to position [722218, 721920]
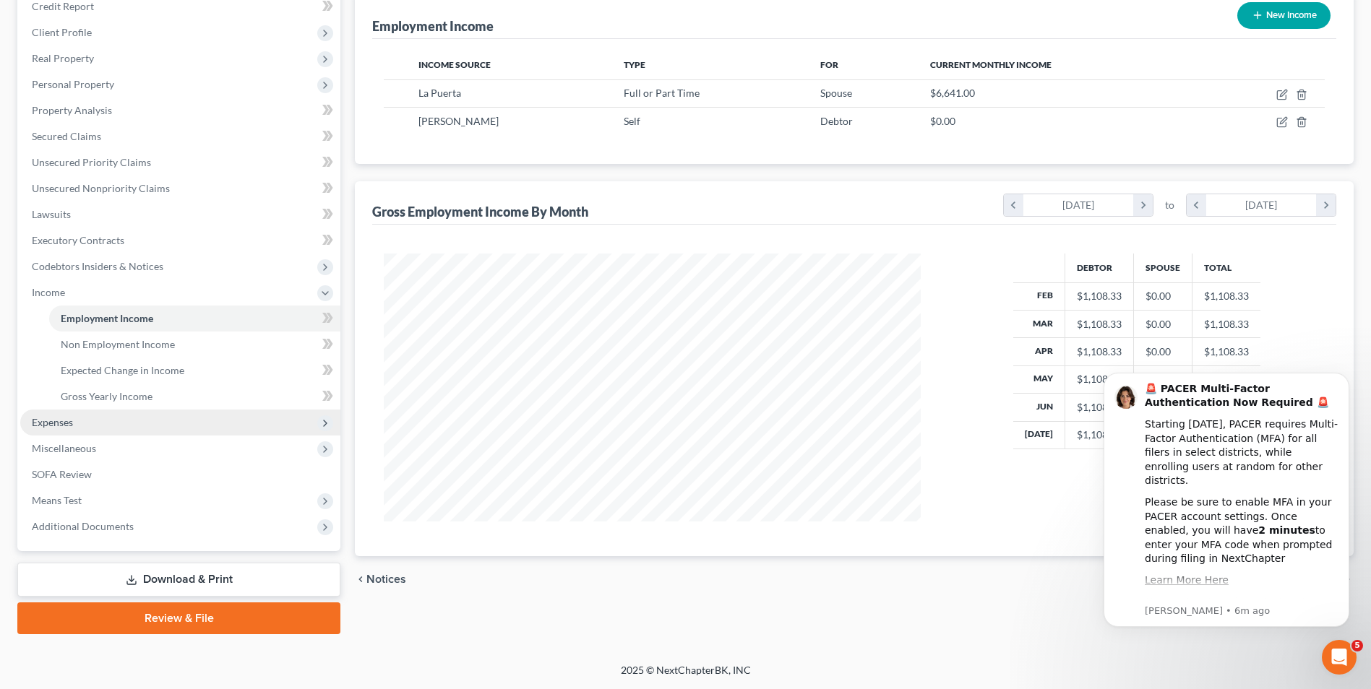
click at [112, 426] on span "Expenses" at bounding box center [180, 423] width 320 height 26
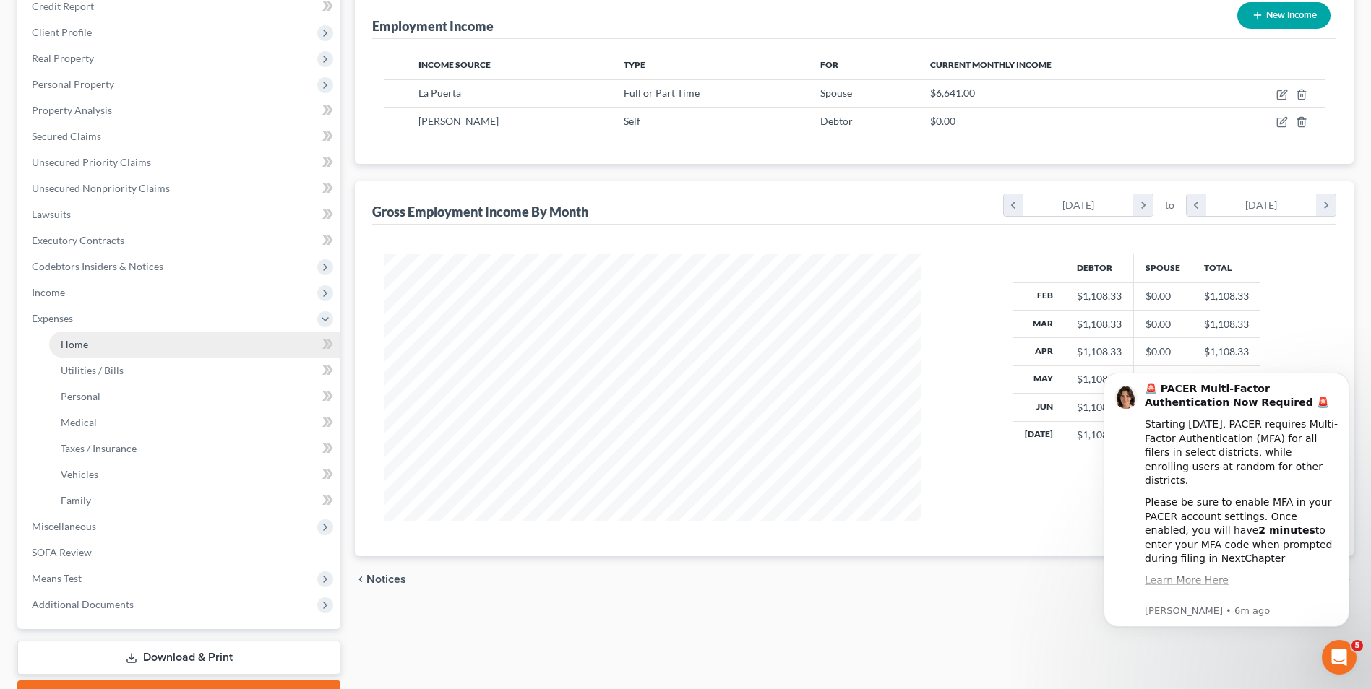
click at [108, 349] on link "Home" at bounding box center [194, 345] width 291 height 26
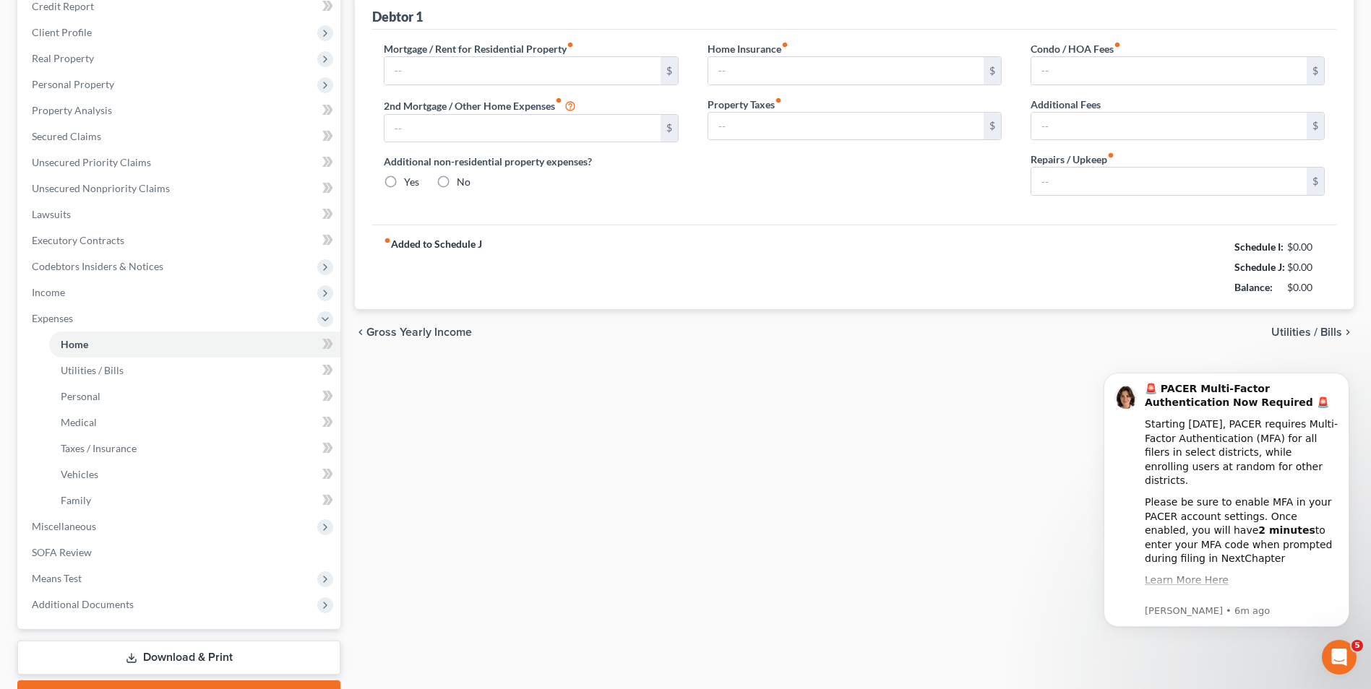
scroll to position [22, 0]
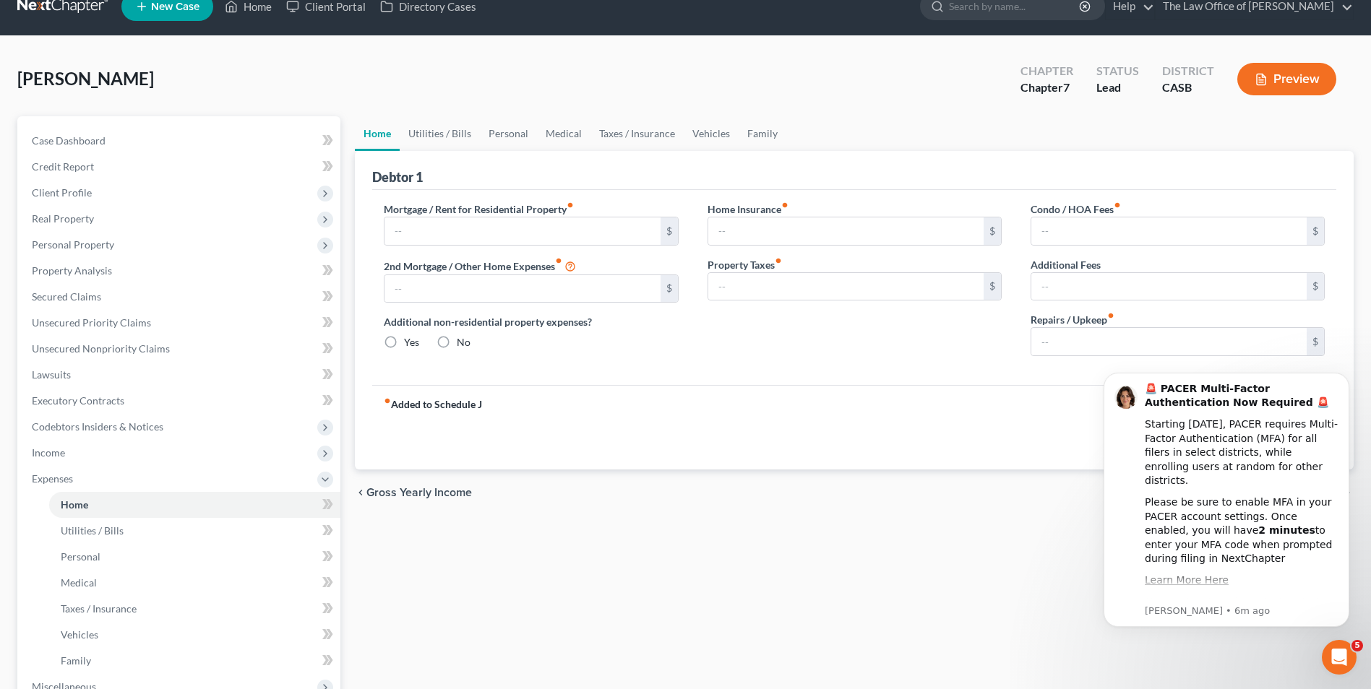
type input "2,335.00"
type input "0.00"
radio input "true"
type input "0.00"
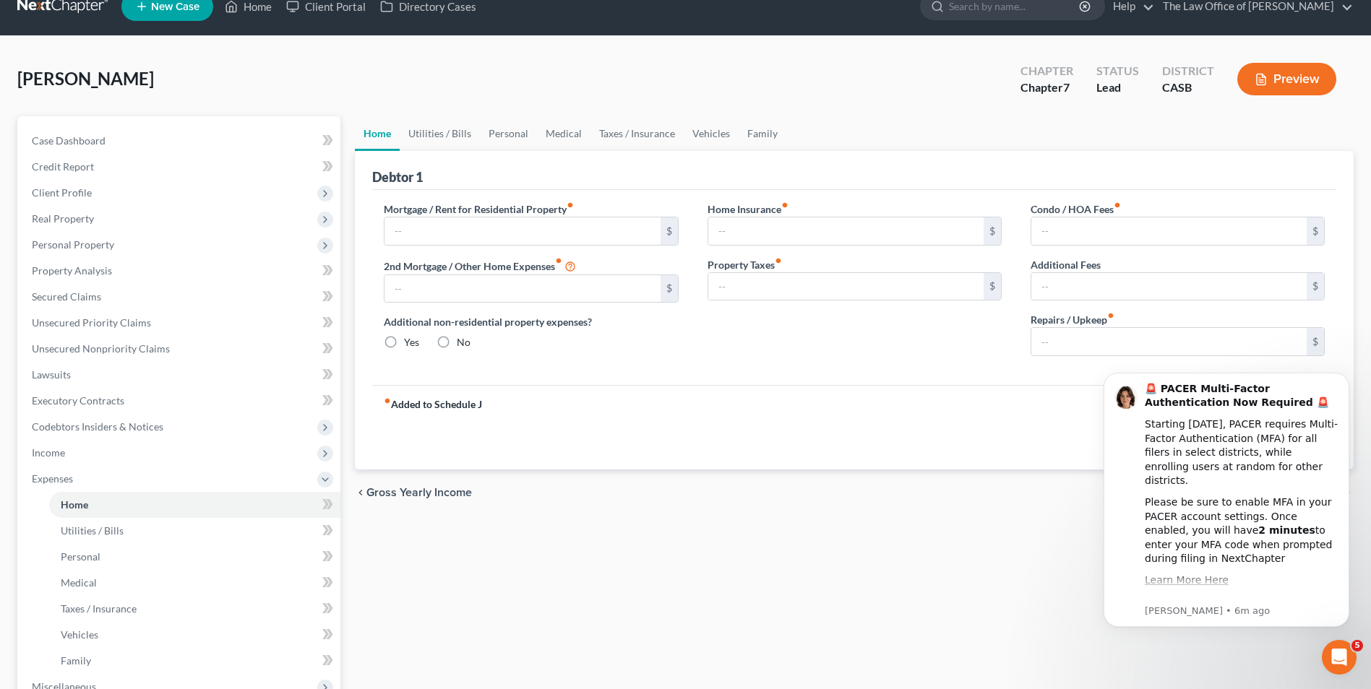
type input "127.00"
type input "0.00"
type input "150.00"
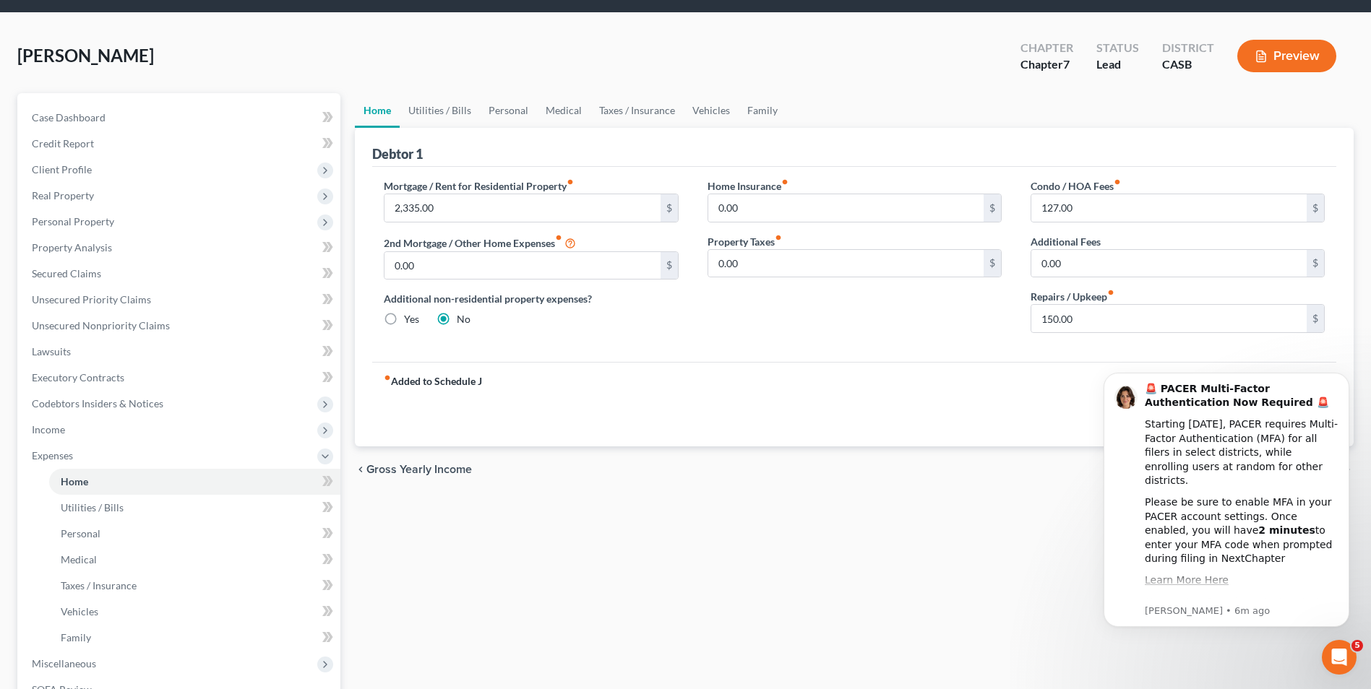
scroll to position [45, 0]
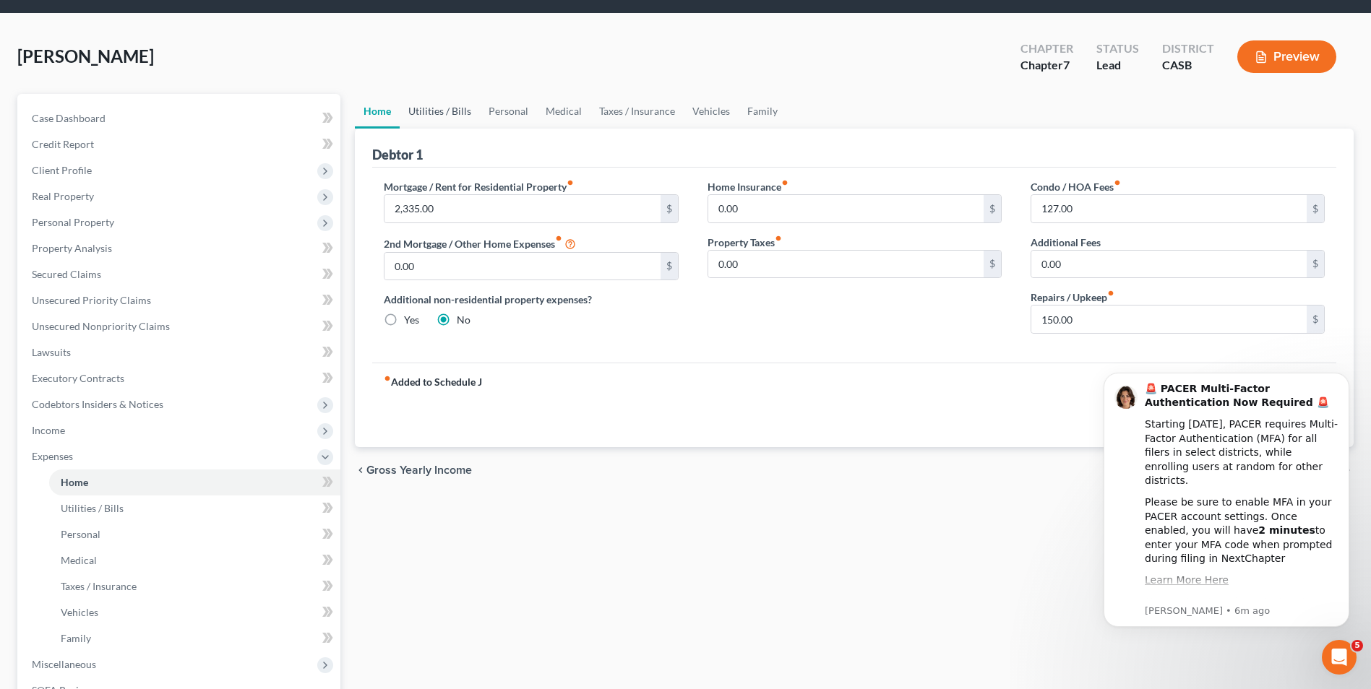
click at [410, 113] on link "Utilities / Bills" at bounding box center [440, 111] width 80 height 35
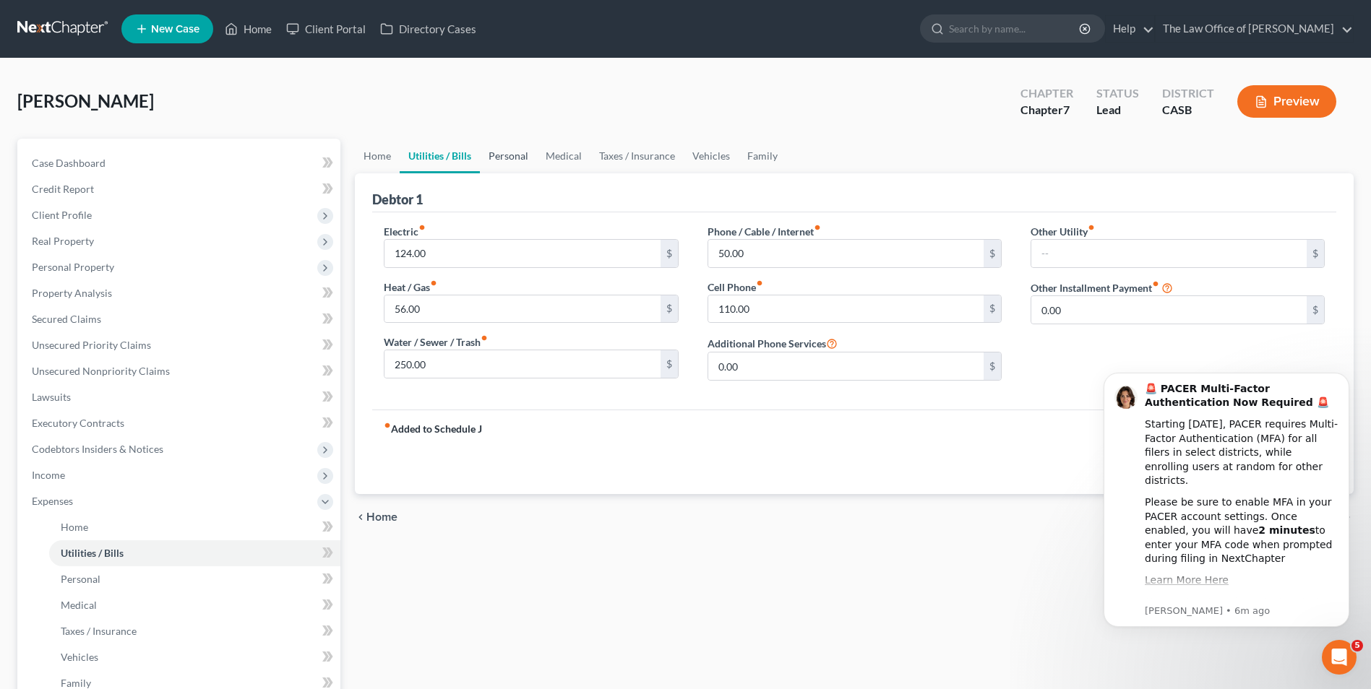
click at [518, 154] on link "Personal" at bounding box center [508, 156] width 57 height 35
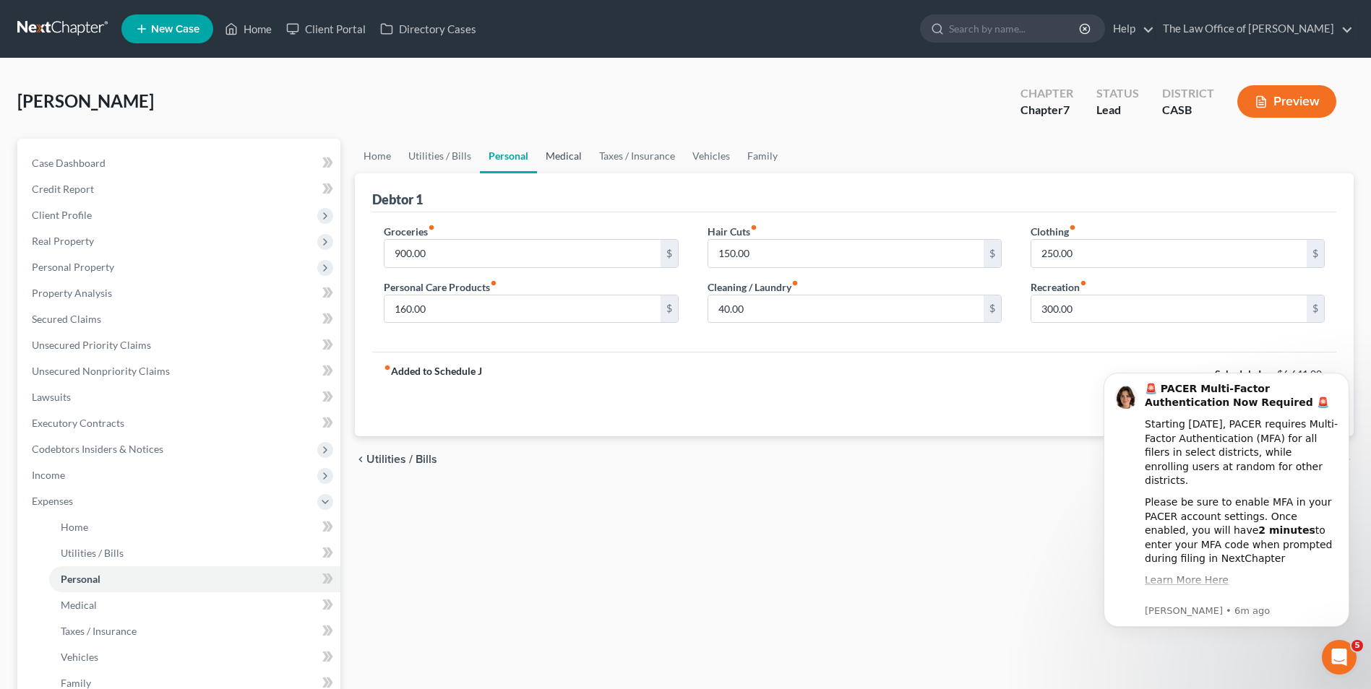
click at [571, 161] on link "Medical" at bounding box center [563, 156] width 53 height 35
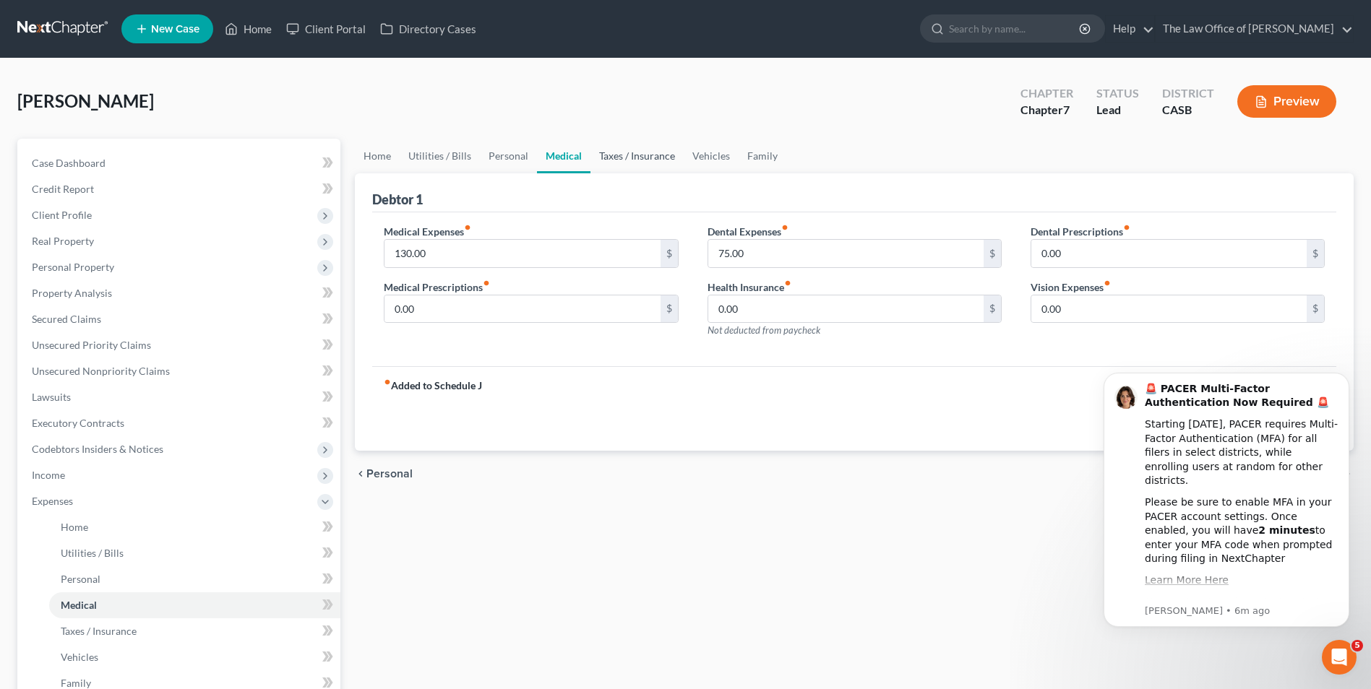
click at [641, 163] on link "Taxes / Insurance" at bounding box center [636, 156] width 93 height 35
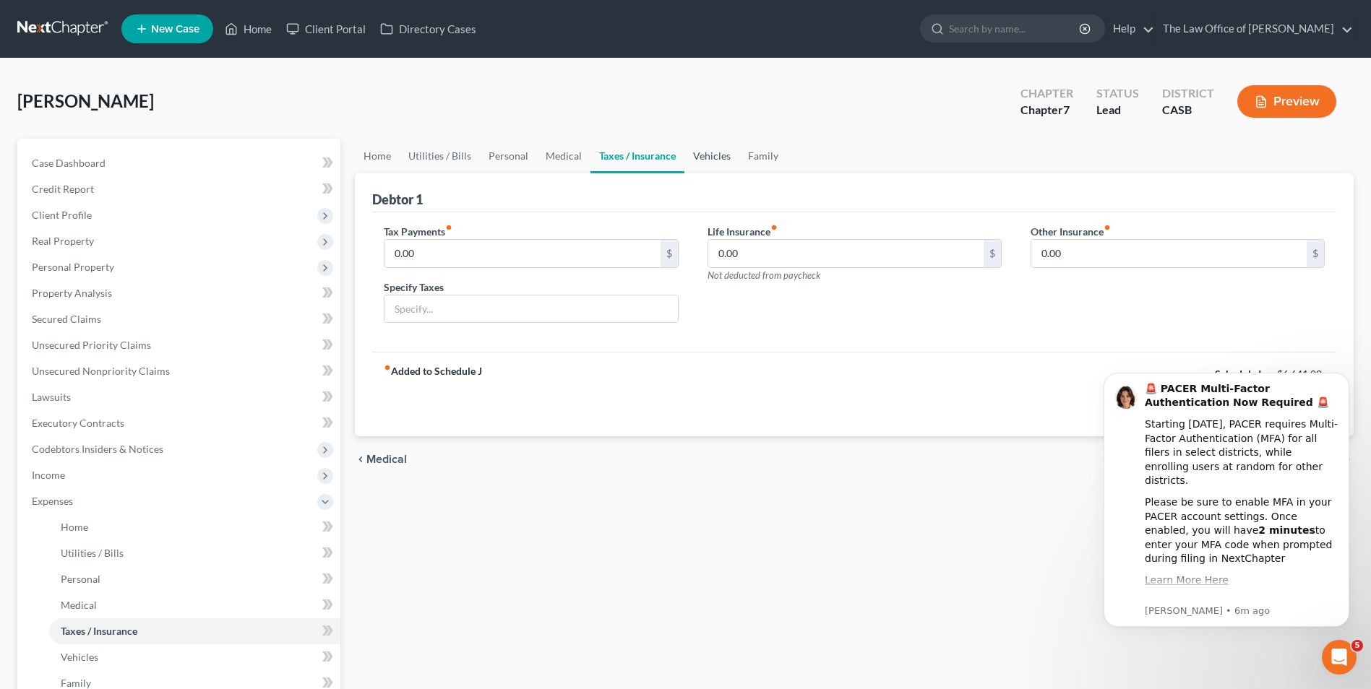
click at [715, 160] on link "Vehicles" at bounding box center [711, 156] width 55 height 35
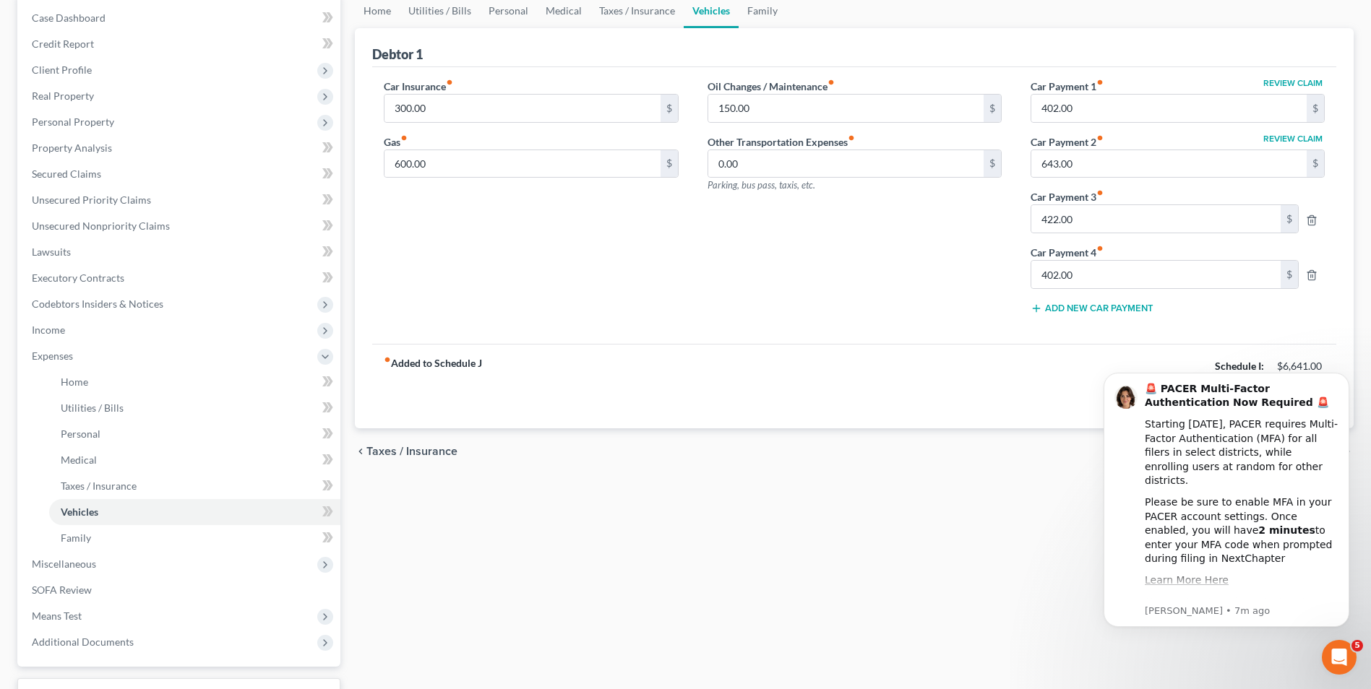
scroll to position [144, 0]
click at [1307, 275] on icon "button" at bounding box center [1312, 276] width 12 height 12
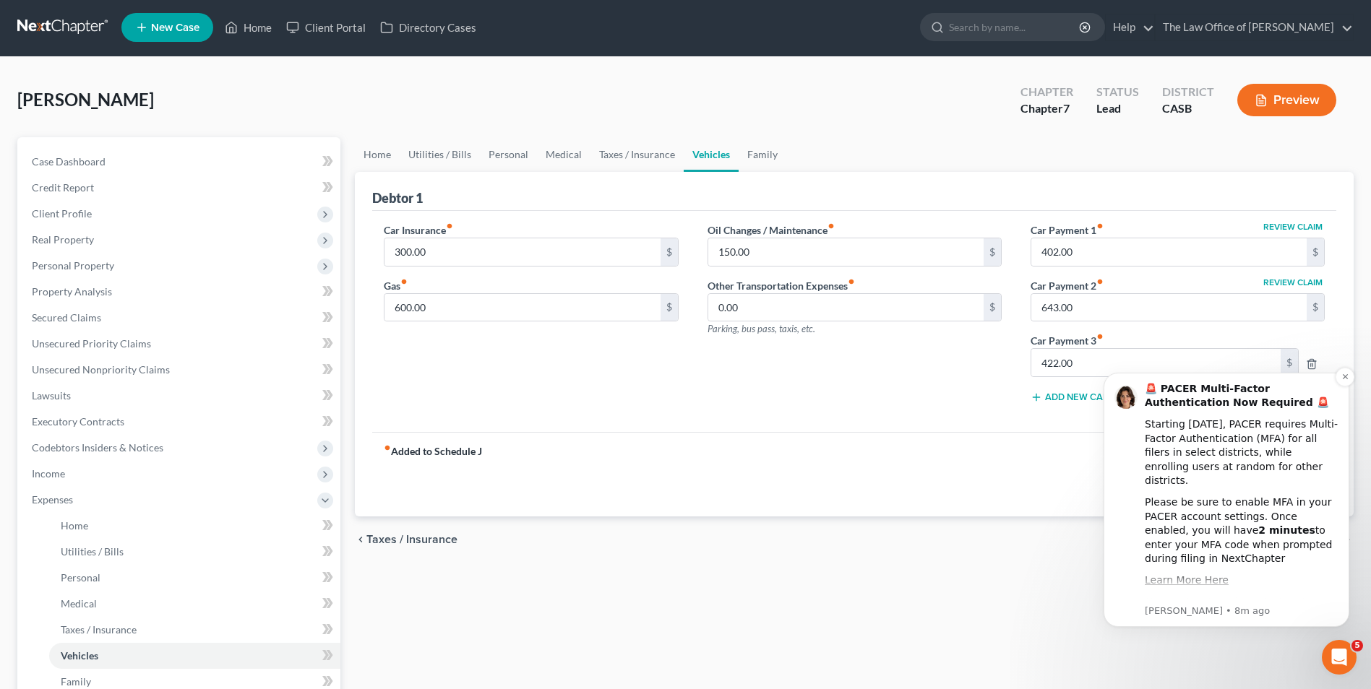
scroll to position [0, 0]
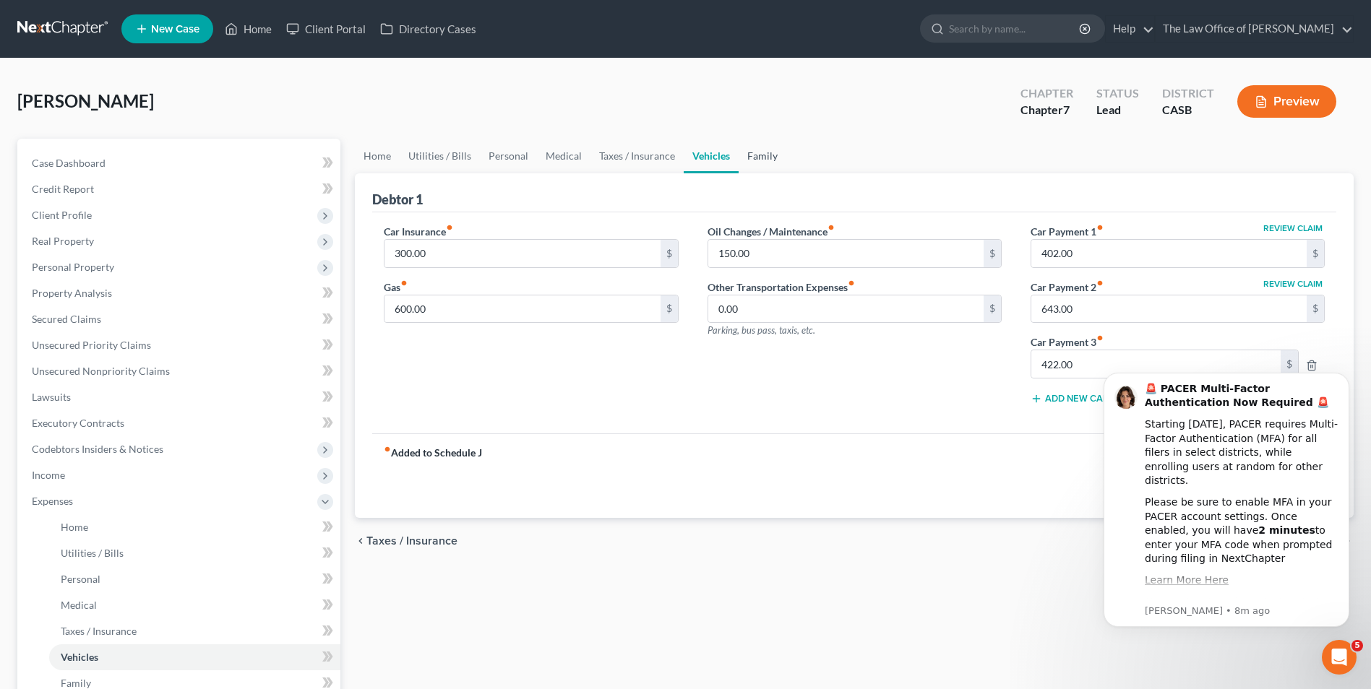
click at [754, 151] on link "Family" at bounding box center [762, 156] width 48 height 35
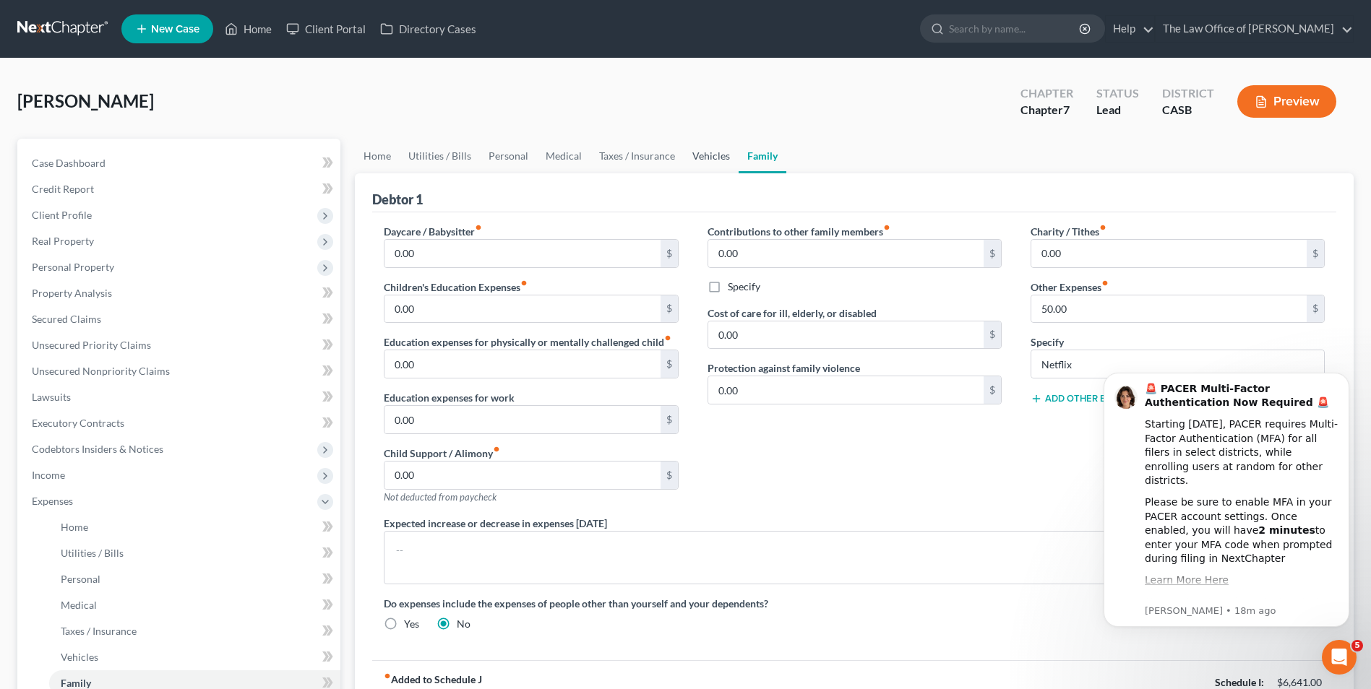
click at [699, 158] on link "Vehicles" at bounding box center [710, 156] width 55 height 35
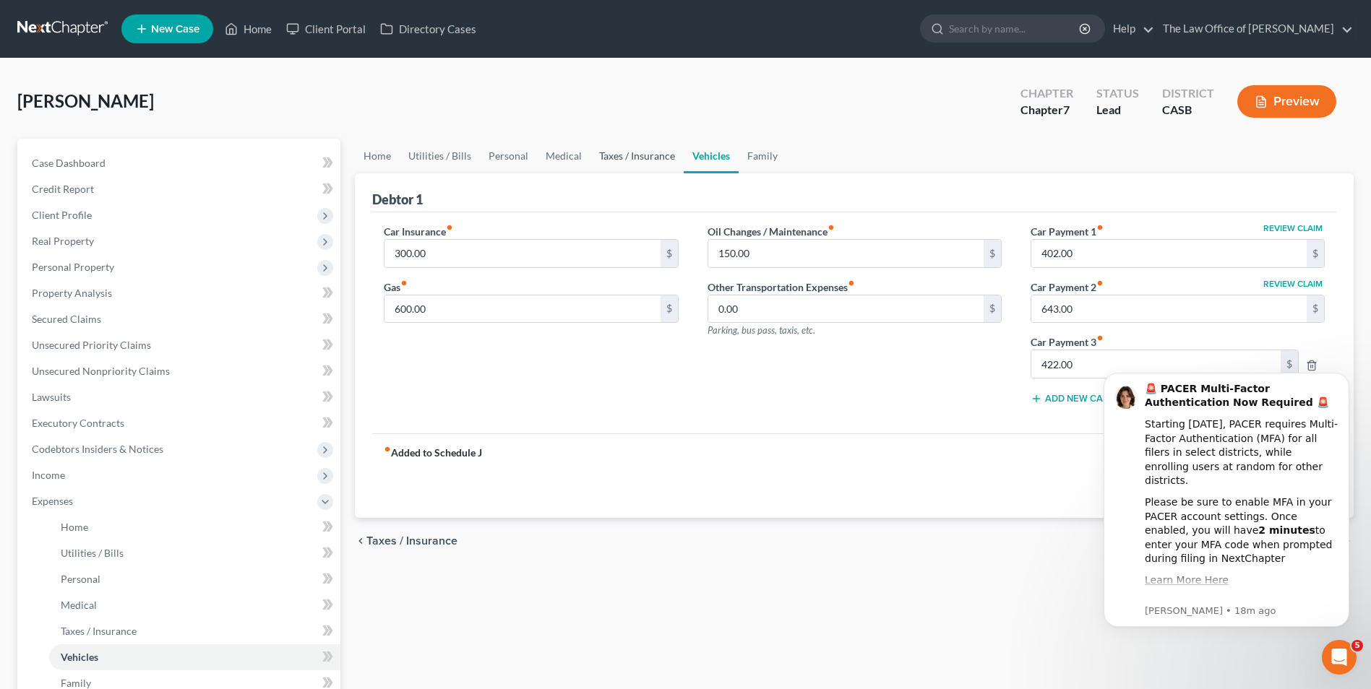
click at [598, 152] on link "Taxes / Insurance" at bounding box center [636, 156] width 93 height 35
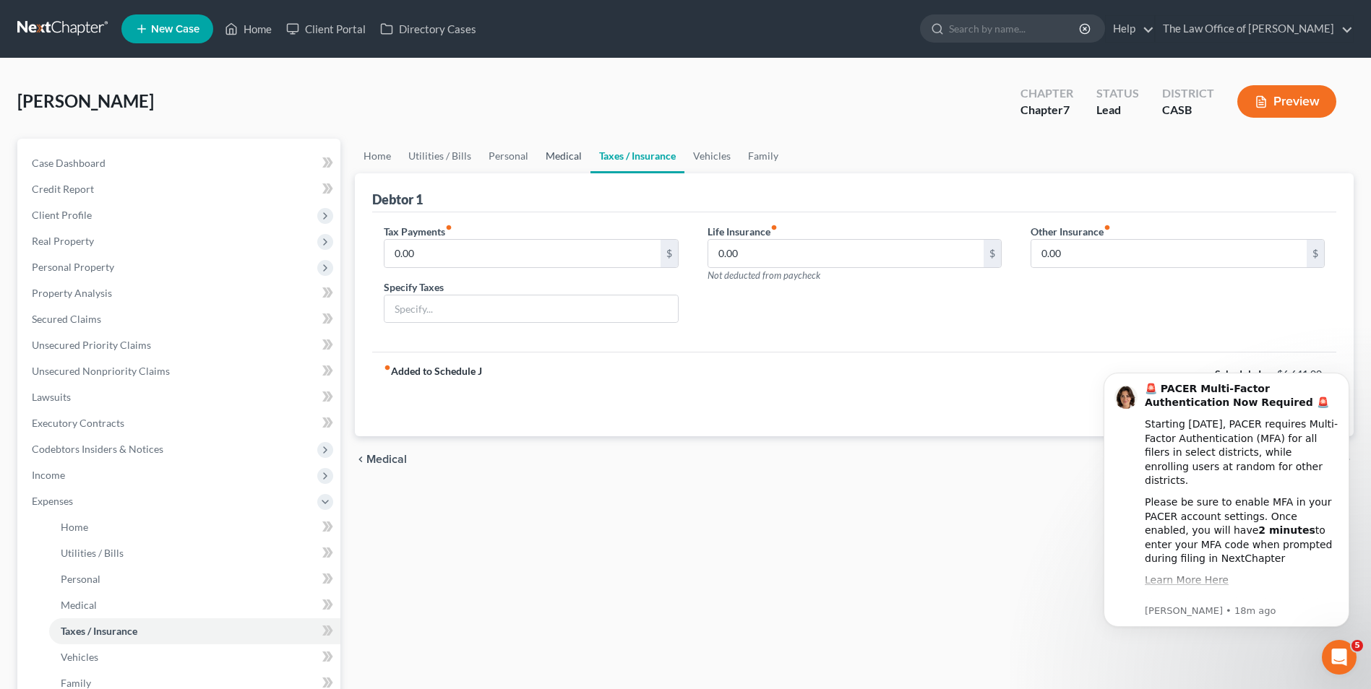
click at [546, 154] on link "Medical" at bounding box center [563, 156] width 53 height 35
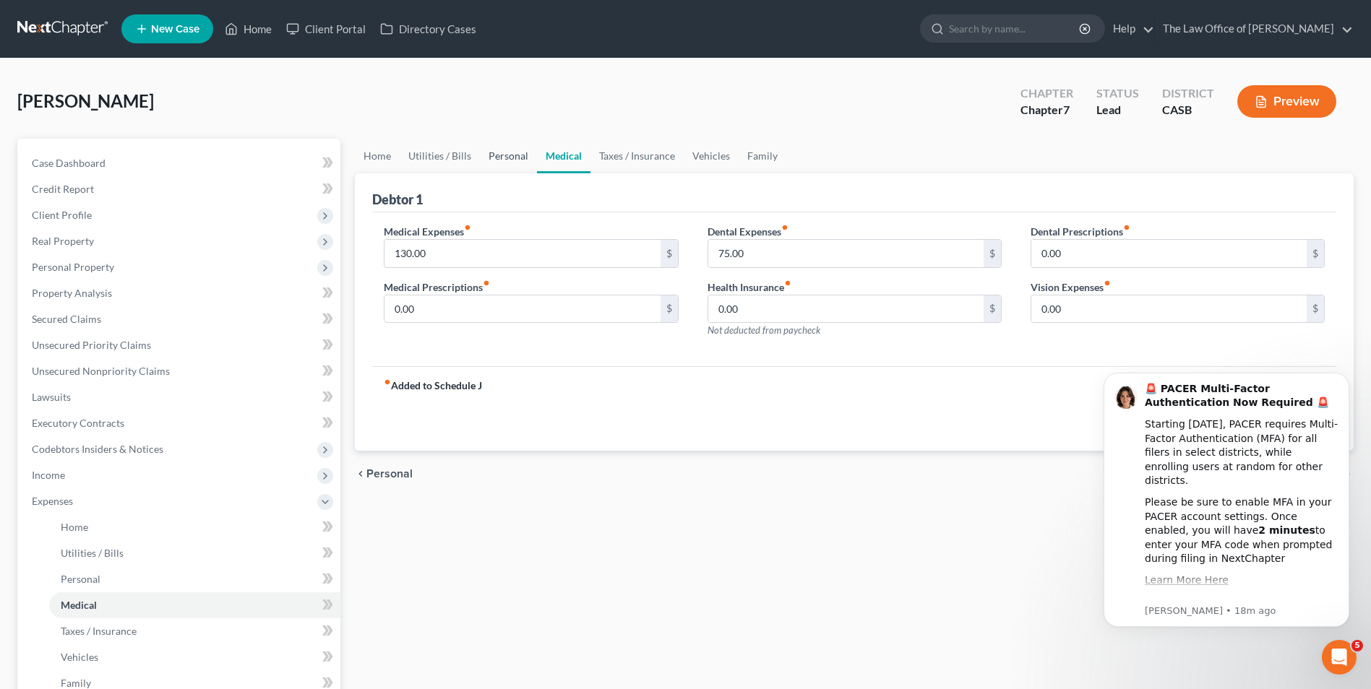
click at [499, 153] on link "Personal" at bounding box center [508, 156] width 57 height 35
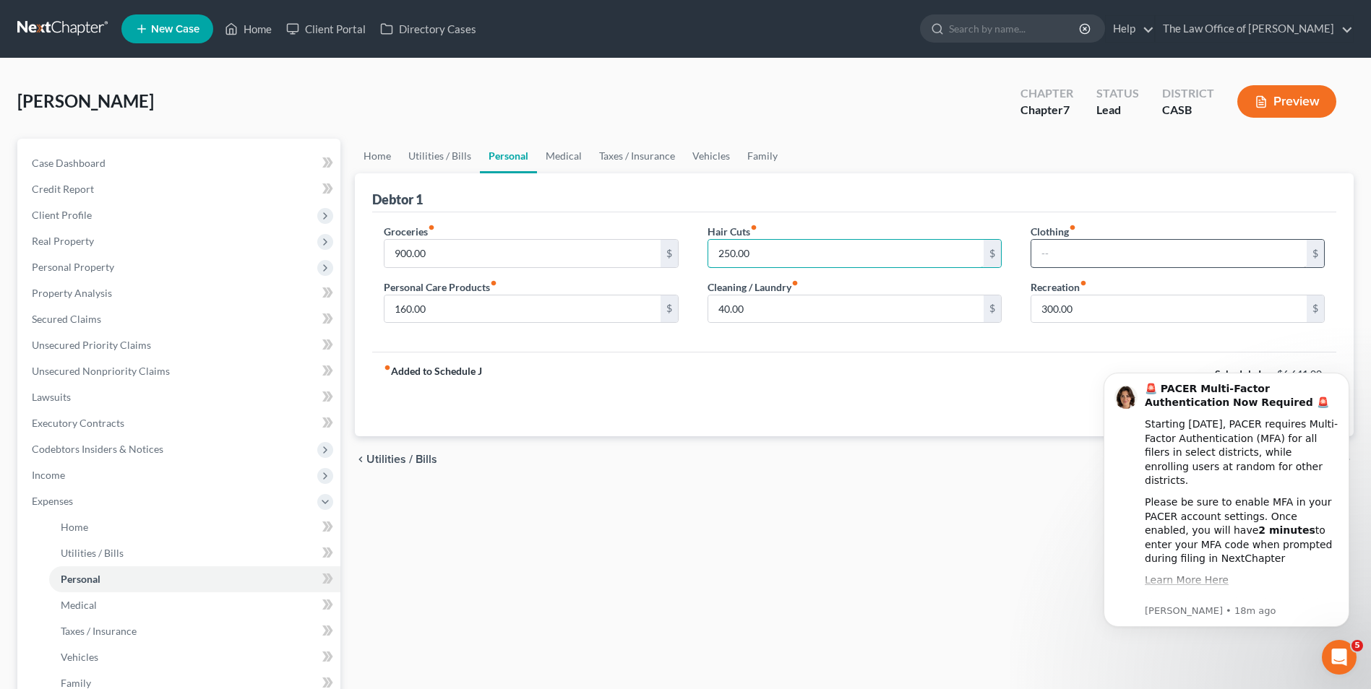
type input "250.00"
click at [1077, 259] on input "text" at bounding box center [1168, 253] width 275 height 27
type input "125"
type input "100"
type input "150"
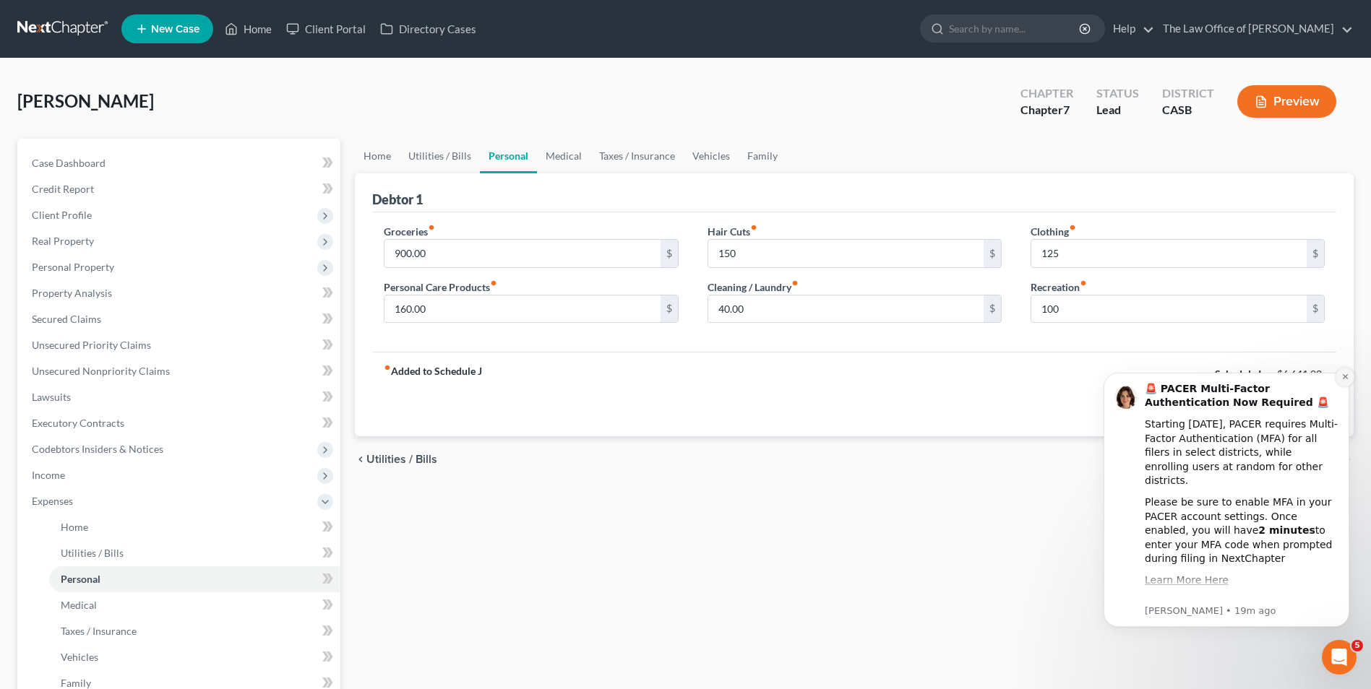
click at [1341, 378] on icon "Dismiss notification" at bounding box center [1345, 377] width 8 height 8
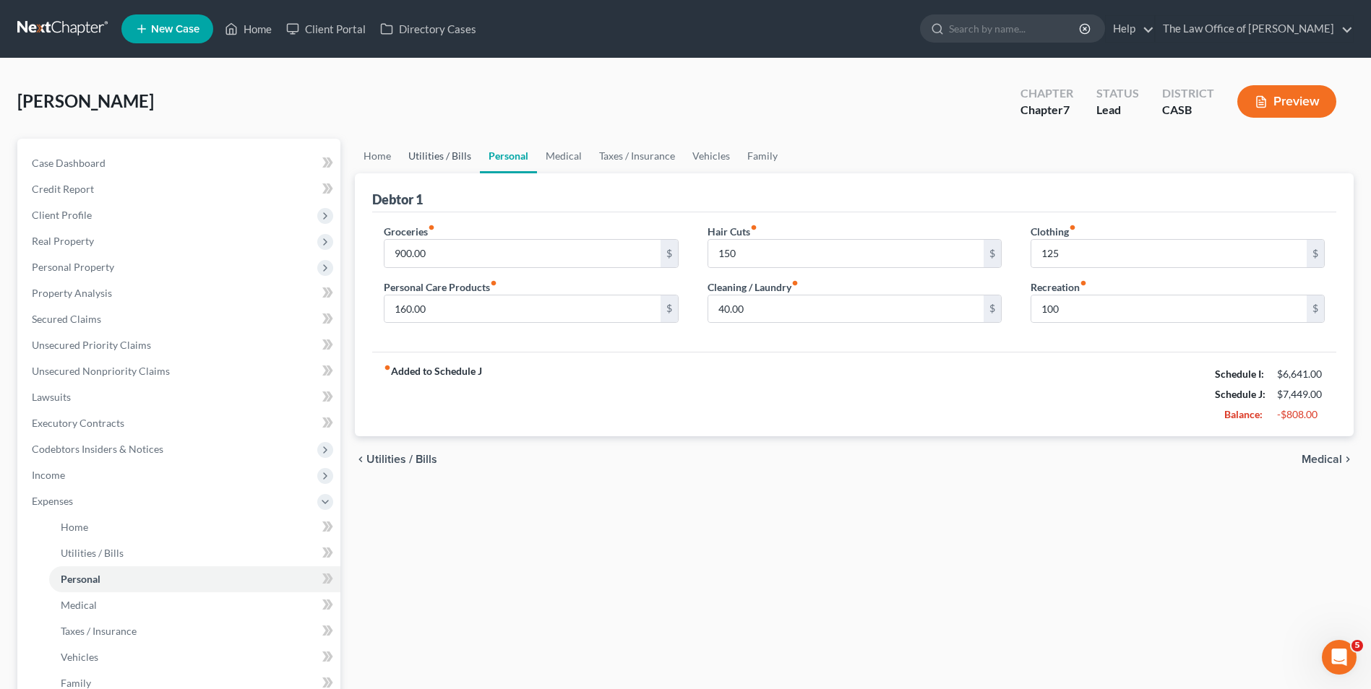
click at [446, 163] on link "Utilities / Bills" at bounding box center [440, 156] width 80 height 35
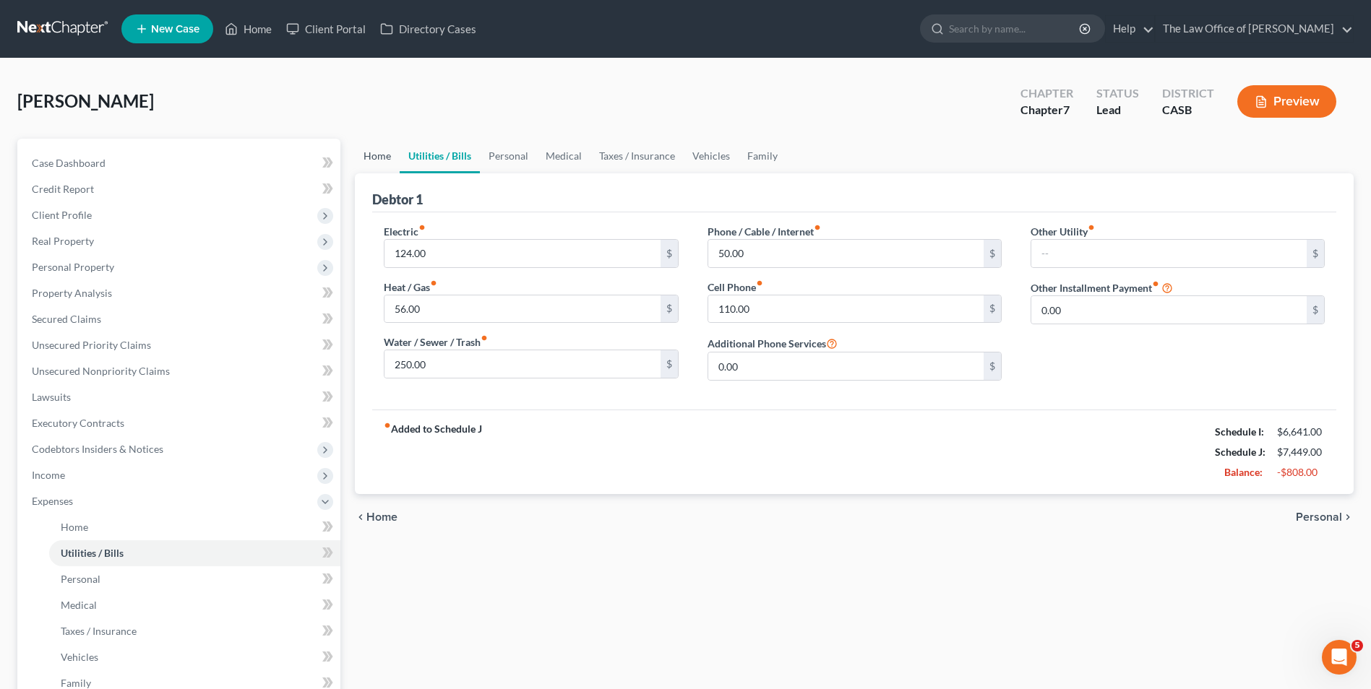
click at [386, 162] on link "Home" at bounding box center [377, 156] width 45 height 35
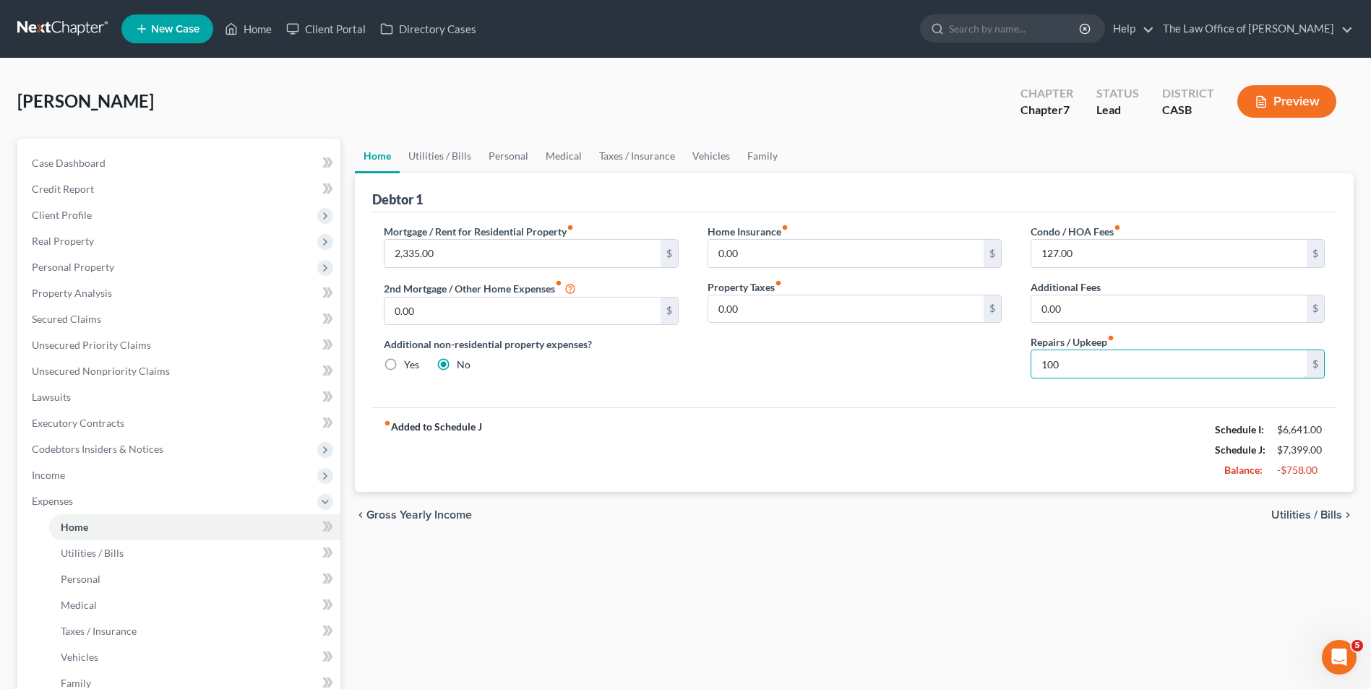
type input "100"
click at [467, 154] on link "Utilities / Bills" at bounding box center [440, 156] width 80 height 35
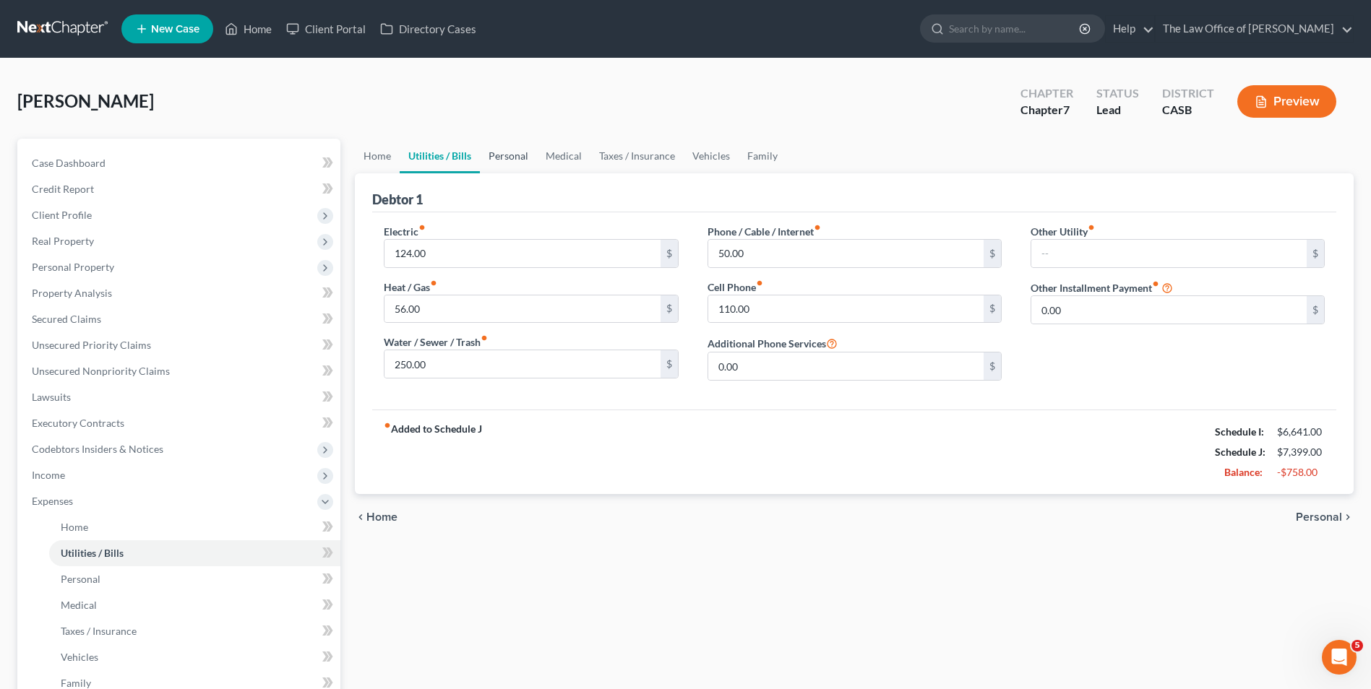
click at [517, 157] on link "Personal" at bounding box center [508, 156] width 57 height 35
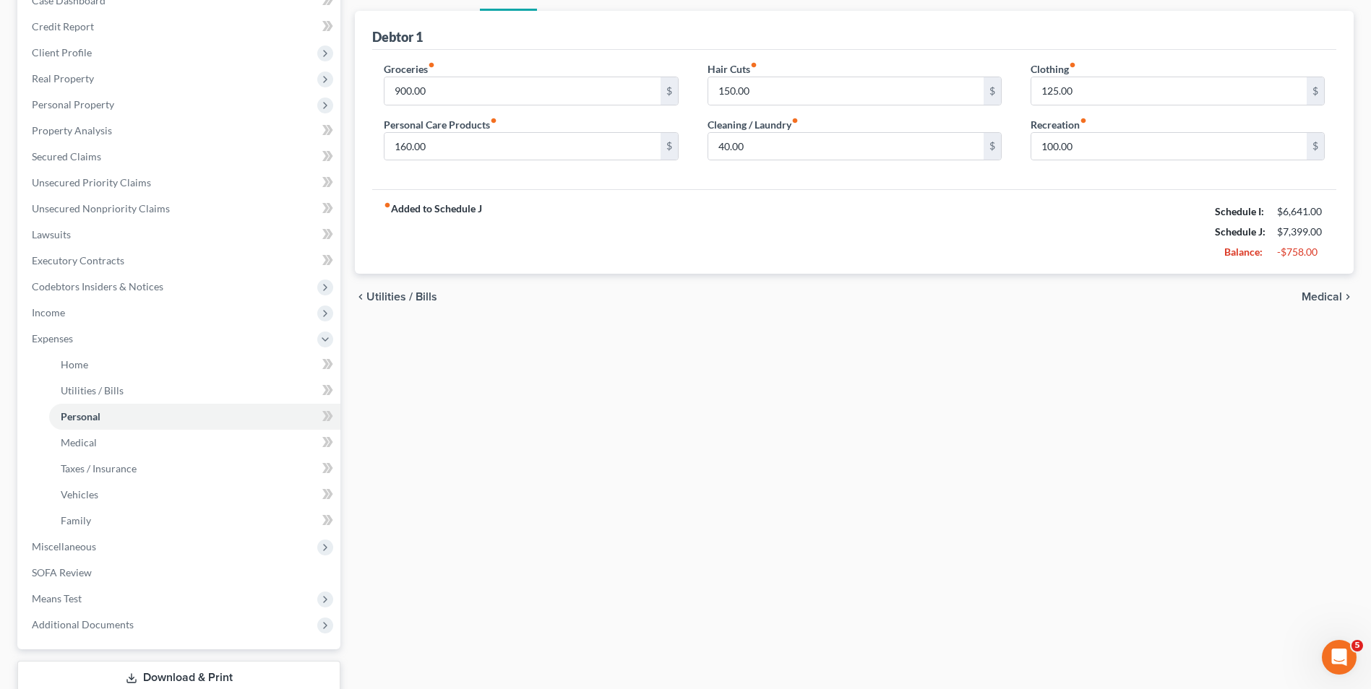
scroll to position [261, 0]
